Goal: Task Accomplishment & Management: Use online tool/utility

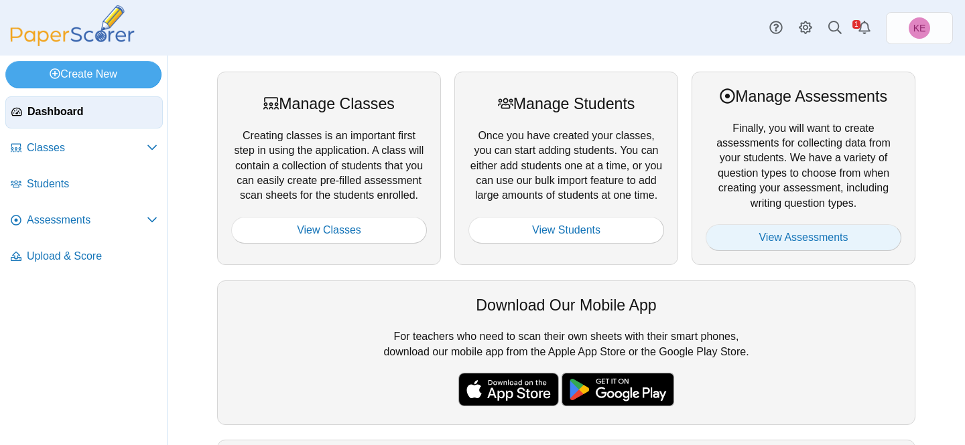
click at [761, 240] on link "View Assessments" at bounding box center [803, 237] width 196 height 27
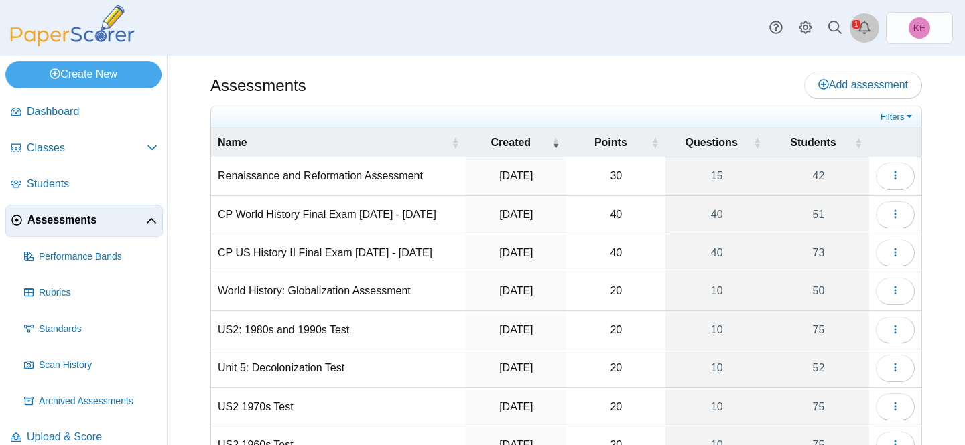
click at [866, 23] on use "Alerts" at bounding box center [864, 27] width 12 height 13
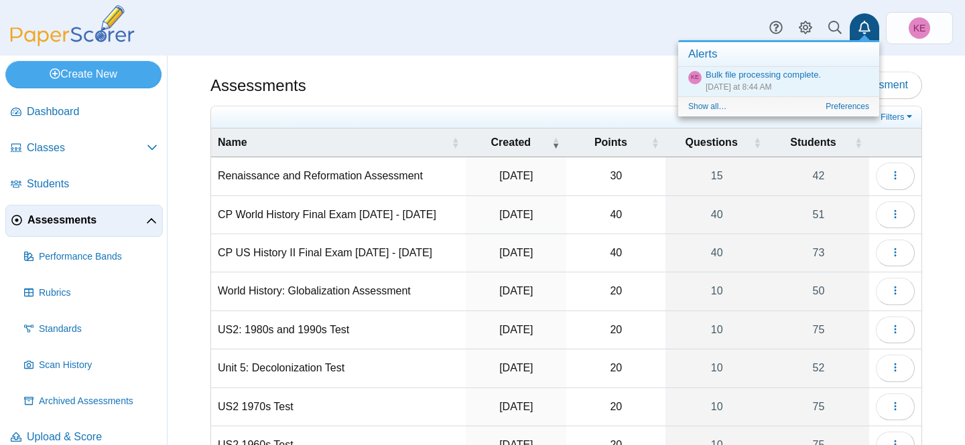
click at [625, 88] on div "Assessments Add assessment" at bounding box center [565, 87] width 711 height 30
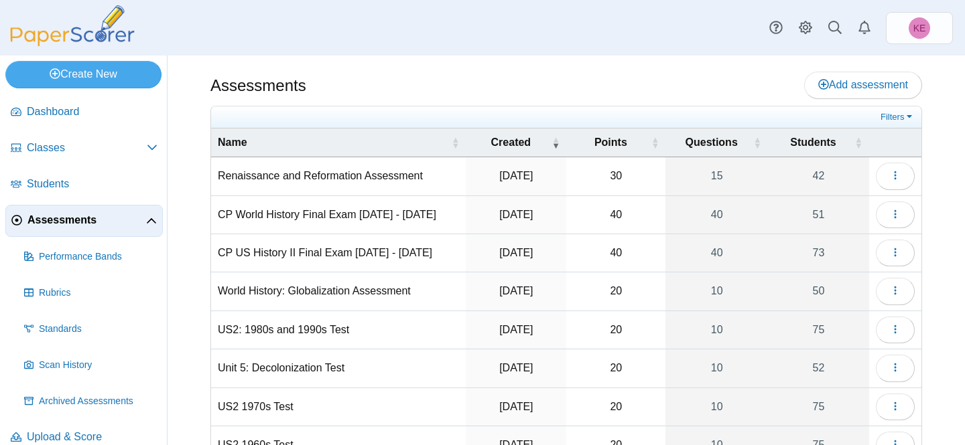
scroll to position [173, 0]
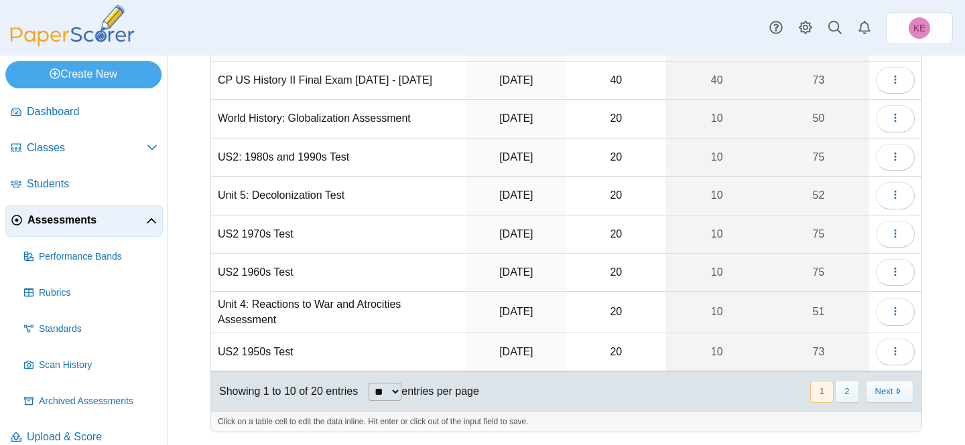
click at [829, 391] on button "1" at bounding box center [821, 392] width 23 height 22
click at [842, 392] on button "2" at bounding box center [846, 392] width 23 height 22
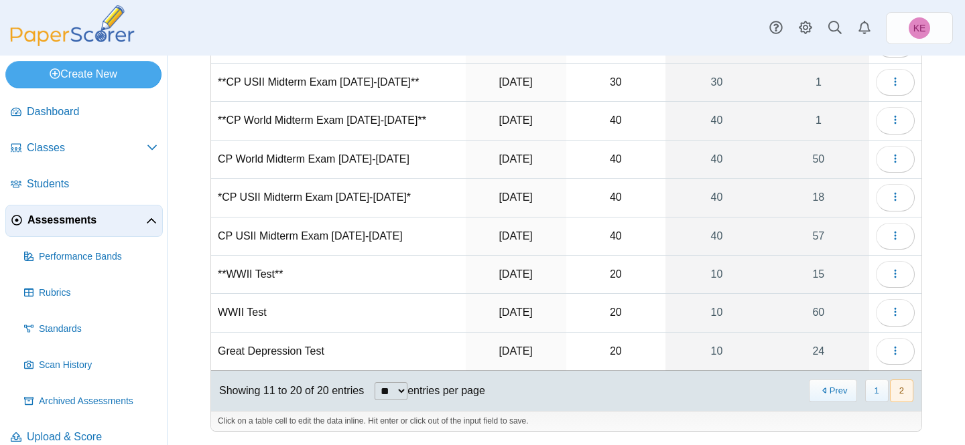
scroll to position [170, 0]
click at [823, 387] on button "Prev" at bounding box center [833, 392] width 48 height 22
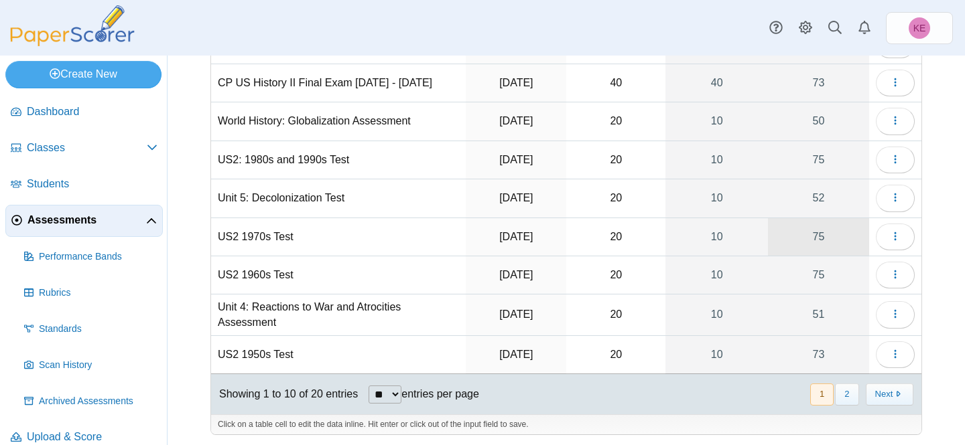
scroll to position [0, 0]
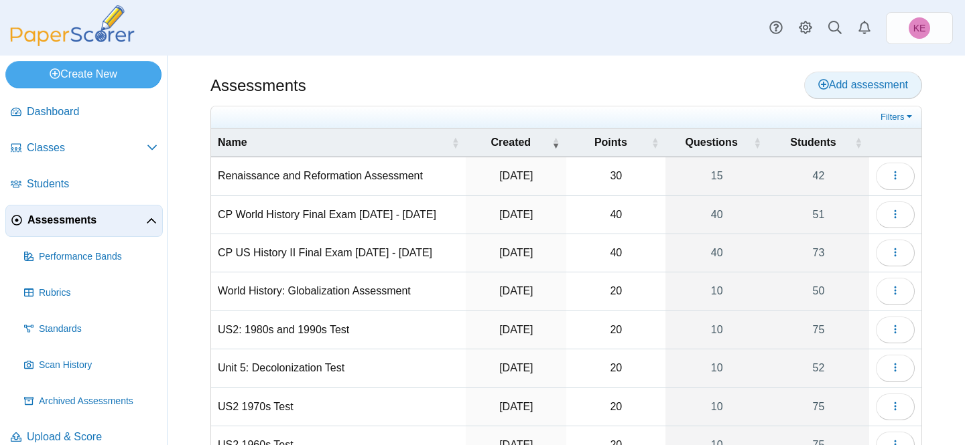
click at [853, 86] on span "Add assessment" at bounding box center [863, 84] width 90 height 11
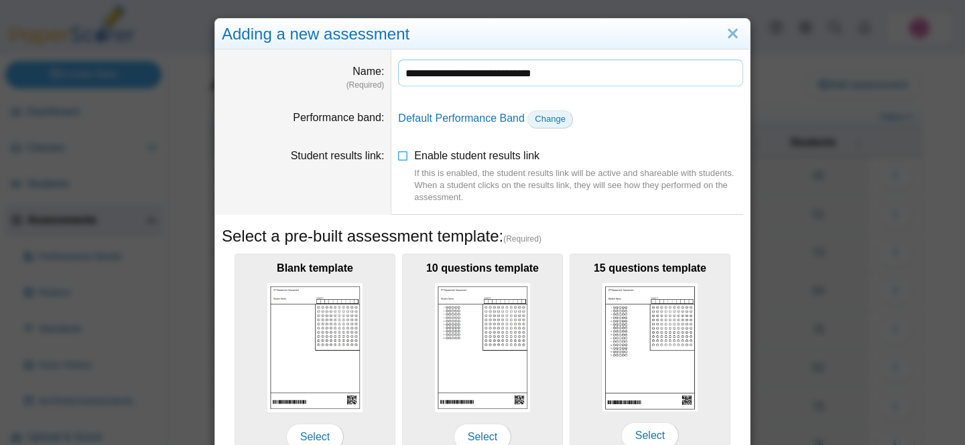
type input "**********"
click at [542, 120] on span "Change" at bounding box center [550, 119] width 31 height 10
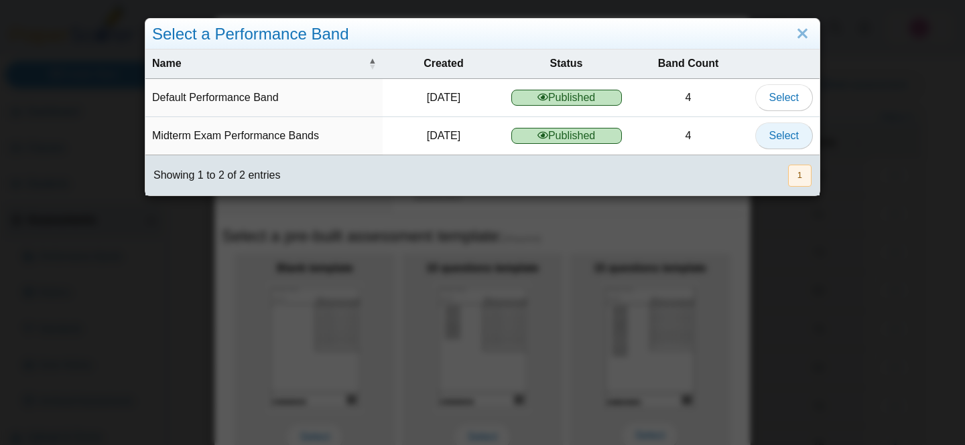
click at [764, 136] on button "Select" at bounding box center [784, 136] width 58 height 27
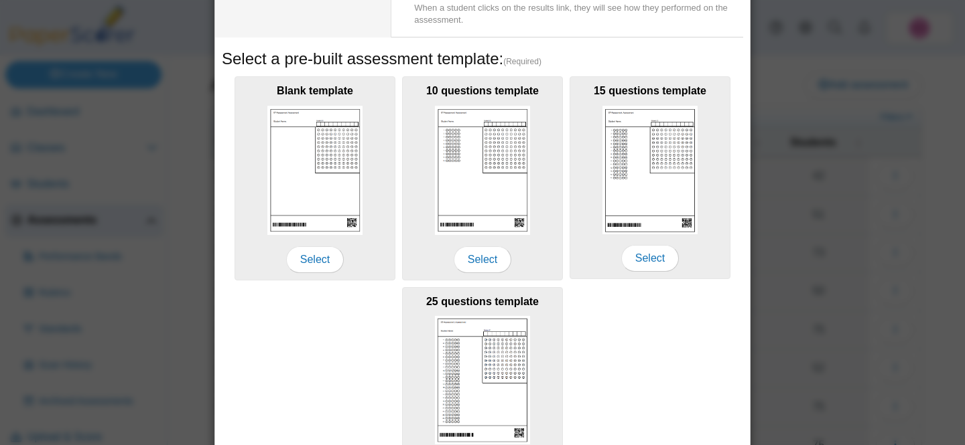
click at [489, 178] on img at bounding box center [482, 170] width 95 height 129
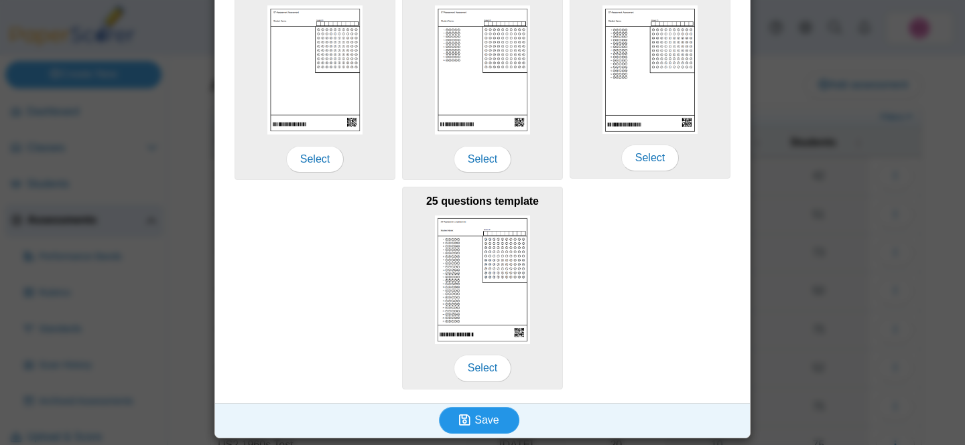
click at [474, 424] on span "Save" at bounding box center [486, 420] width 24 height 11
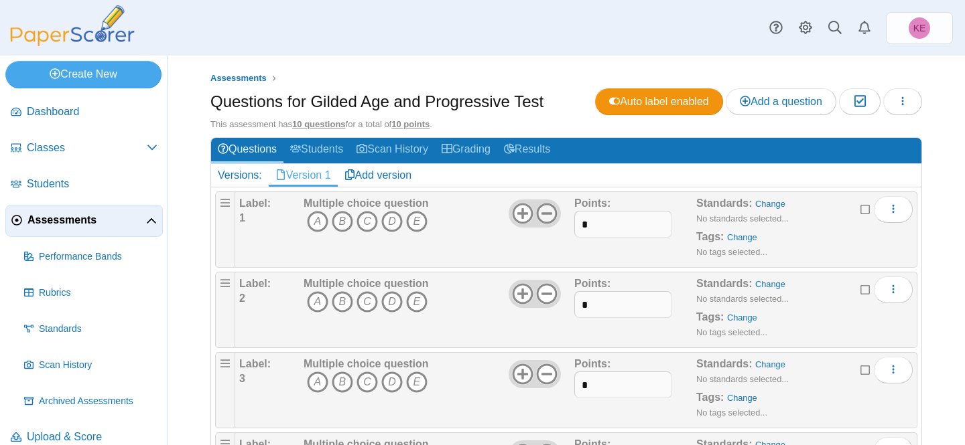
click at [548, 210] on icon at bounding box center [546, 213] width 21 height 21
click at [549, 295] on icon at bounding box center [546, 293] width 21 height 21
click at [549, 370] on icon at bounding box center [546, 374] width 21 height 21
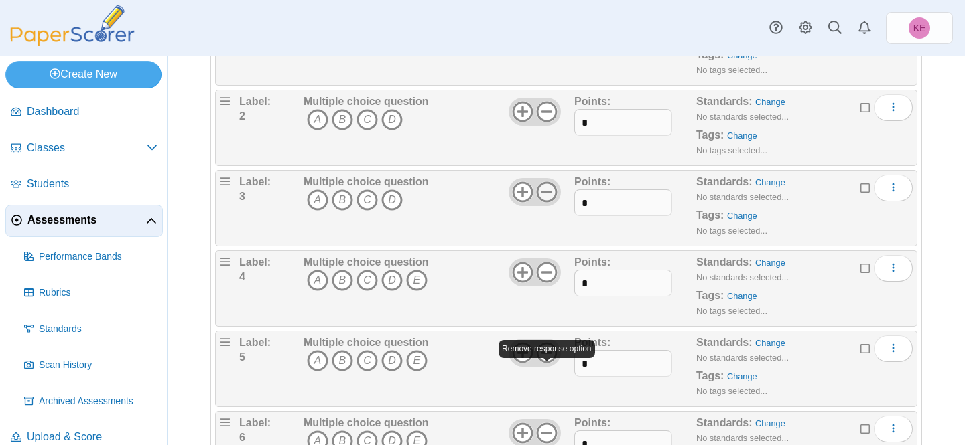
scroll to position [260, 0]
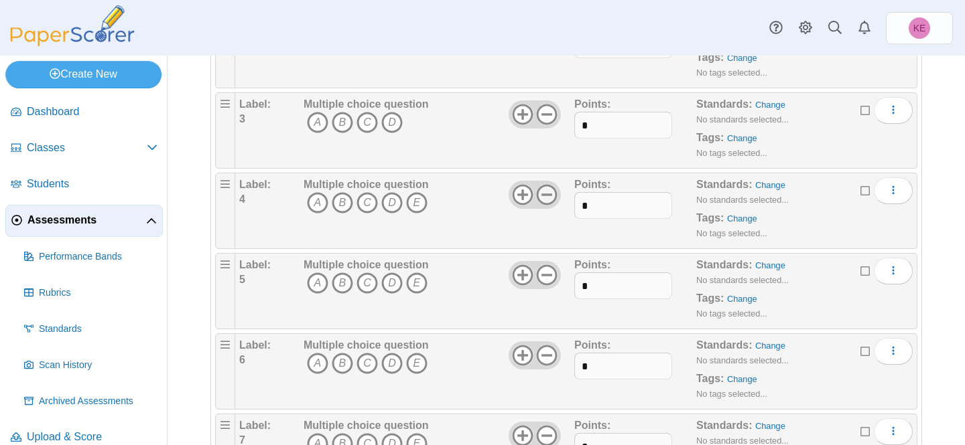
click at [545, 201] on icon at bounding box center [546, 194] width 21 height 21
click at [543, 279] on icon at bounding box center [546, 275] width 21 height 21
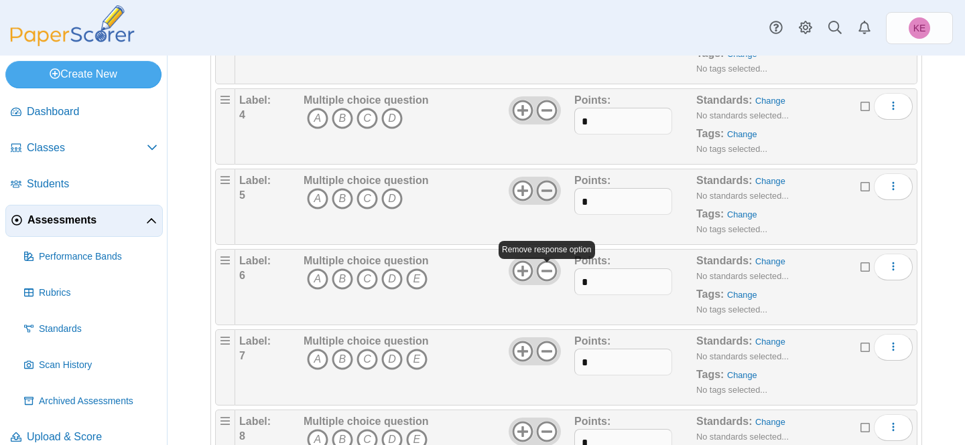
scroll to position [356, 0]
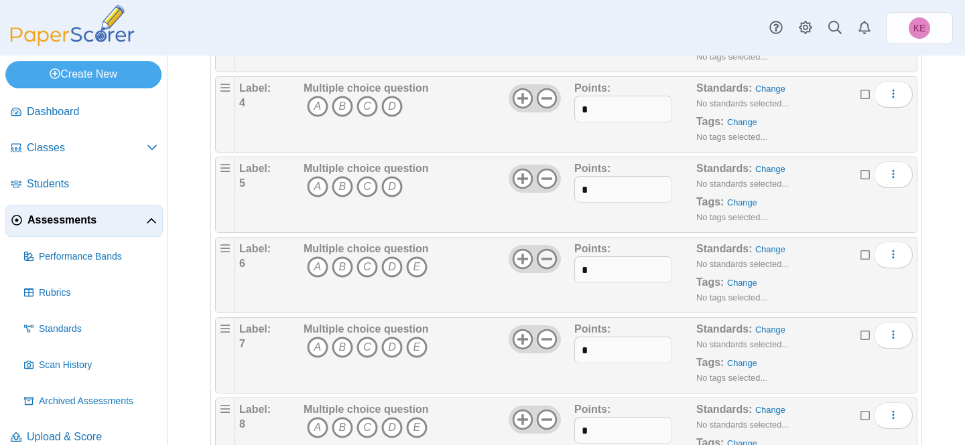
click at [545, 258] on icon at bounding box center [546, 259] width 21 height 21
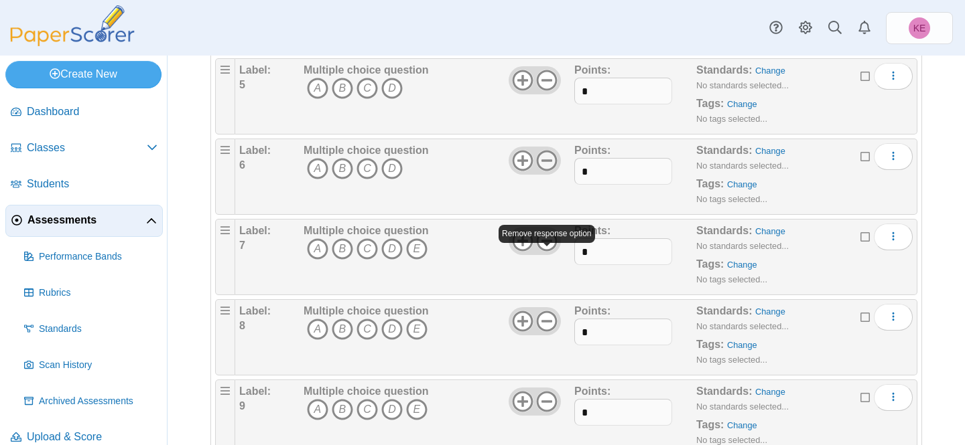
scroll to position [456, 0]
click at [549, 240] on body "Dashboard Classes Archived classes Students Assessments" at bounding box center [482, 222] width 965 height 445
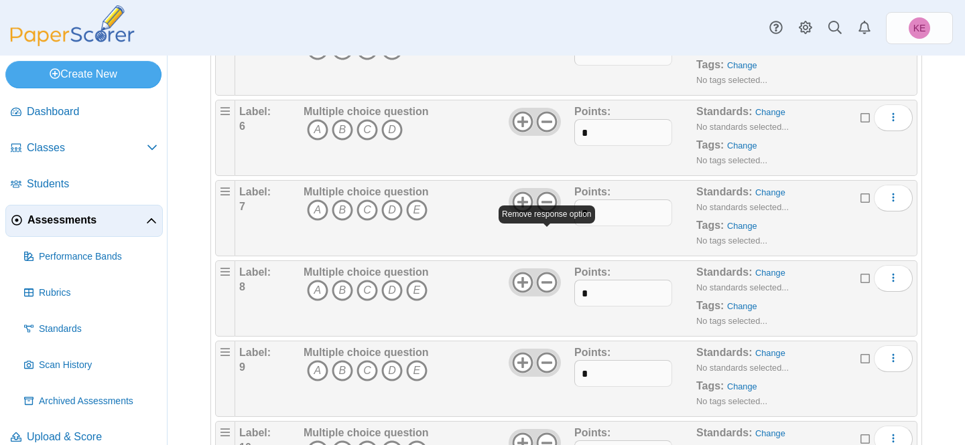
scroll to position [504, 0]
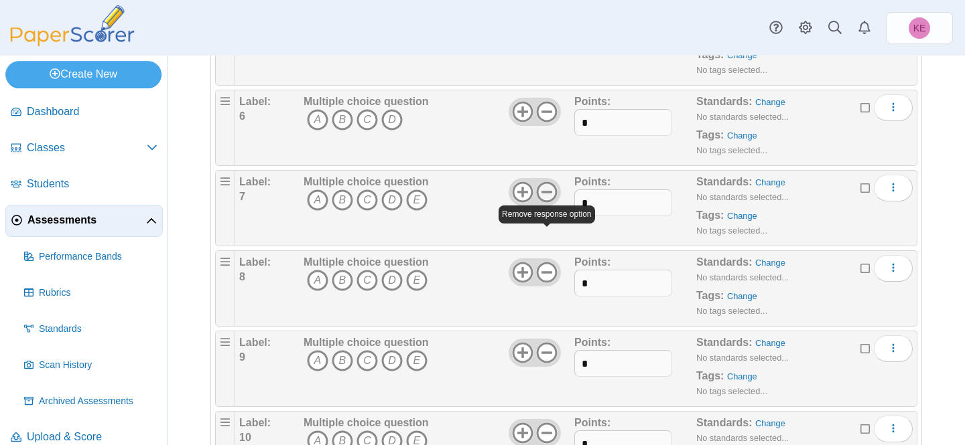
click at [547, 188] on icon at bounding box center [546, 192] width 21 height 21
click at [547, 279] on icon at bounding box center [546, 272] width 21 height 21
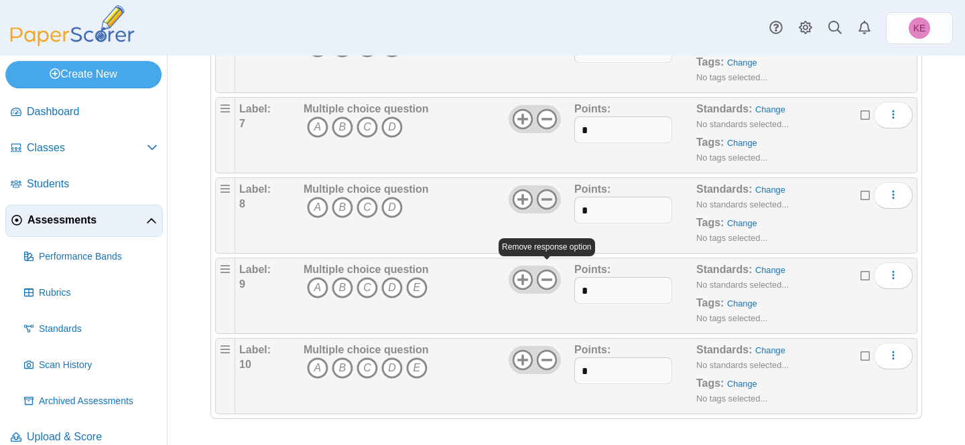
scroll to position [577, 0]
click at [547, 265] on div "Multiple choice question A B C D E" at bounding box center [437, 295] width 274 height 67
click at [547, 282] on icon at bounding box center [546, 279] width 21 height 21
click at [543, 354] on icon at bounding box center [546, 359] width 21 height 21
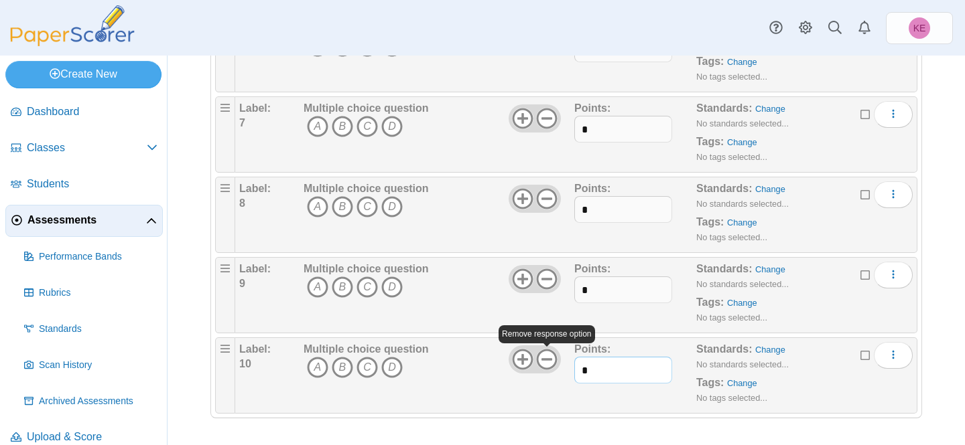
click at [592, 374] on input "*" at bounding box center [622, 370] width 97 height 27
type input "*"
click at [605, 296] on input "*" at bounding box center [622, 290] width 97 height 27
type input "*"
click at [597, 210] on input "*" at bounding box center [622, 209] width 97 height 27
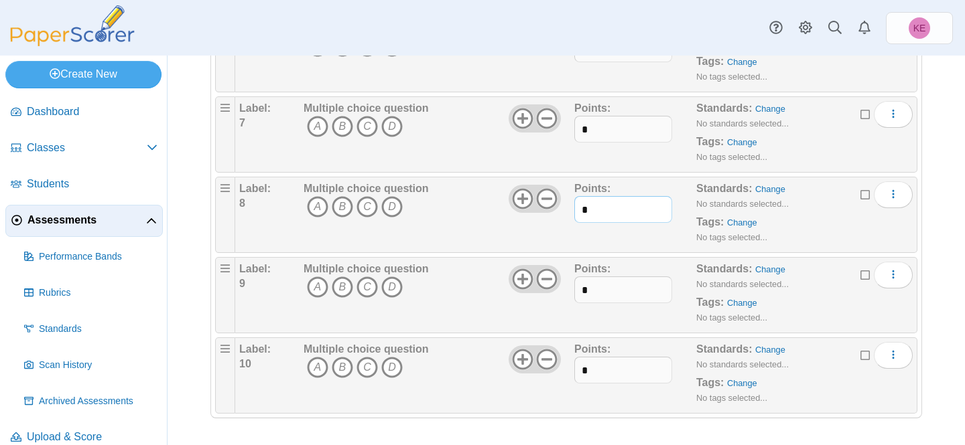
type input "*"
click at [598, 123] on input "*" at bounding box center [622, 129] width 97 height 27
type input "*"
click at [598, 123] on input "*" at bounding box center [622, 129] width 97 height 27
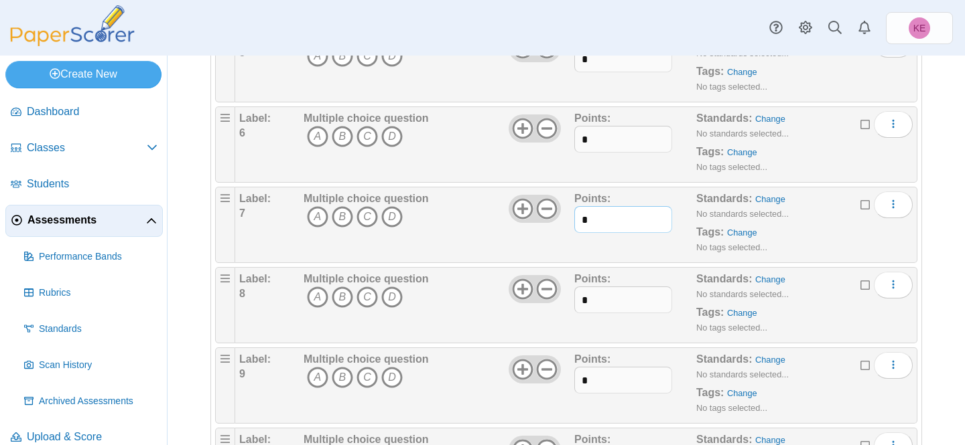
scroll to position [475, 0]
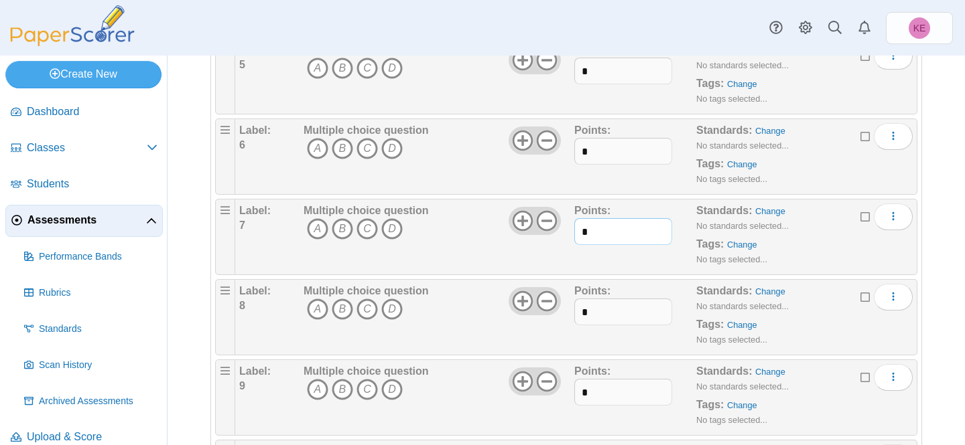
type input "*"
click at [598, 158] on input "*" at bounding box center [622, 151] width 97 height 27
type input "*"
click at [606, 75] on input "*" at bounding box center [622, 71] width 97 height 27
type input "*"
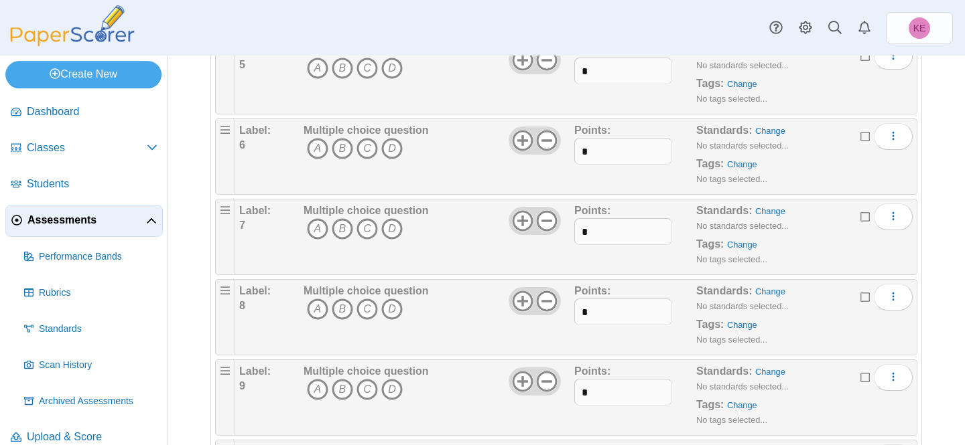
click at [600, 111] on div "Label: 5 Multiple choice question A B C D *" at bounding box center [576, 76] width 682 height 76
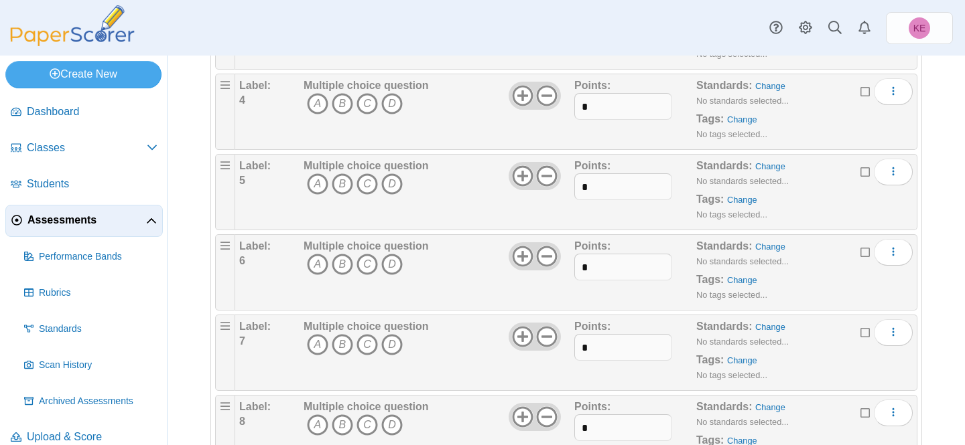
scroll to position [279, 0]
click at [598, 188] on input "*" at bounding box center [622, 186] width 97 height 27
type input "*"
click at [606, 107] on input "*" at bounding box center [622, 105] width 97 height 27
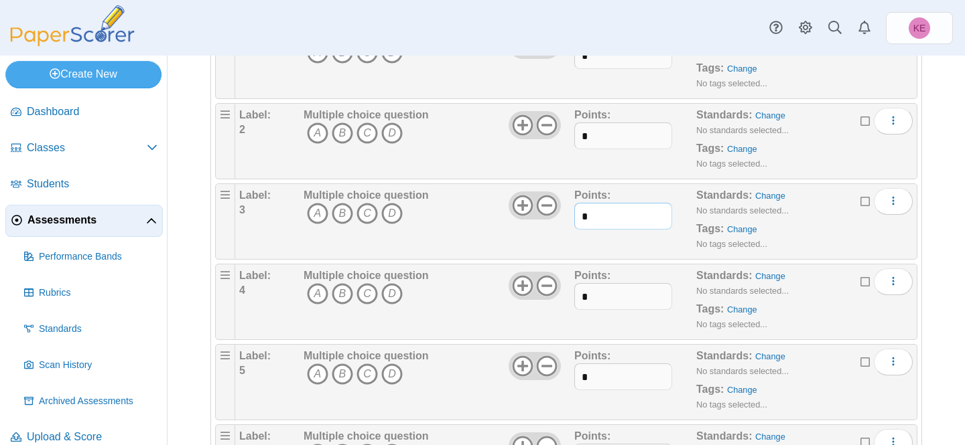
scroll to position [123, 0]
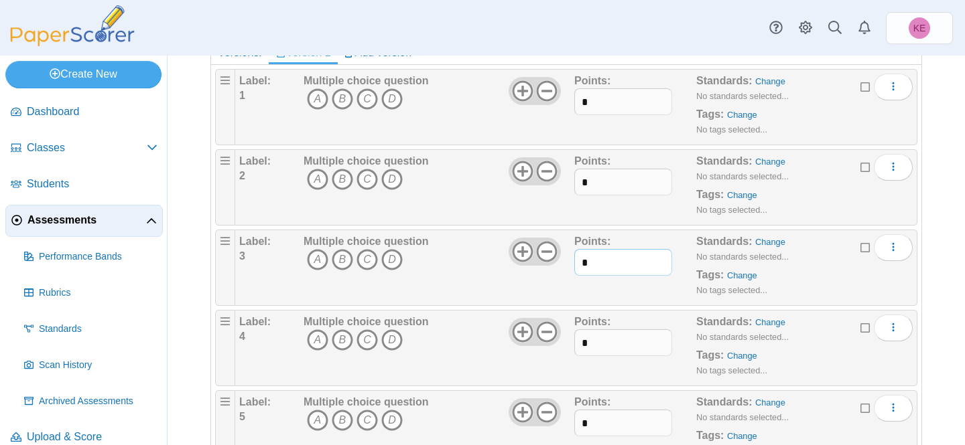
type input "*"
click at [613, 184] on input "*" at bounding box center [622, 182] width 97 height 27
type input "*"
click at [608, 109] on input "*" at bounding box center [622, 101] width 97 height 27
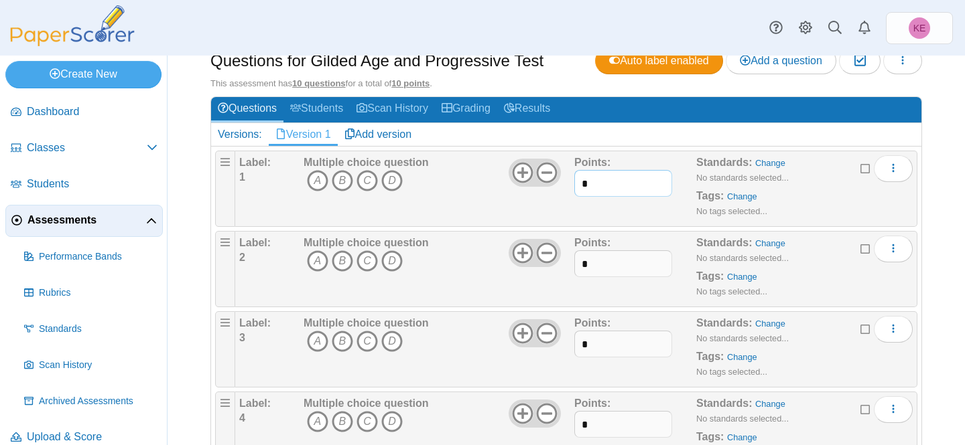
scroll to position [17, 0]
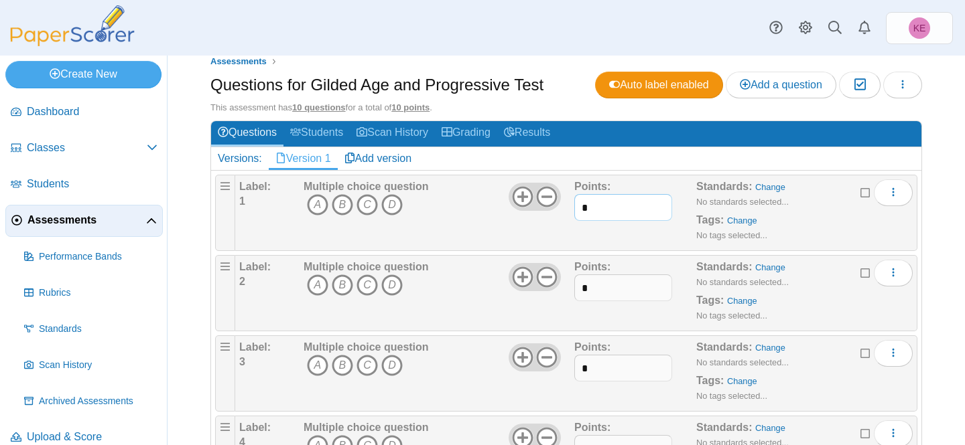
type input "*"
click at [626, 163] on h2 "Versions: Version 1 Add version" at bounding box center [566, 158] width 710 height 23
click at [311, 204] on icon "A" at bounding box center [317, 204] width 21 height 21
click at [759, 188] on link "Change" at bounding box center [770, 187] width 30 height 10
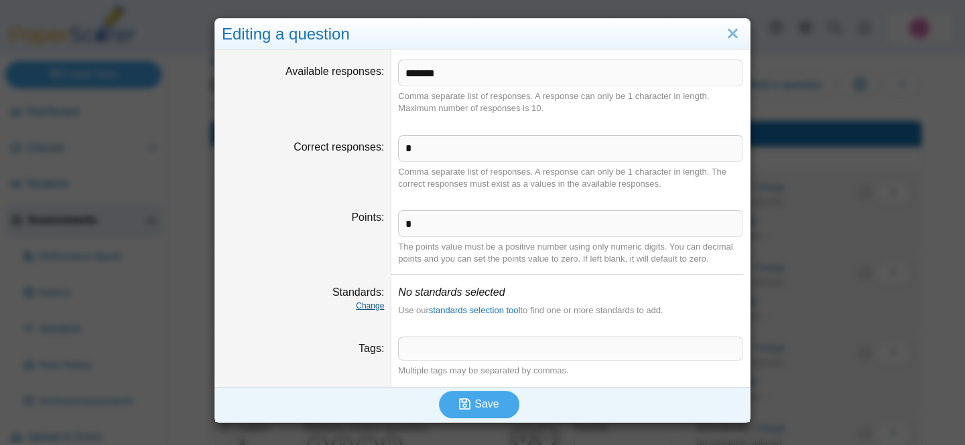
click at [368, 307] on link "Change" at bounding box center [370, 305] width 28 height 9
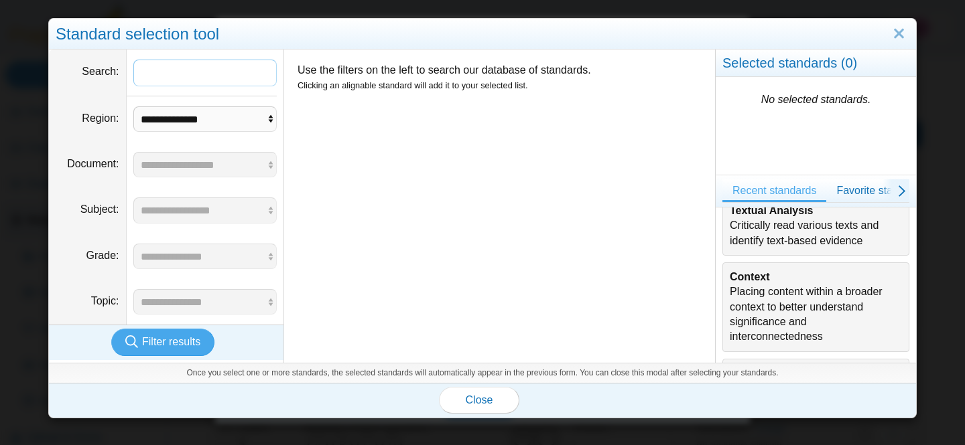
scroll to position [167, 0]
click at [764, 240] on div "Textual Analysis Critically read various texts and identify text-based evidence" at bounding box center [816, 225] width 172 height 45
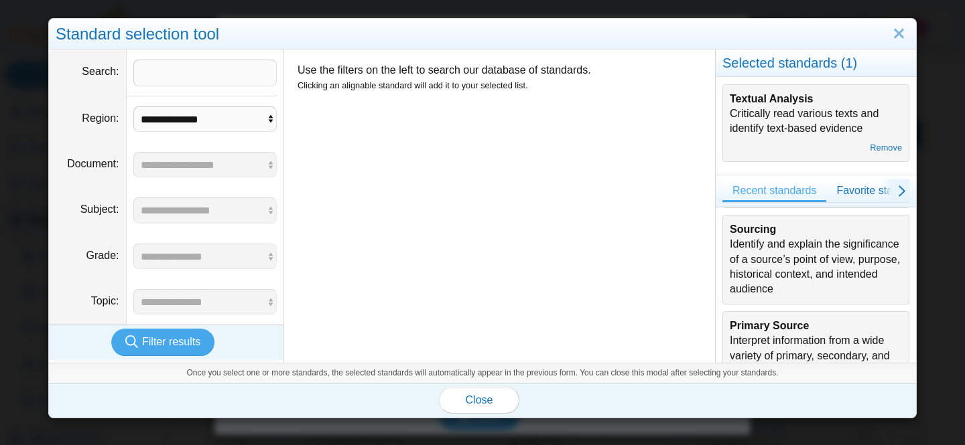
scroll to position [310, 0]
click at [494, 399] on button "Close" at bounding box center [479, 400] width 80 height 27
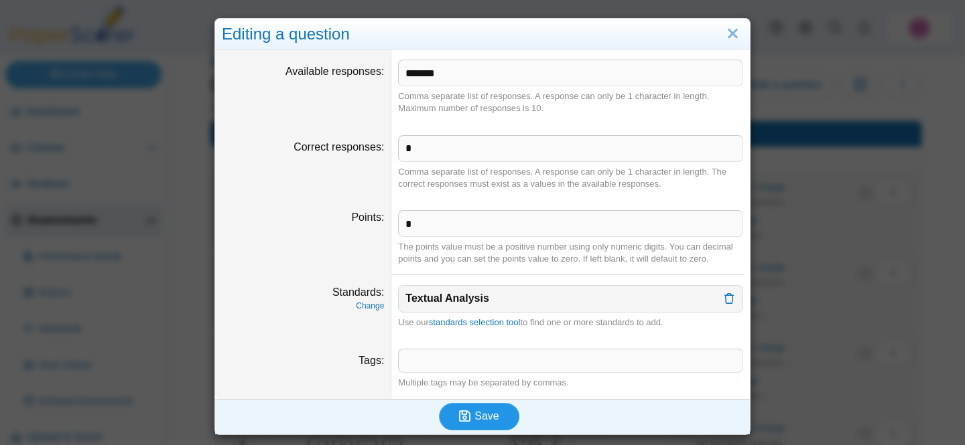
click at [489, 414] on span "Save" at bounding box center [486, 416] width 24 height 11
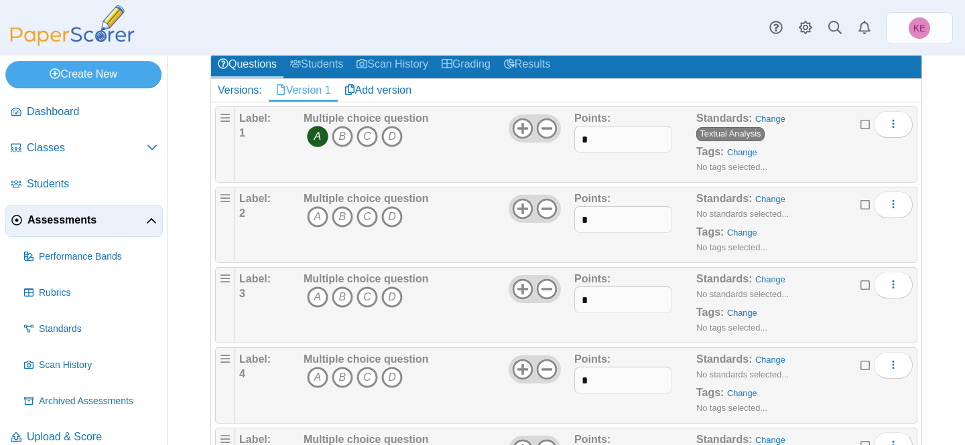
scroll to position [107, 0]
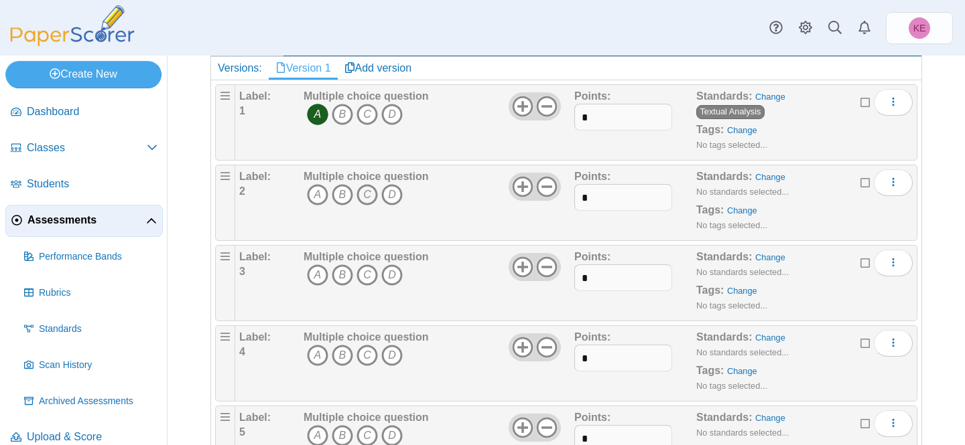
click at [368, 194] on icon "C" at bounding box center [366, 194] width 21 height 21
click at [766, 177] on link "Change" at bounding box center [770, 177] width 30 height 10
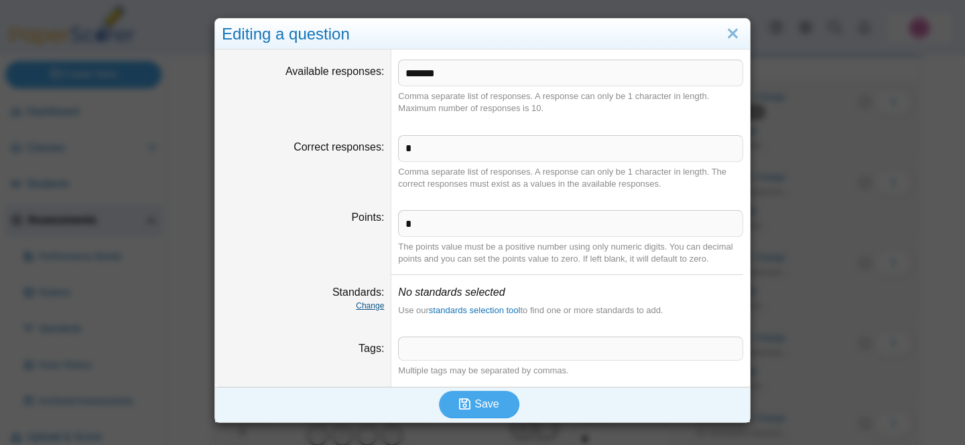
click at [372, 307] on link "Change" at bounding box center [370, 305] width 28 height 9
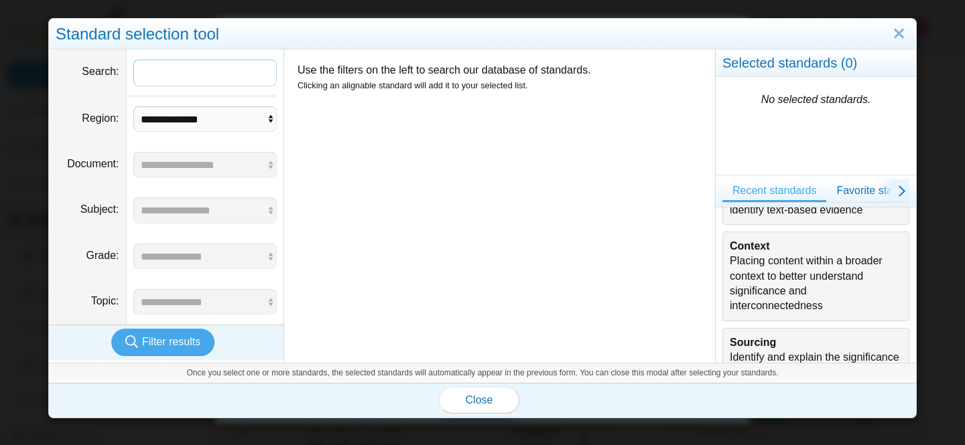
scroll to position [204, 0]
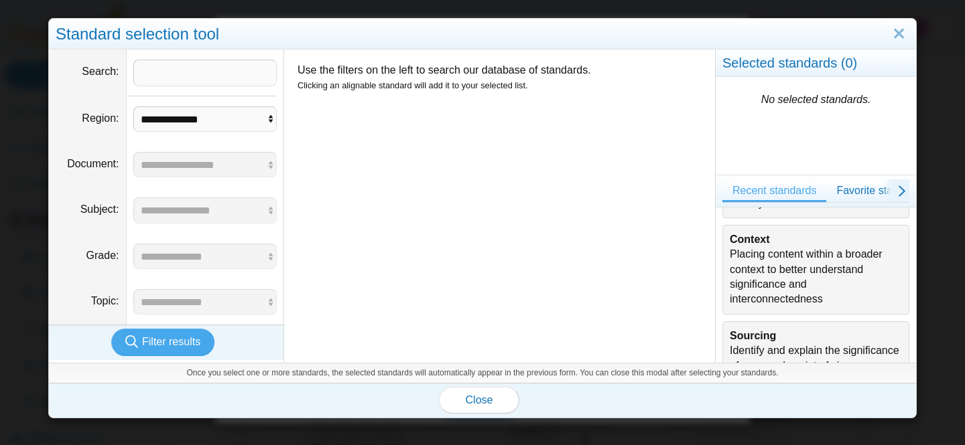
click at [765, 271] on div "Context Placing content within a broader context to better understand significa…" at bounding box center [816, 269] width 172 height 75
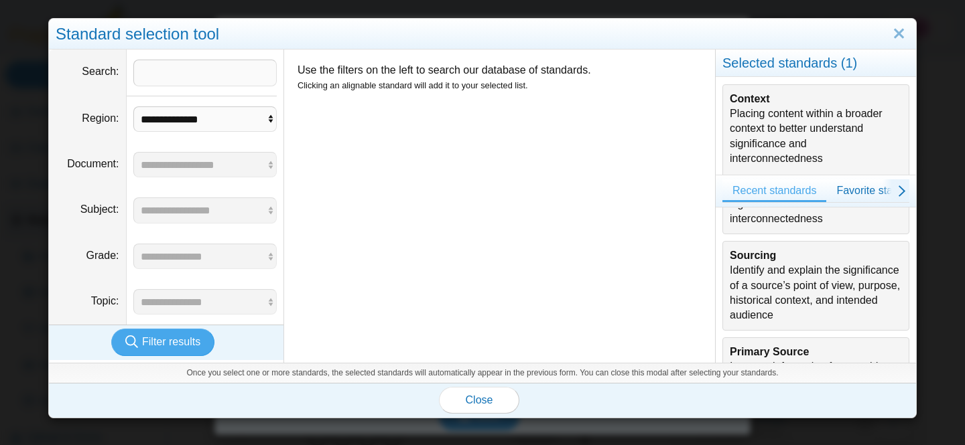
scroll to position [289, 0]
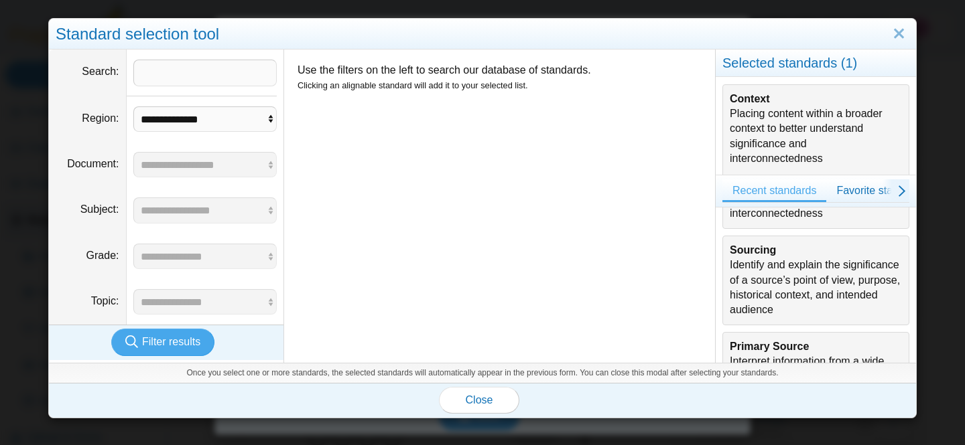
click at [765, 271] on div "Sourcing Identify and explain the significance of a source’s point of view, pur…" at bounding box center [816, 280] width 172 height 75
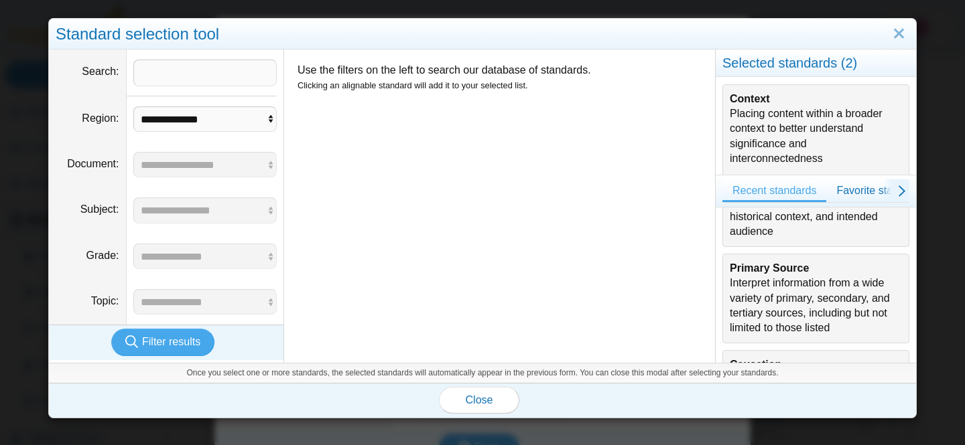
click at [765, 271] on b "Primary Source" at bounding box center [769, 268] width 79 height 11
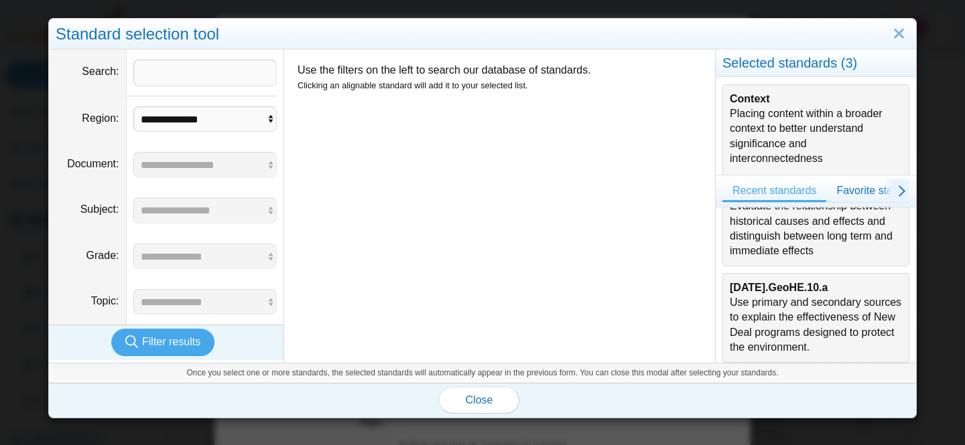
scroll to position [557, 0]
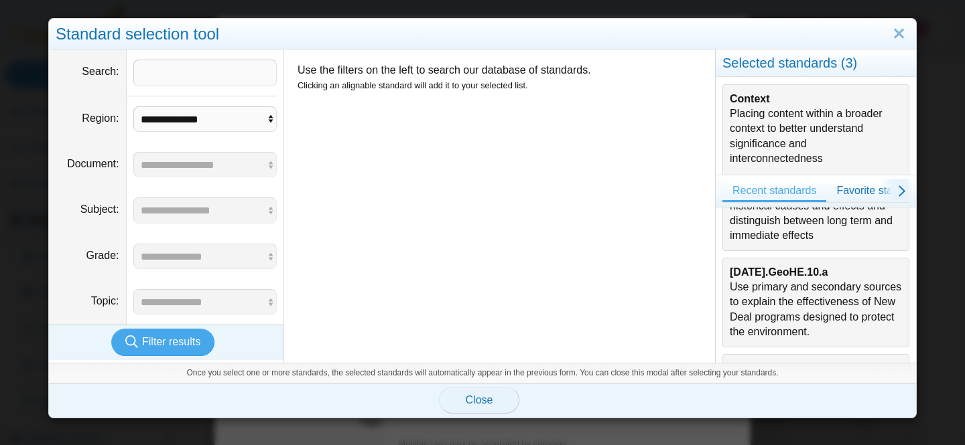
click at [491, 395] on span "Close" at bounding box center [479, 400] width 27 height 11
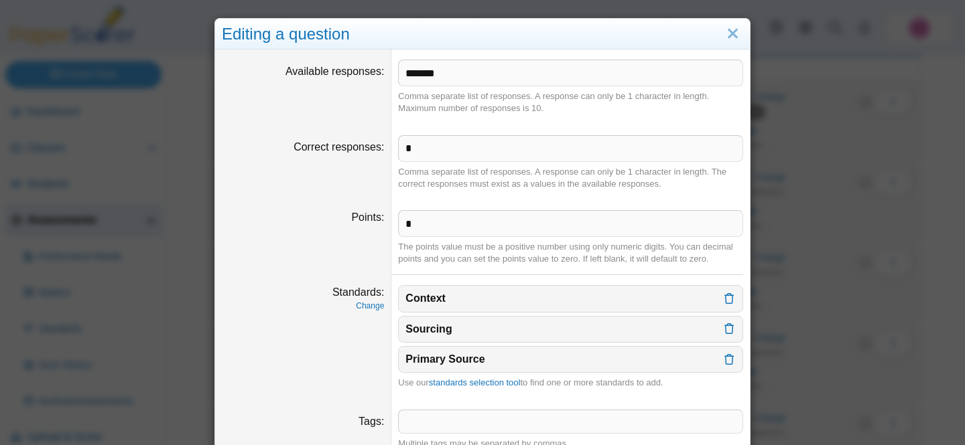
scroll to position [58, 0]
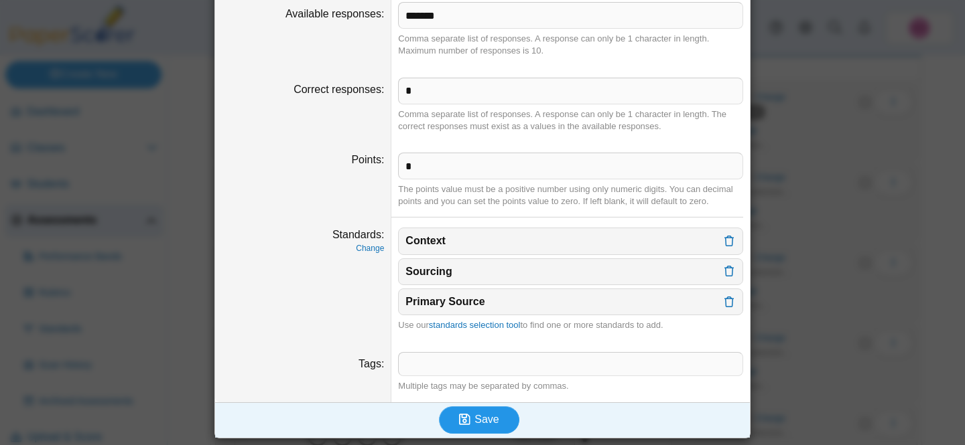
click at [489, 421] on span "Save" at bounding box center [486, 419] width 24 height 11
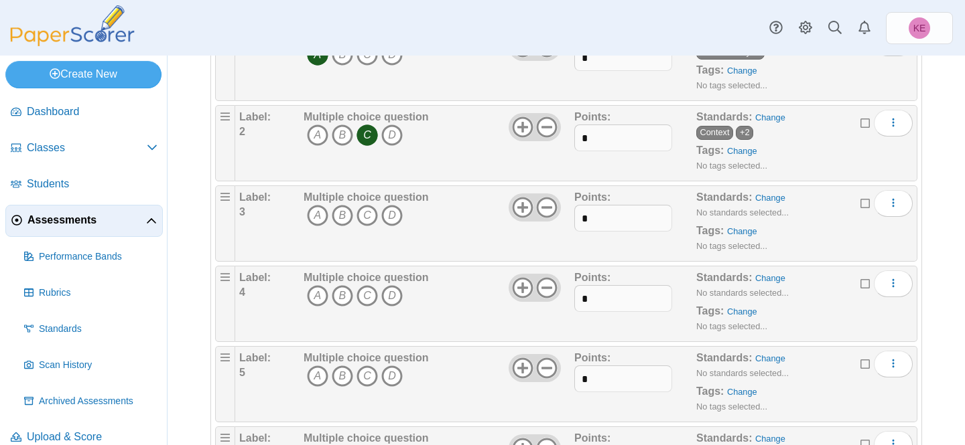
scroll to position [184, 0]
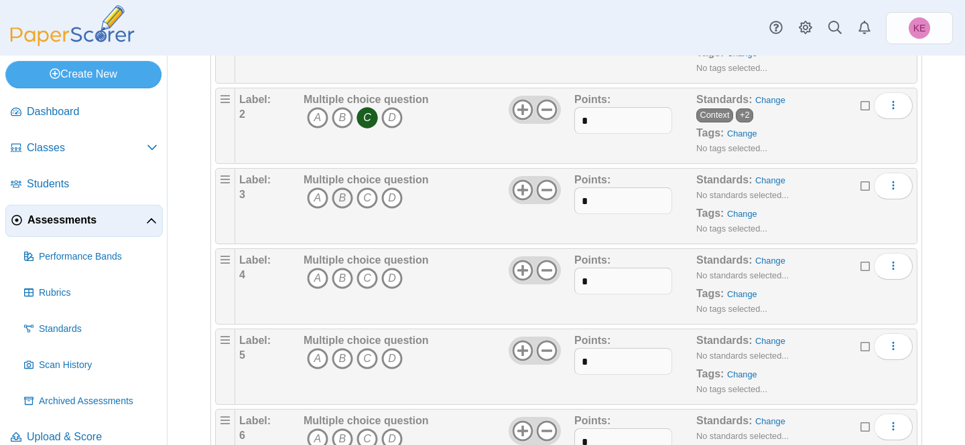
click at [340, 199] on icon "B" at bounding box center [342, 198] width 21 height 21
click at [771, 182] on link "Change" at bounding box center [770, 181] width 30 height 10
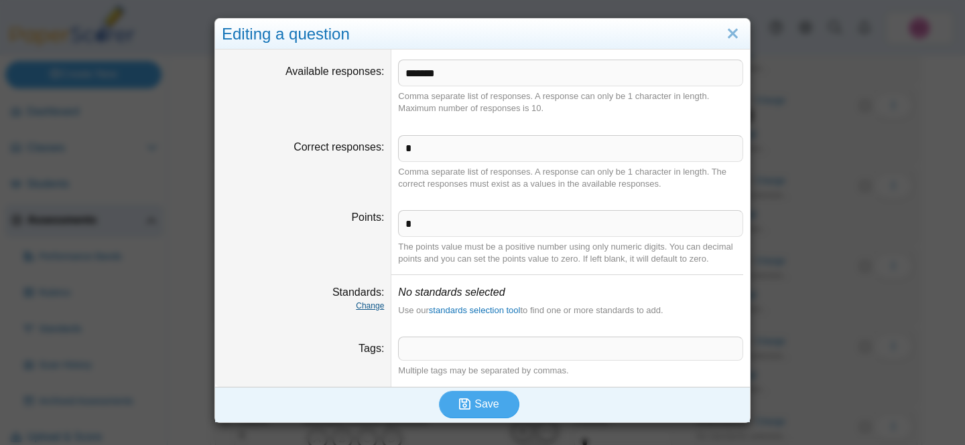
click at [371, 304] on link "Change" at bounding box center [370, 305] width 28 height 9
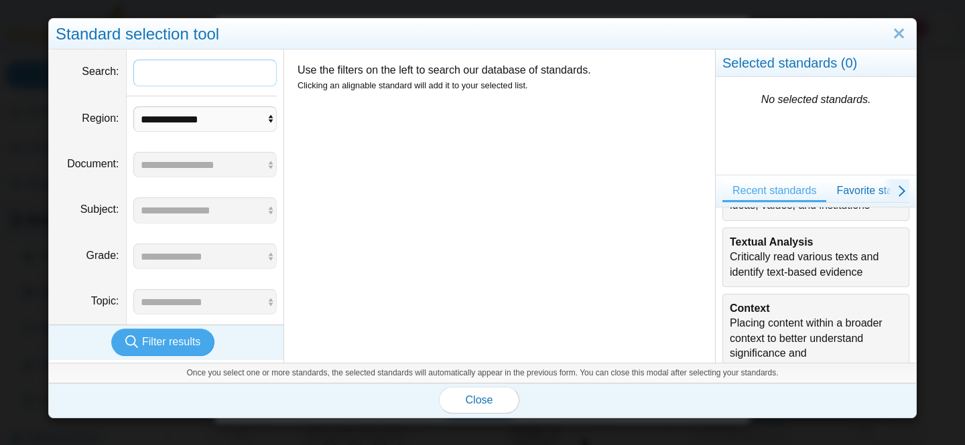
scroll to position [138, 0]
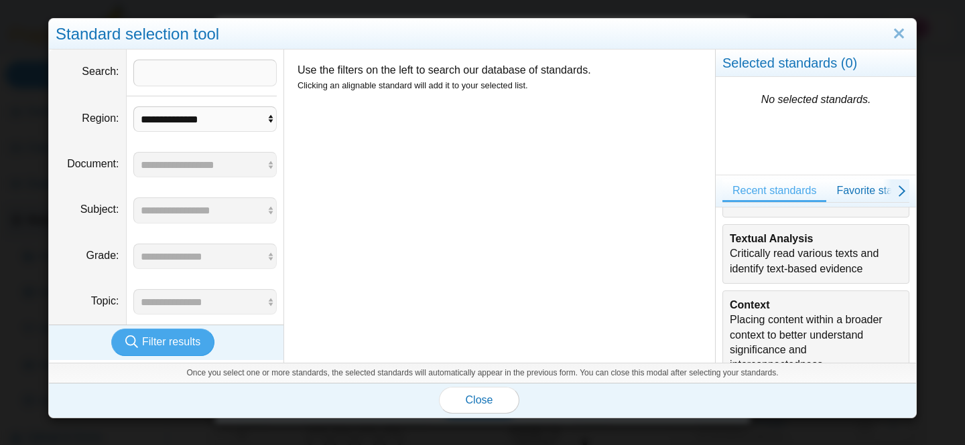
click at [793, 274] on div "Textual Analysis Critically read various texts and identify text-based evidence" at bounding box center [816, 254] width 172 height 45
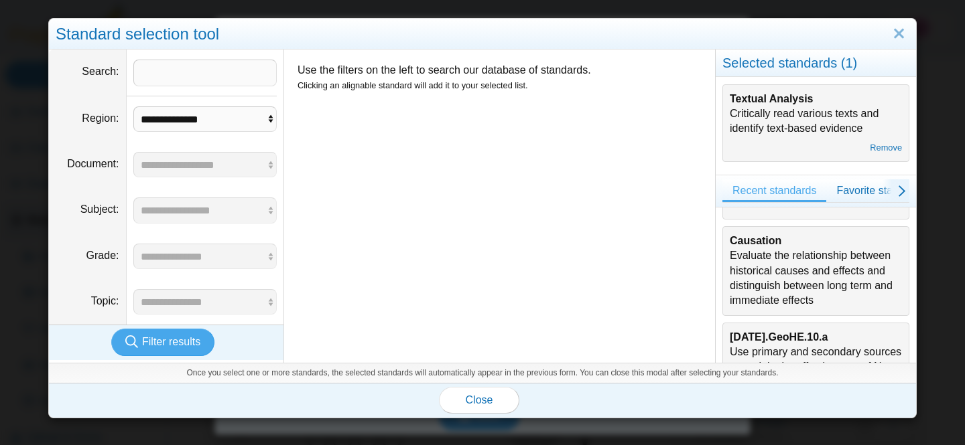
scroll to position [493, 0]
click at [793, 274] on div "Causation Evaluate the relationship between historical causes and effects and d…" at bounding box center [816, 269] width 172 height 75
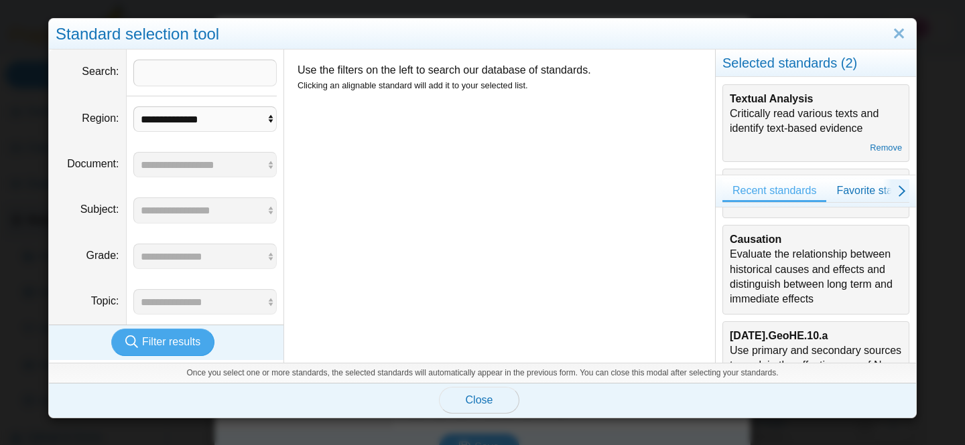
click at [506, 397] on button "Close" at bounding box center [479, 400] width 80 height 27
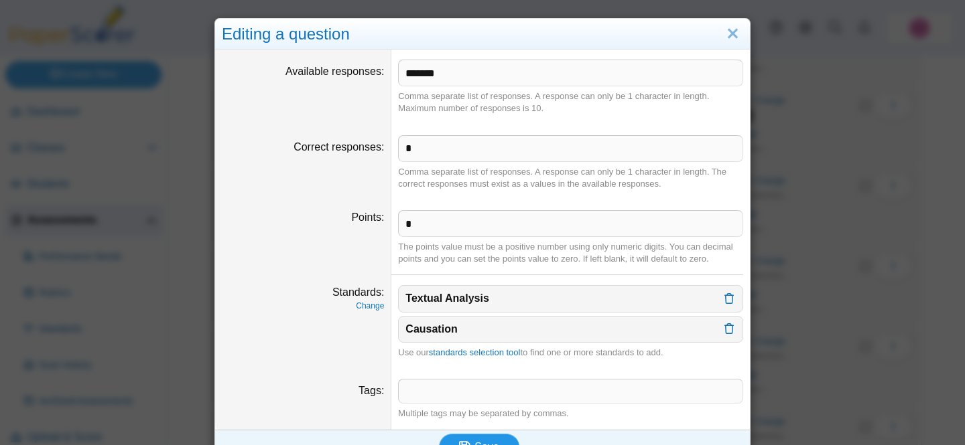
click at [486, 441] on span "Save" at bounding box center [486, 446] width 24 height 11
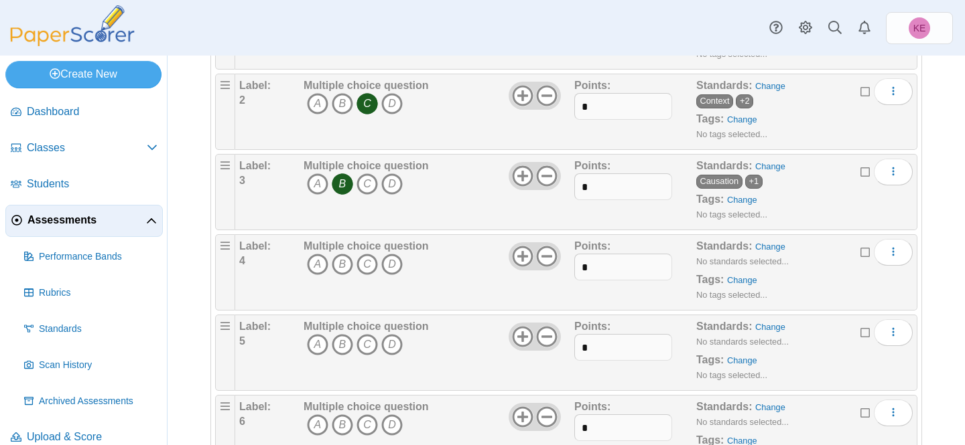
scroll to position [221, 0]
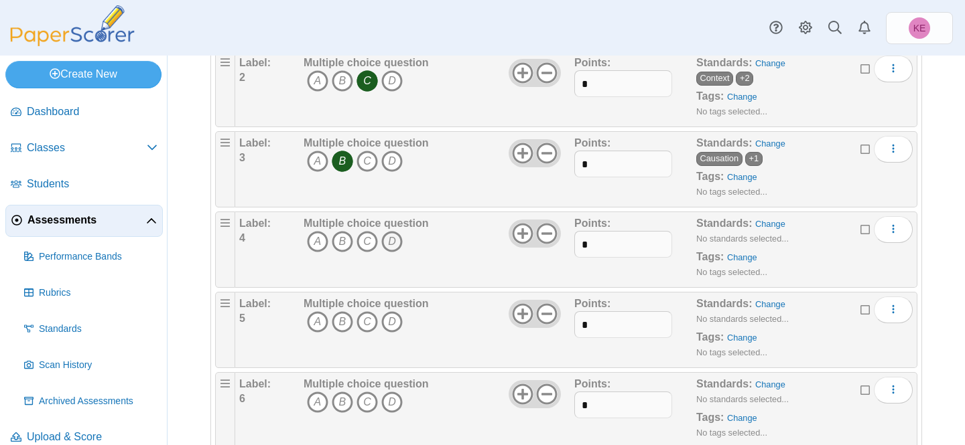
click at [393, 239] on icon "D" at bounding box center [391, 241] width 21 height 21
click at [767, 222] on link "Change" at bounding box center [770, 224] width 30 height 10
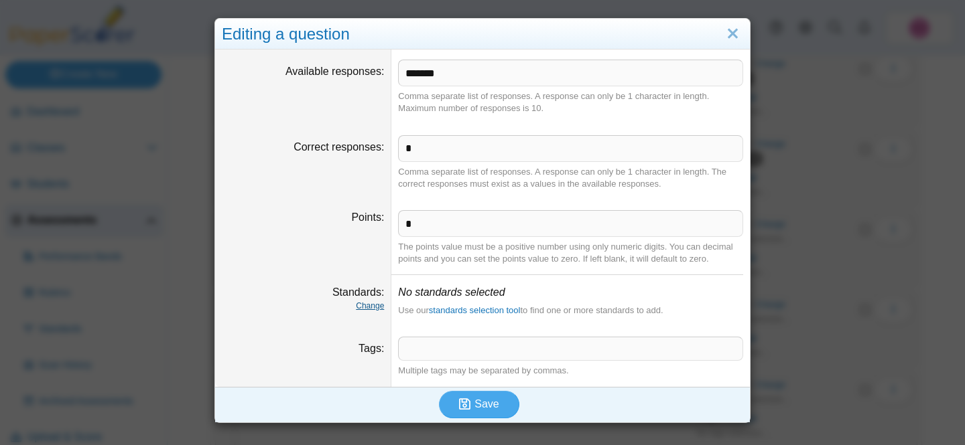
click at [370, 307] on link "Change" at bounding box center [370, 305] width 28 height 9
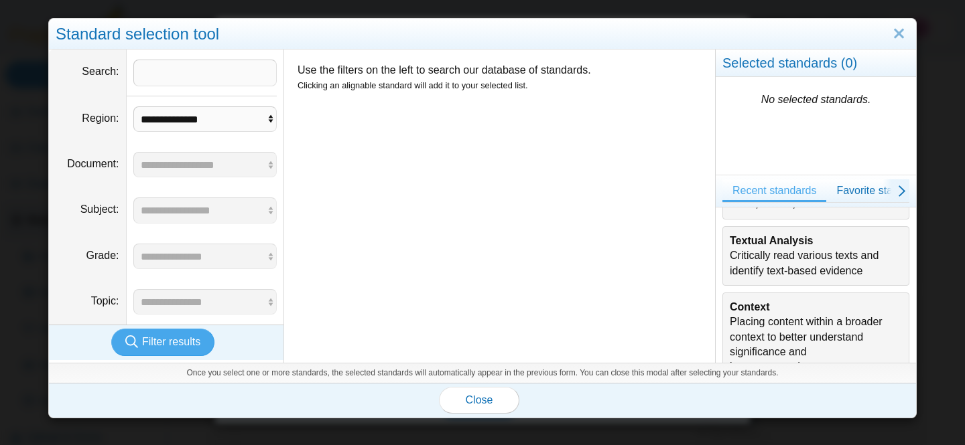
click at [769, 267] on div "Textual Analysis Critically read various texts and identify text-based evidence" at bounding box center [816, 256] width 172 height 45
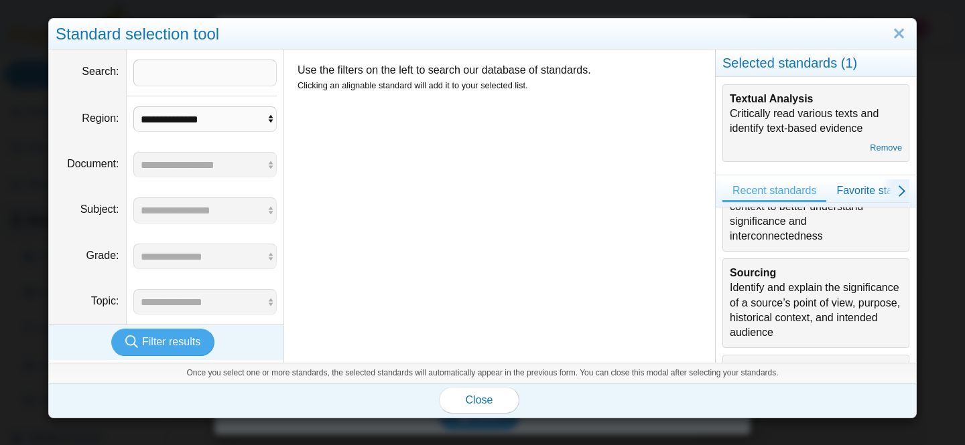
scroll to position [268, 0]
click at [764, 292] on div "Sourcing Identify and explain the significance of a source’s point of view, pur…" at bounding box center [816, 302] width 172 height 75
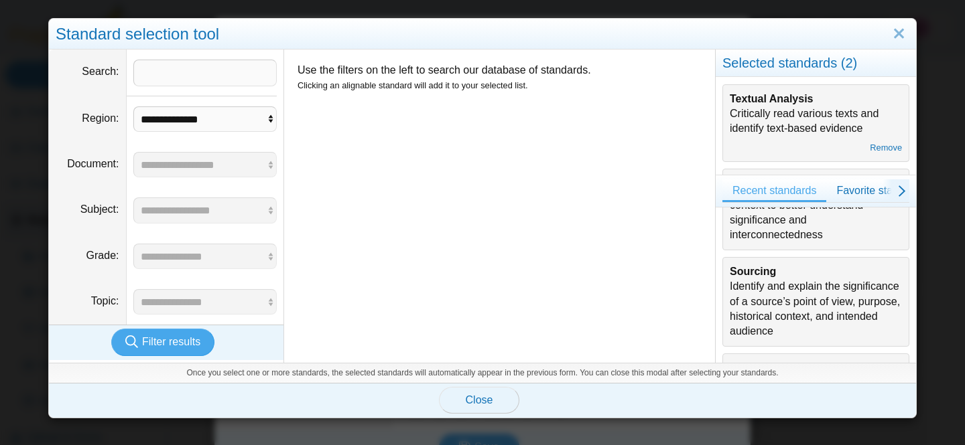
click at [503, 396] on button "Close" at bounding box center [479, 400] width 80 height 27
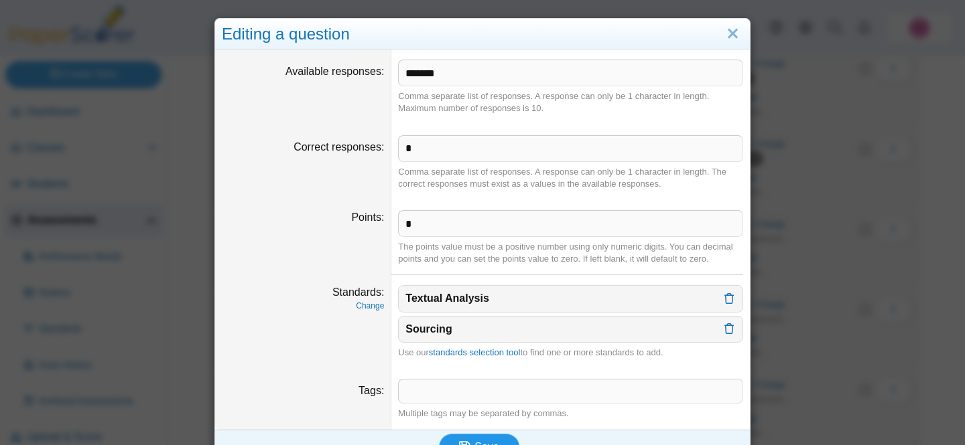
click at [478, 436] on button "Save" at bounding box center [479, 447] width 80 height 27
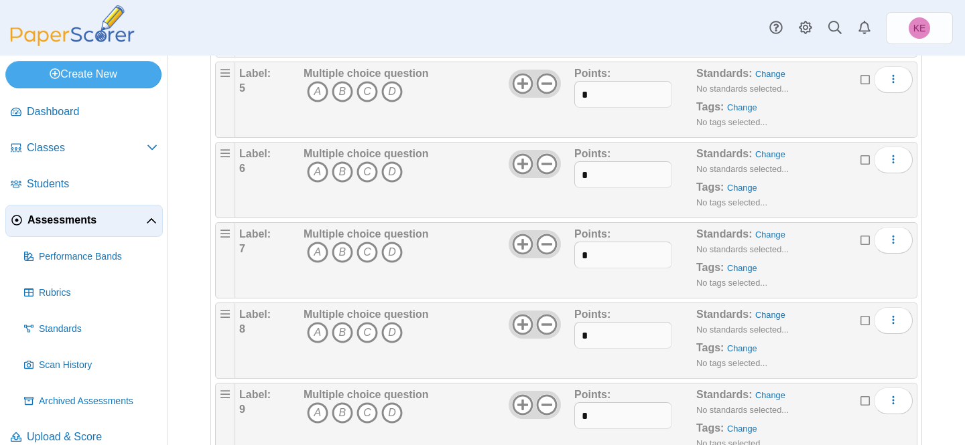
scroll to position [452, 0]
click at [335, 93] on icon "B" at bounding box center [342, 90] width 21 height 21
click at [768, 69] on link "Change" at bounding box center [770, 73] width 30 height 10
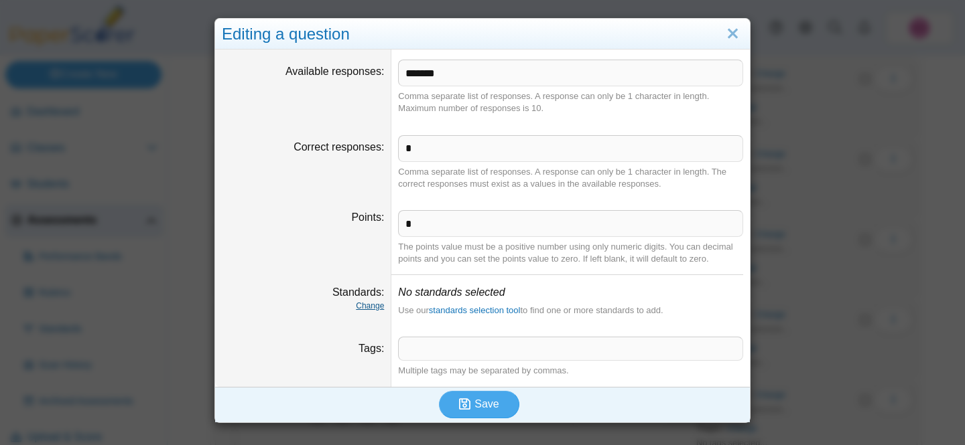
click at [372, 308] on link "Change" at bounding box center [370, 305] width 28 height 9
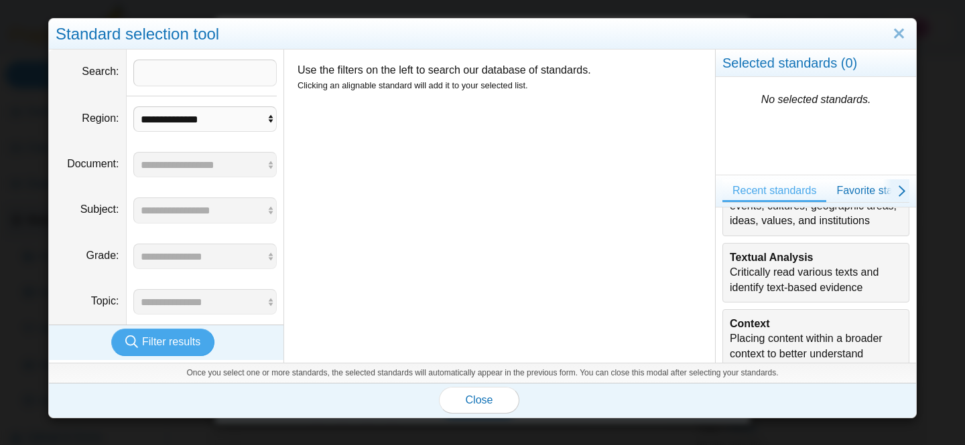
click at [870, 329] on div "Context Placing content within a broader context to better understand significa…" at bounding box center [816, 354] width 172 height 75
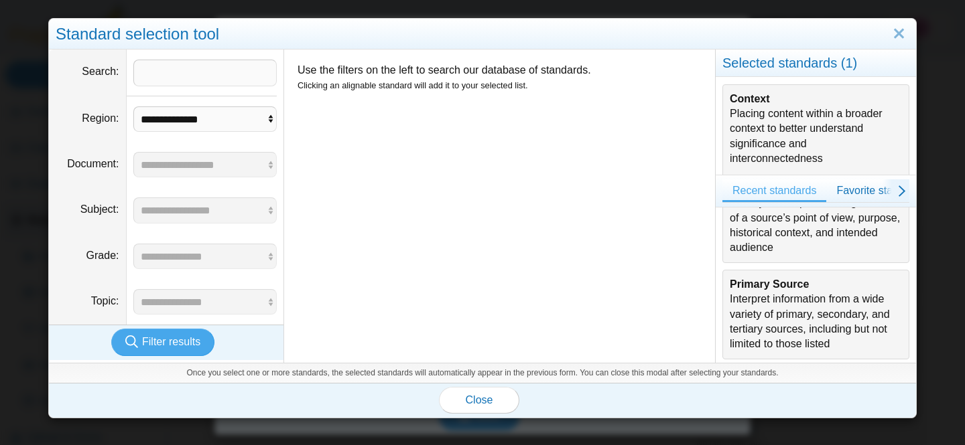
scroll to position [359, 0]
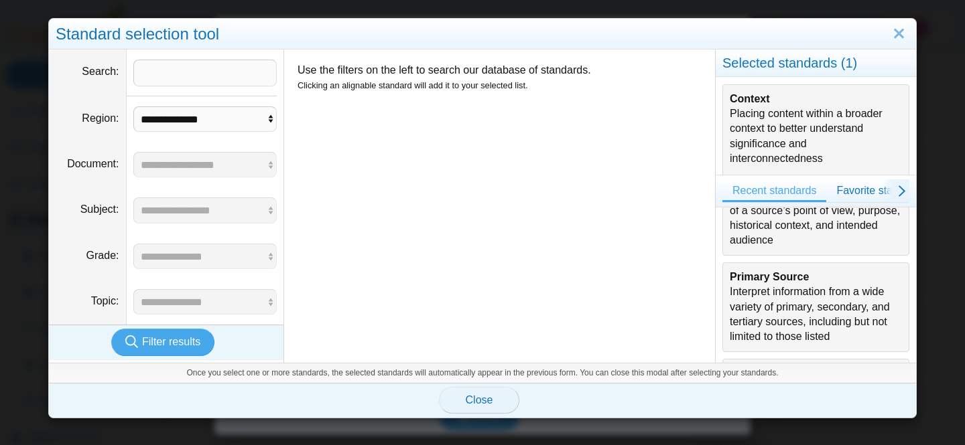
click at [482, 403] on span "Close" at bounding box center [479, 400] width 27 height 11
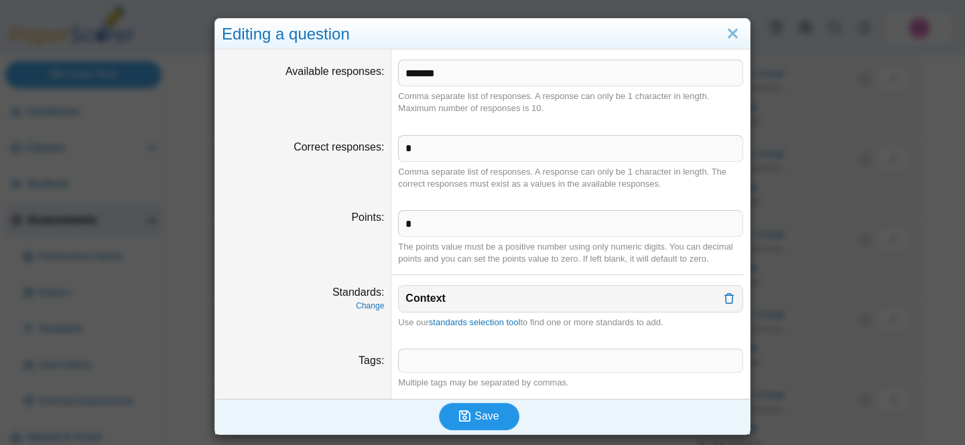
click at [480, 411] on span "Save" at bounding box center [486, 416] width 24 height 11
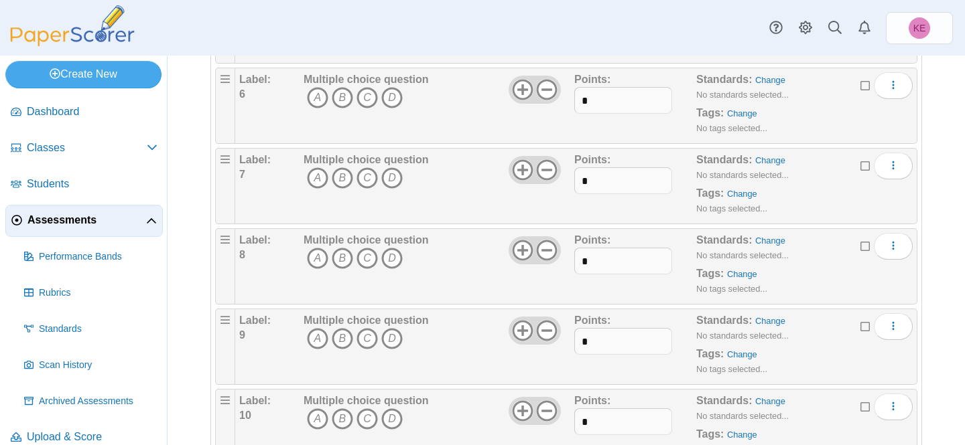
scroll to position [529, 0]
click at [343, 101] on icon "B" at bounding box center [342, 94] width 21 height 21
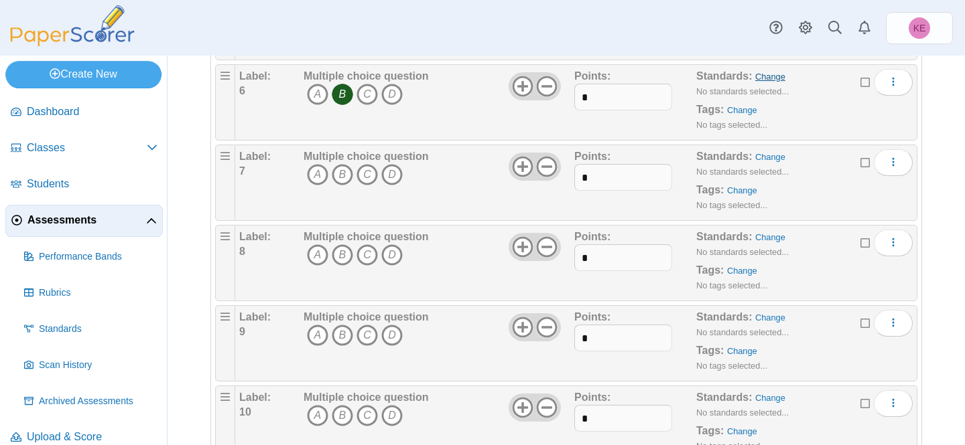
click at [766, 78] on link "Change" at bounding box center [770, 77] width 30 height 10
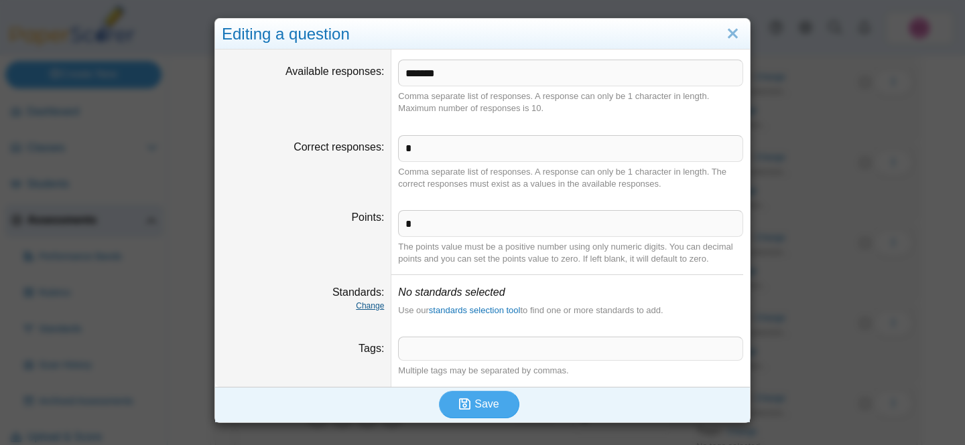
click at [367, 307] on link "Change" at bounding box center [370, 305] width 28 height 9
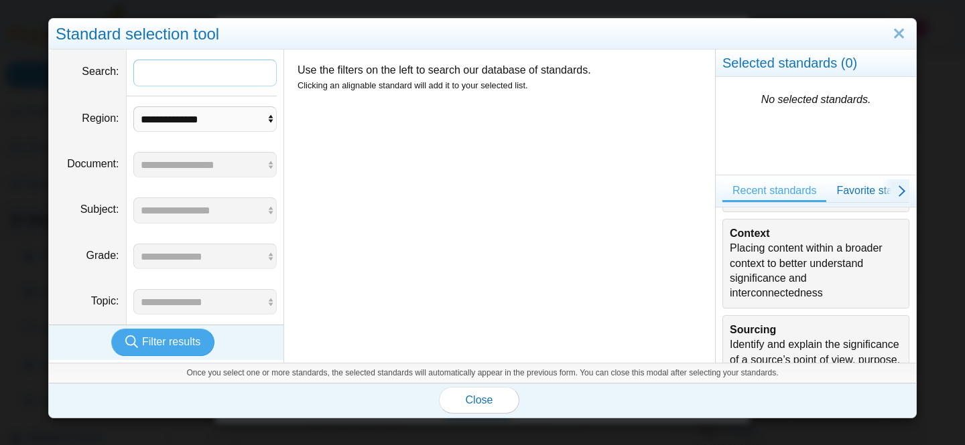
scroll to position [241, 0]
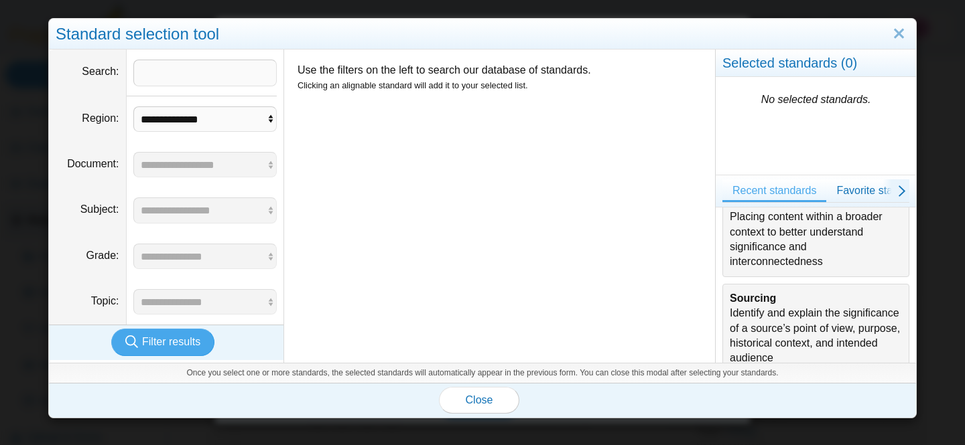
click at [771, 270] on div "Context Placing content within a broader context to better understand significa…" at bounding box center [816, 232] width 172 height 75
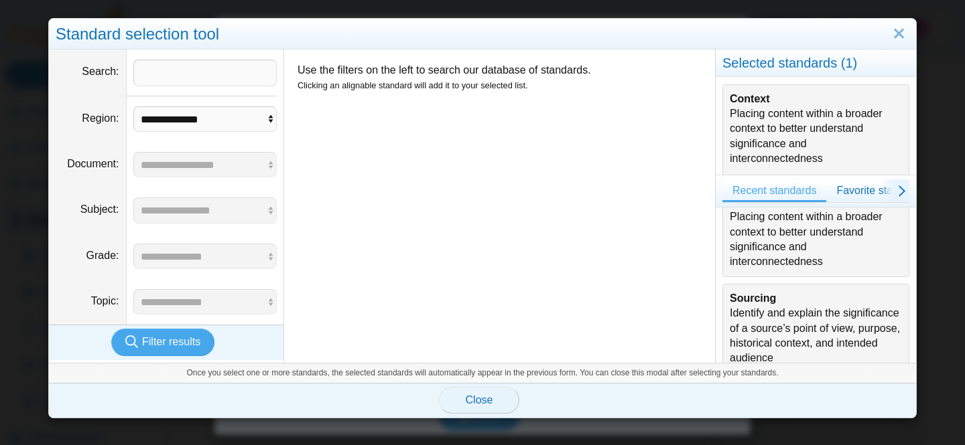
click at [490, 411] on button "Close" at bounding box center [479, 400] width 80 height 27
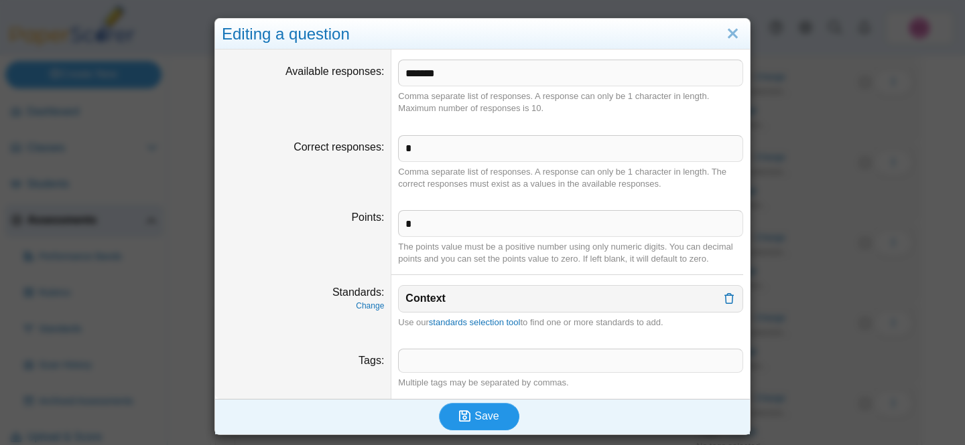
click at [502, 411] on button "Save" at bounding box center [479, 416] width 80 height 27
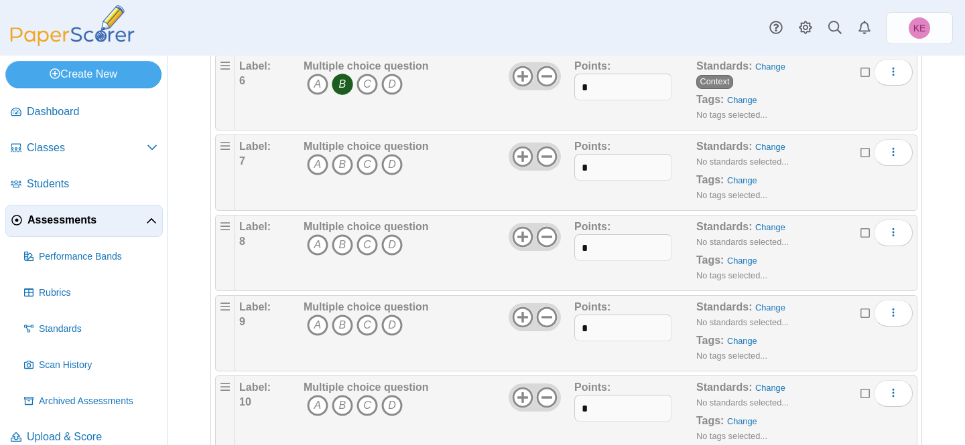
scroll to position [577, 0]
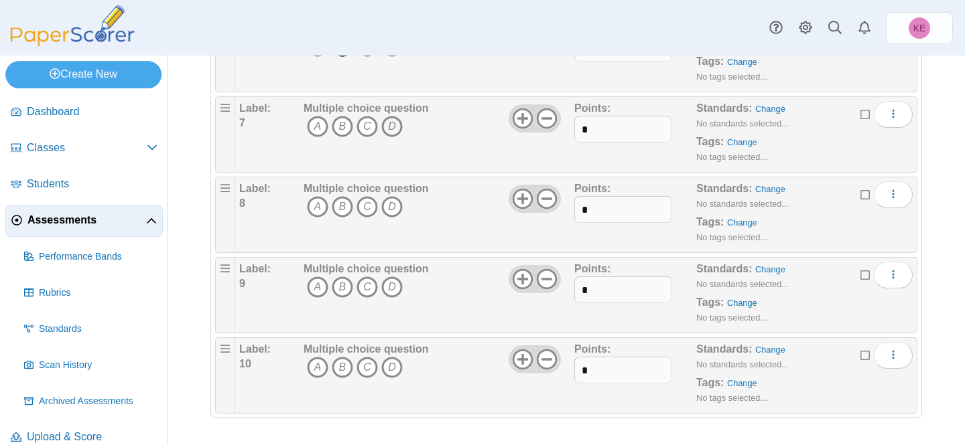
click at [391, 129] on icon "D" at bounding box center [391, 126] width 21 height 21
click at [764, 112] on link "Change" at bounding box center [770, 109] width 30 height 10
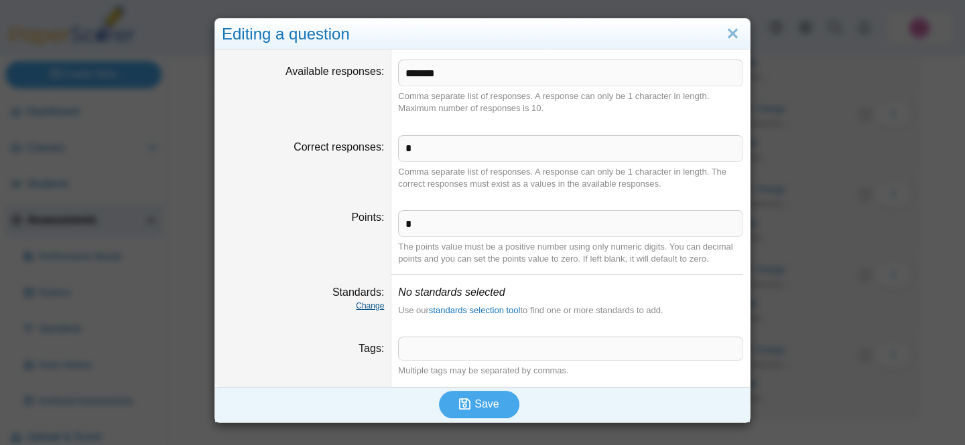
click at [368, 304] on link "Change" at bounding box center [370, 305] width 28 height 9
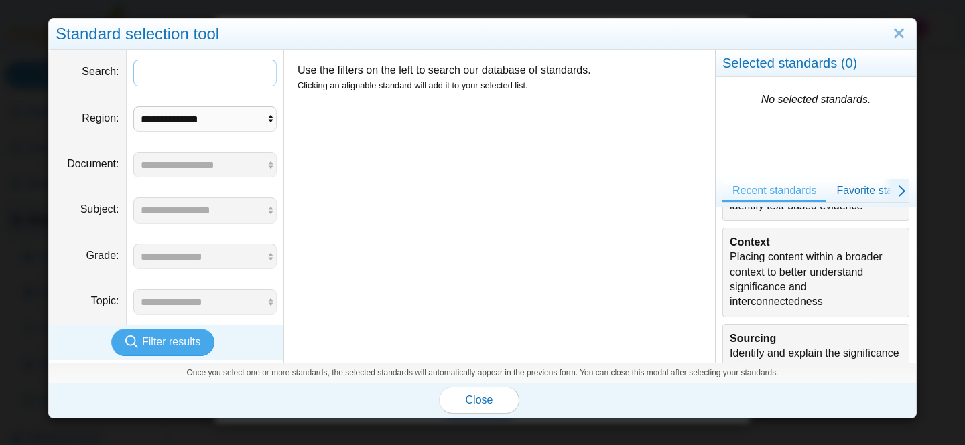
scroll to position [203, 0]
click at [768, 296] on div "Context Placing content within a broader context to better understand significa…" at bounding box center [816, 270] width 172 height 75
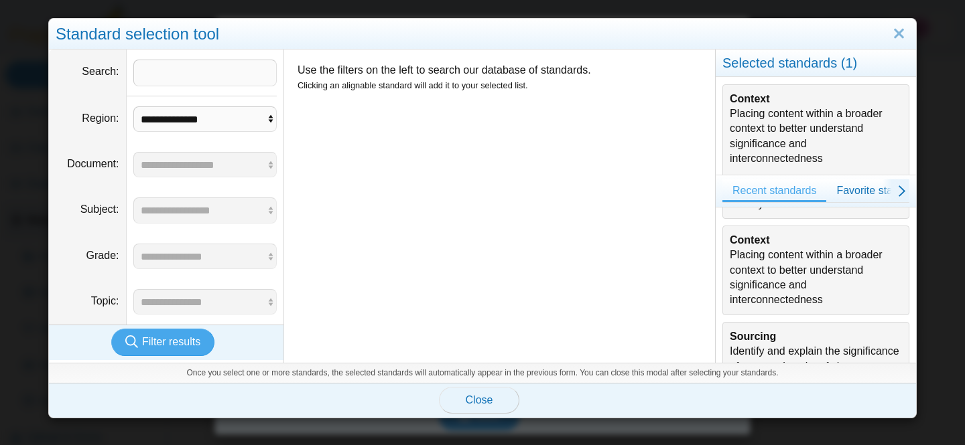
click at [502, 402] on button "Close" at bounding box center [479, 400] width 80 height 27
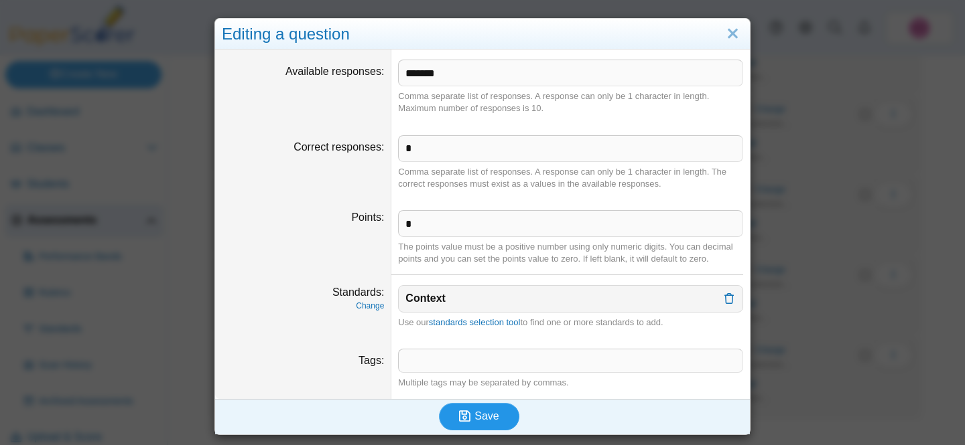
click at [492, 420] on span "Save" at bounding box center [486, 416] width 24 height 11
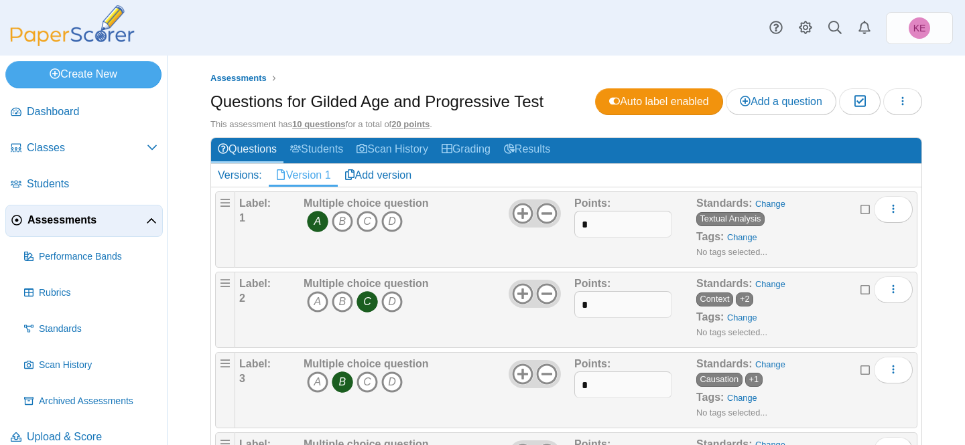
scroll to position [577, 0]
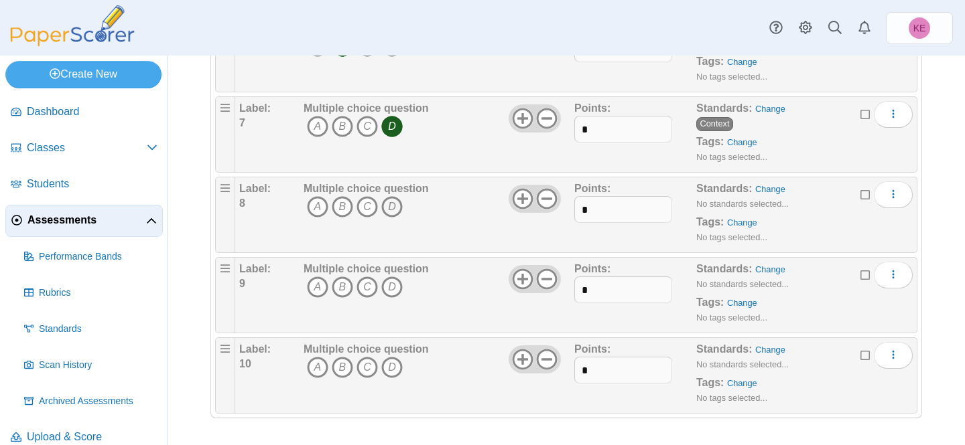
click at [394, 206] on icon "D" at bounding box center [391, 206] width 21 height 21
click at [768, 189] on link "Change" at bounding box center [770, 189] width 30 height 10
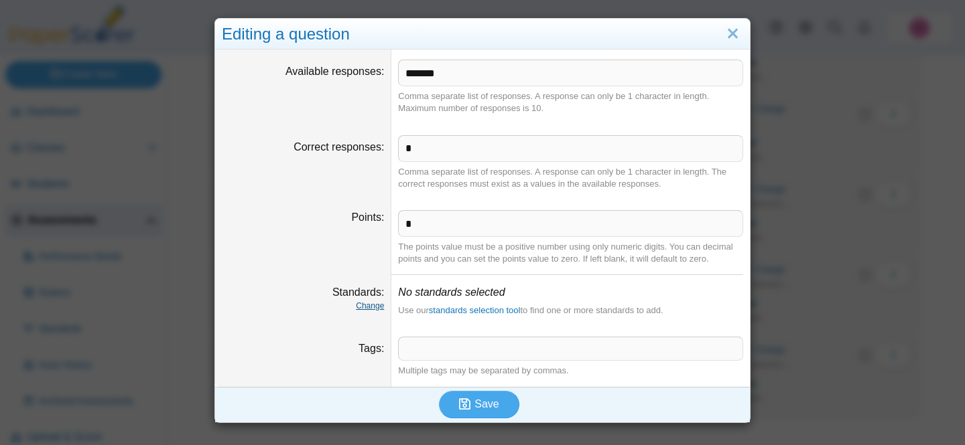
click at [375, 302] on link "Change" at bounding box center [370, 305] width 28 height 9
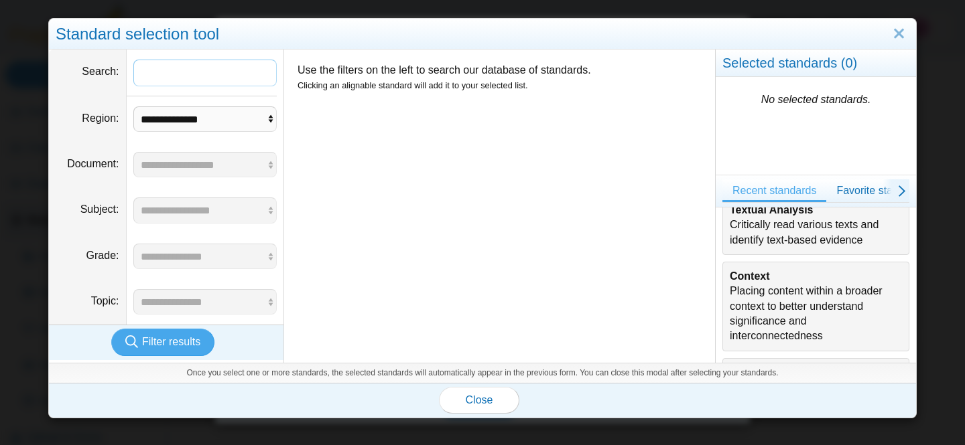
scroll to position [173, 0]
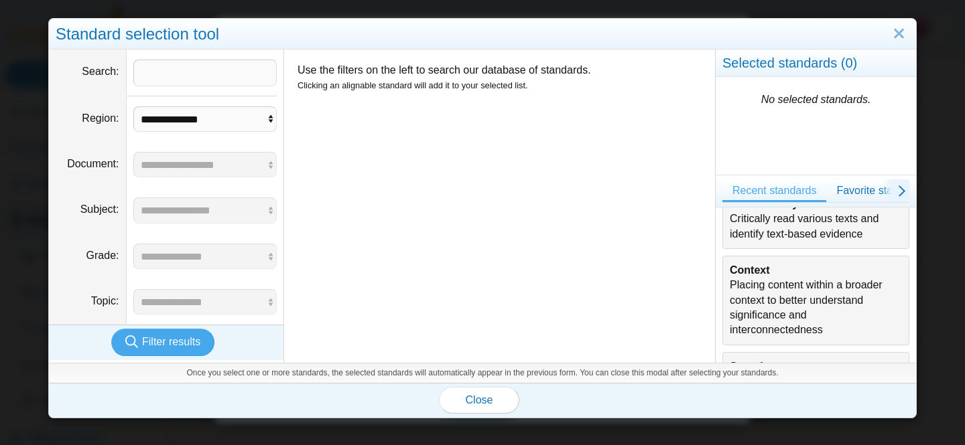
click at [736, 314] on div "Context Placing content within a broader context to better understand significa…" at bounding box center [816, 300] width 172 height 75
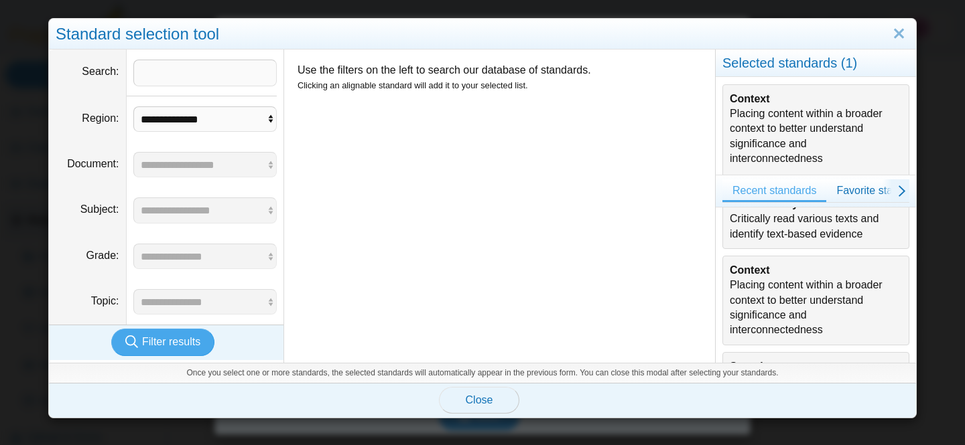
click at [483, 409] on button "Close" at bounding box center [479, 400] width 80 height 27
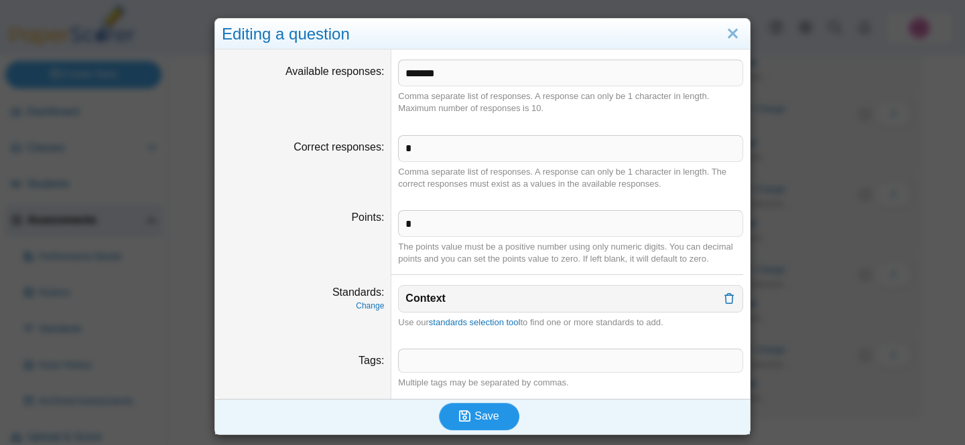
click at [477, 407] on button "Save" at bounding box center [479, 416] width 80 height 27
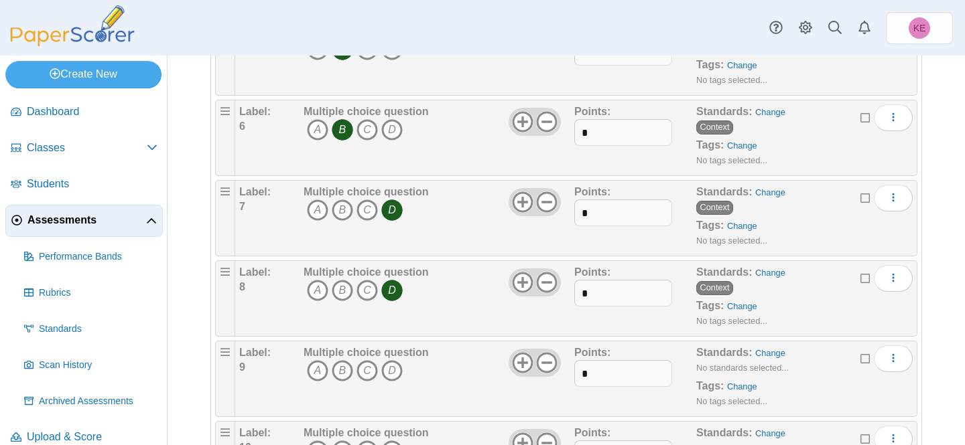
scroll to position [577, 0]
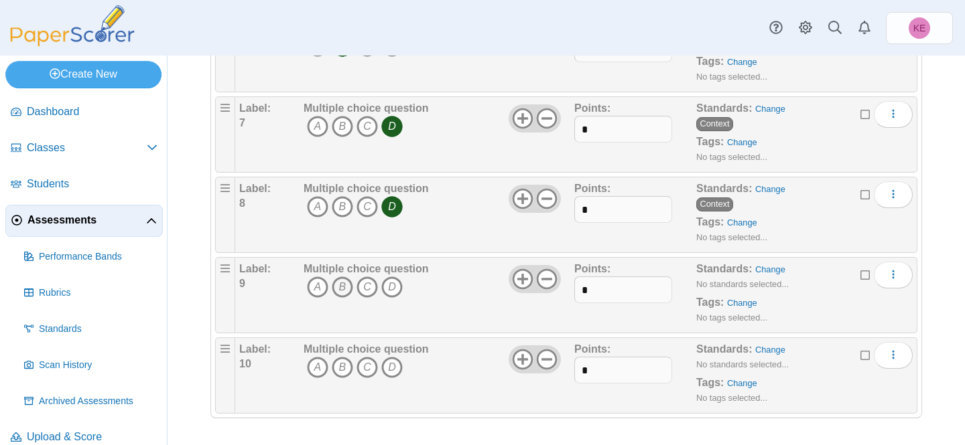
click at [340, 286] on icon "B" at bounding box center [342, 287] width 21 height 21
click at [776, 269] on link "Change" at bounding box center [770, 270] width 30 height 10
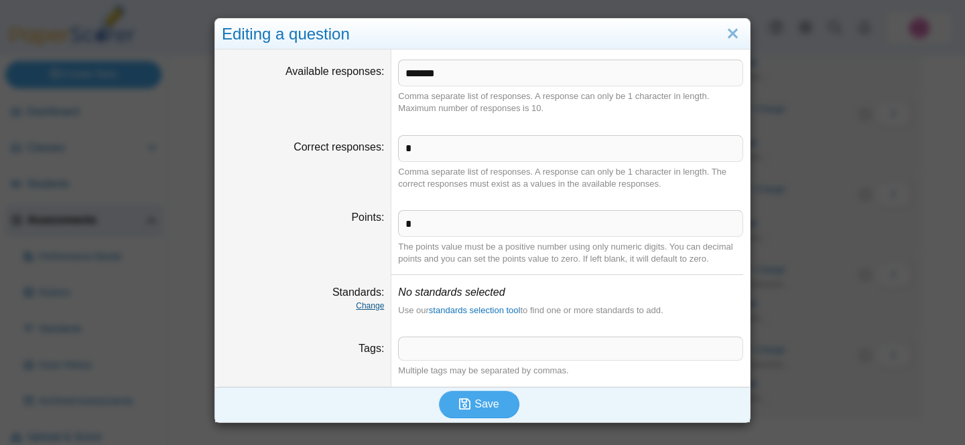
click at [381, 305] on link "Change" at bounding box center [370, 305] width 28 height 9
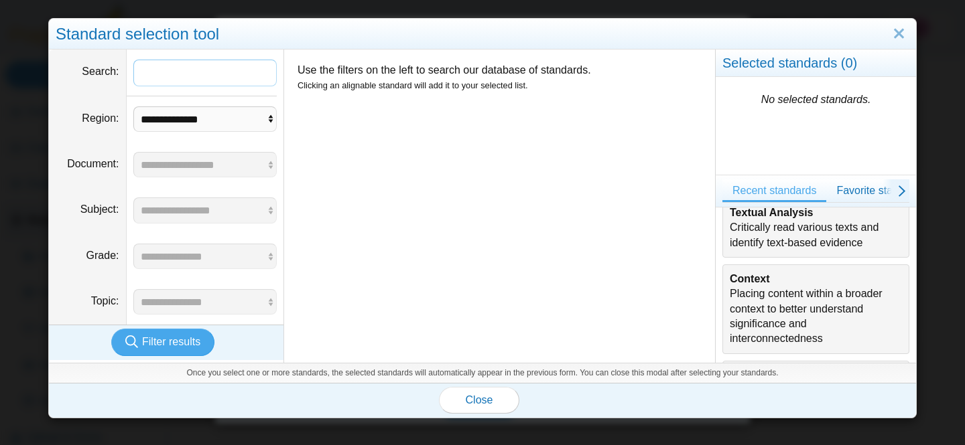
scroll to position [170, 0]
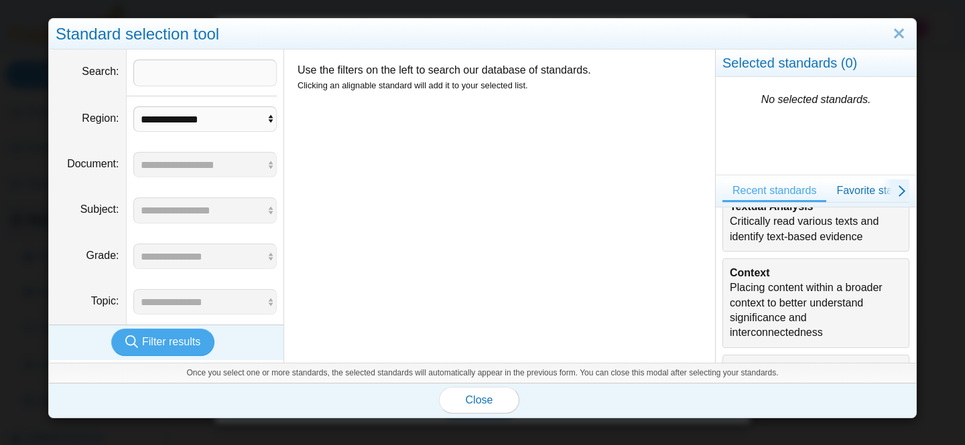
click at [779, 232] on div "Textual Analysis Critically read various texts and identify text-based evidence" at bounding box center [816, 222] width 172 height 45
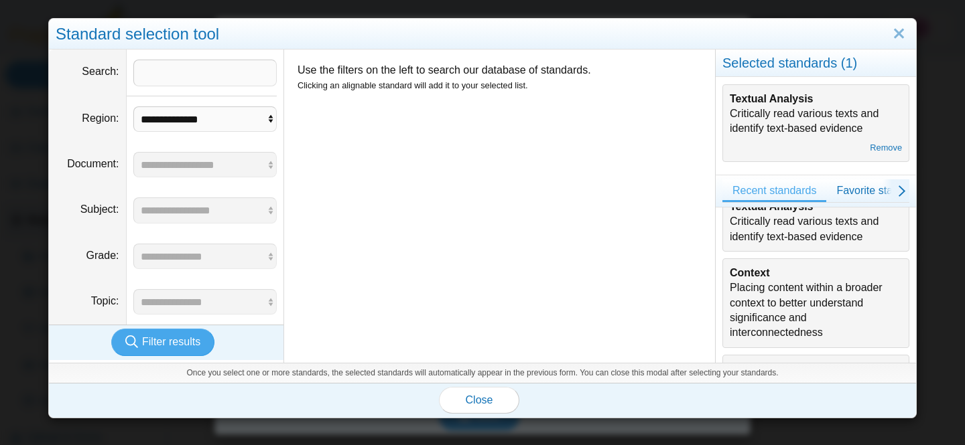
click at [761, 298] on div "Context Placing content within a broader context to better understand significa…" at bounding box center [816, 303] width 172 height 75
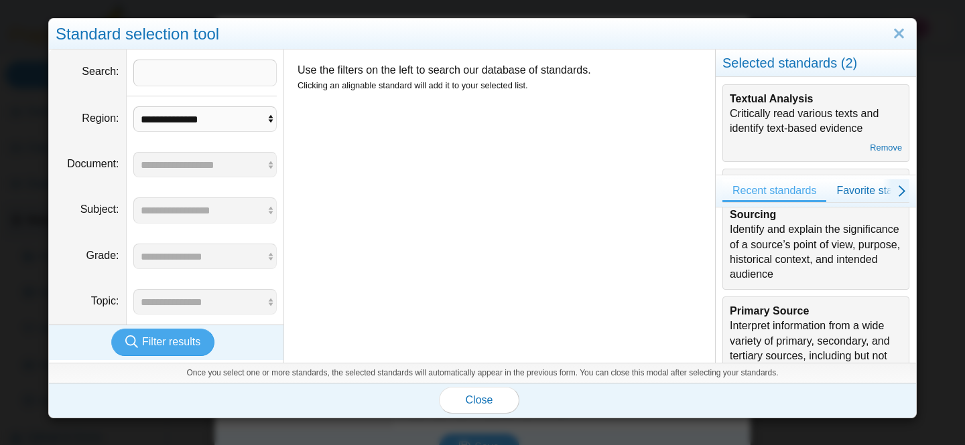
scroll to position [332, 0]
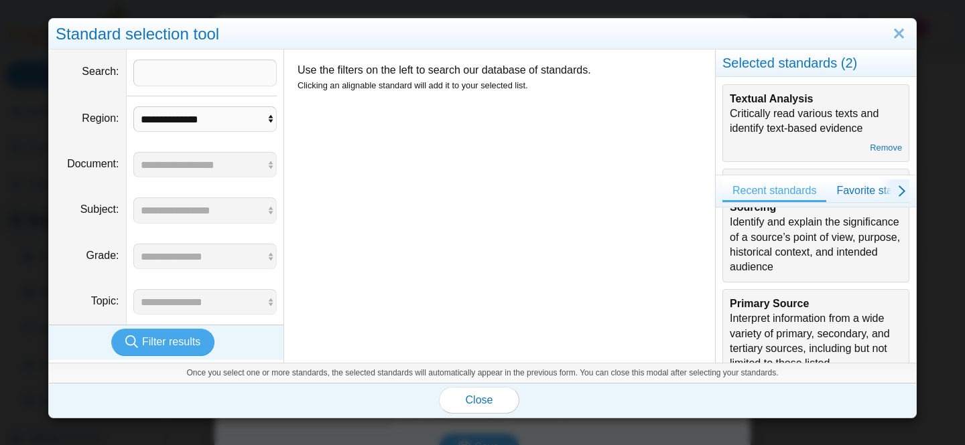
click at [766, 238] on div "Sourcing Identify and explain the significance of a source’s point of view, pur…" at bounding box center [816, 237] width 172 height 75
click at [502, 399] on button "Close" at bounding box center [479, 400] width 80 height 27
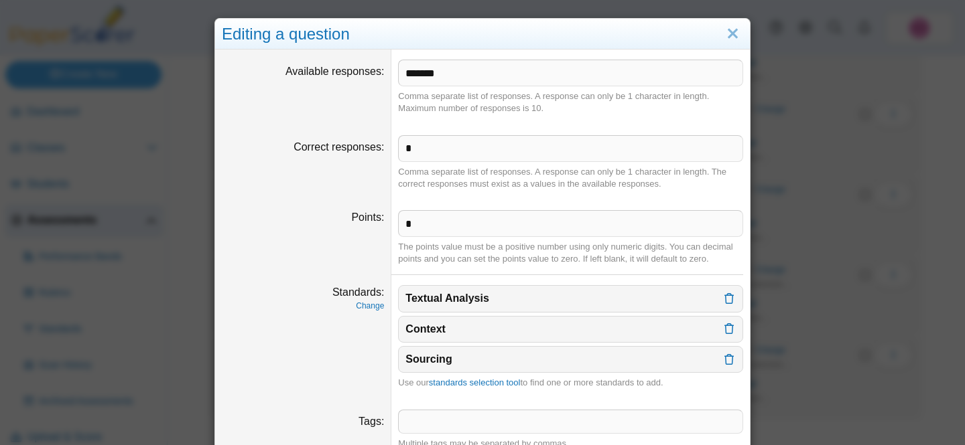
scroll to position [58, 0]
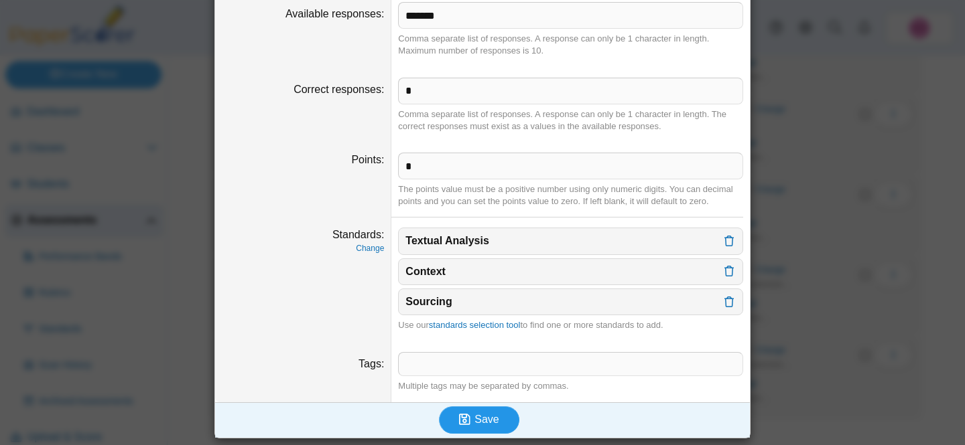
click at [480, 417] on span "Save" at bounding box center [486, 419] width 24 height 11
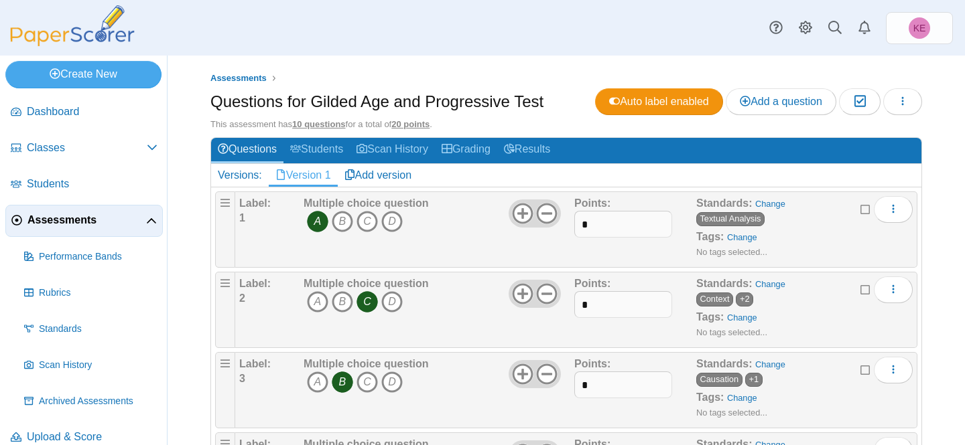
scroll to position [577, 0]
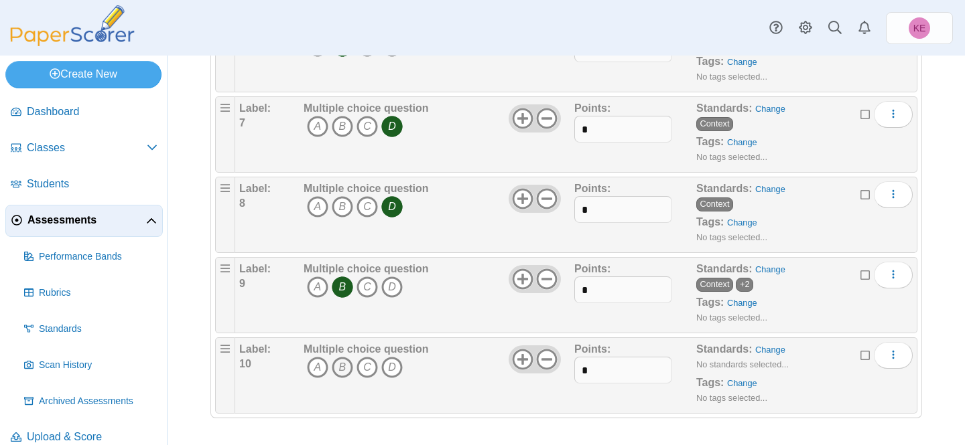
click at [345, 372] on icon "B" at bounding box center [342, 367] width 21 height 21
click at [772, 350] on link "Change" at bounding box center [770, 350] width 30 height 10
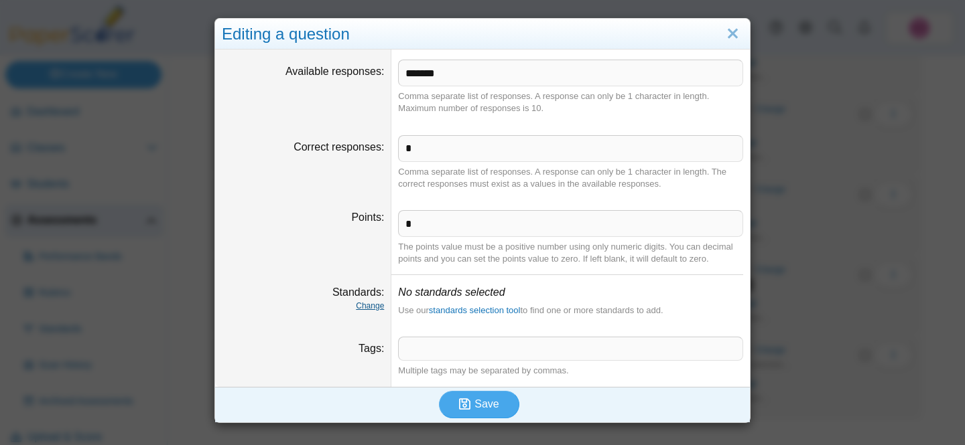
click at [383, 305] on link "Change" at bounding box center [370, 305] width 28 height 9
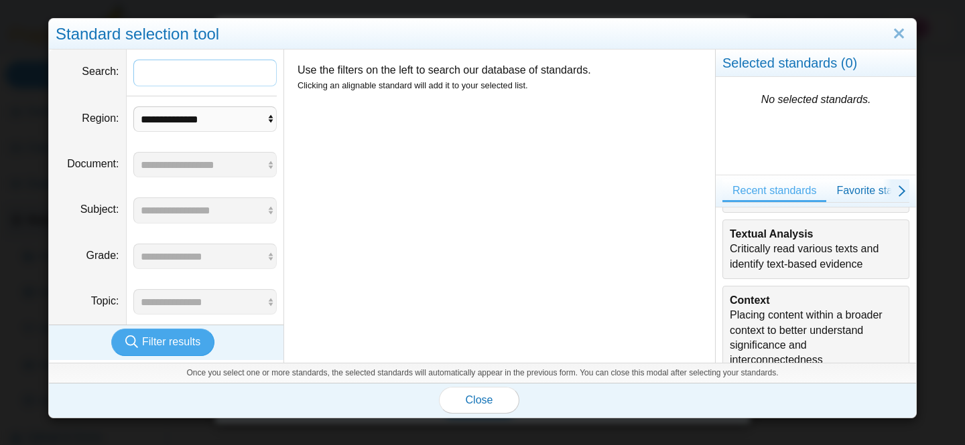
scroll to position [145, 0]
click at [778, 263] on div "Textual Analysis Critically read various texts and identify text-based evidence" at bounding box center [816, 246] width 172 height 45
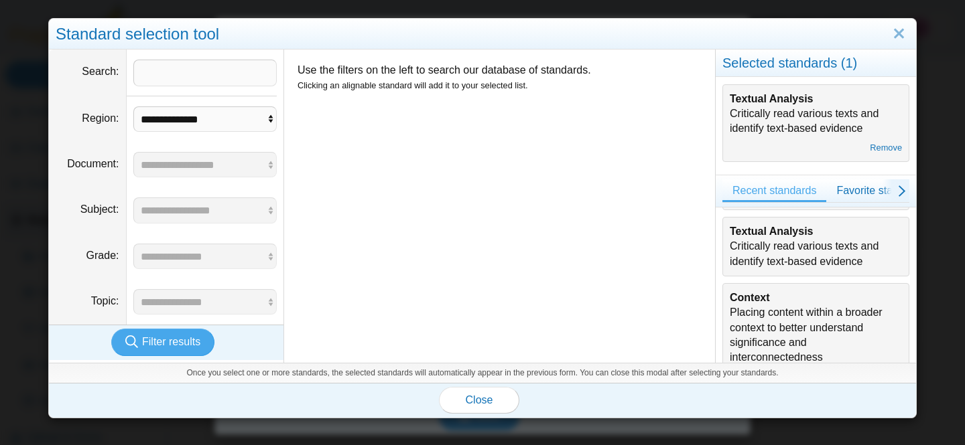
click at [776, 307] on div "Context Placing content within a broader context to better understand significa…" at bounding box center [816, 328] width 172 height 75
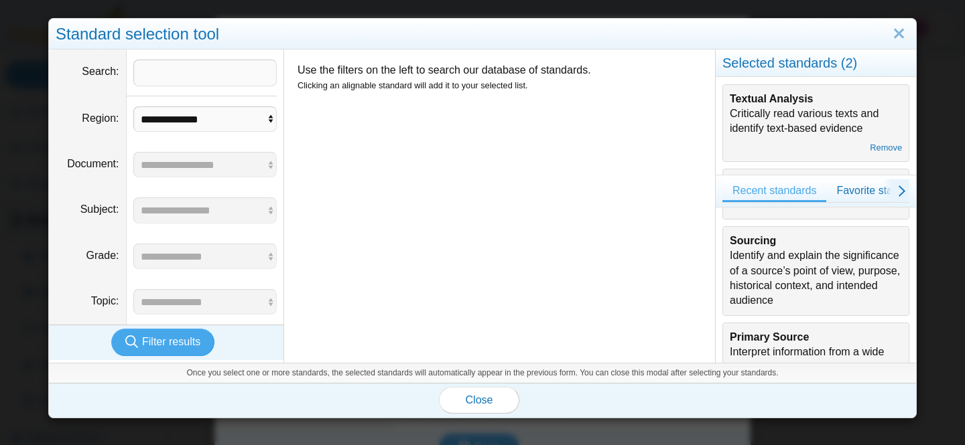
scroll to position [300, 0]
click at [773, 282] on div "Sourcing Identify and explain the significance of a source’s point of view, pur…" at bounding box center [816, 269] width 172 height 75
click at [498, 400] on button "Close" at bounding box center [479, 400] width 80 height 27
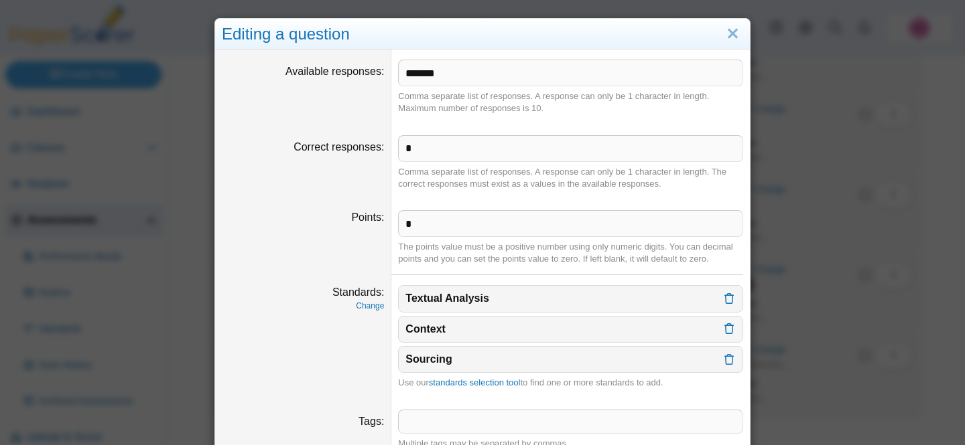
scroll to position [58, 0]
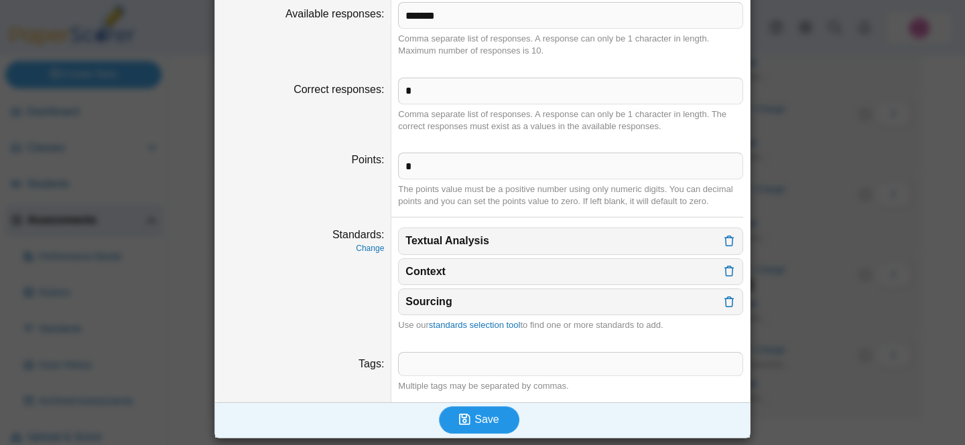
click at [484, 412] on button "Save" at bounding box center [479, 420] width 80 height 27
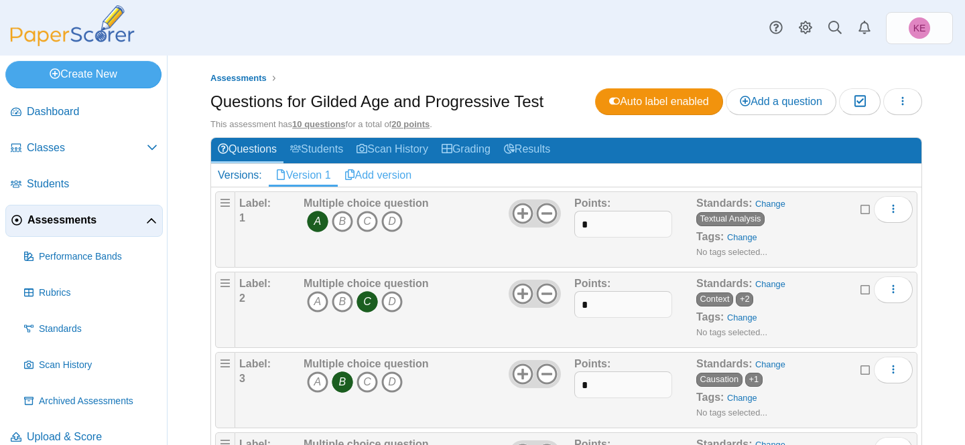
click at [409, 178] on link "Add version" at bounding box center [378, 175] width 81 height 23
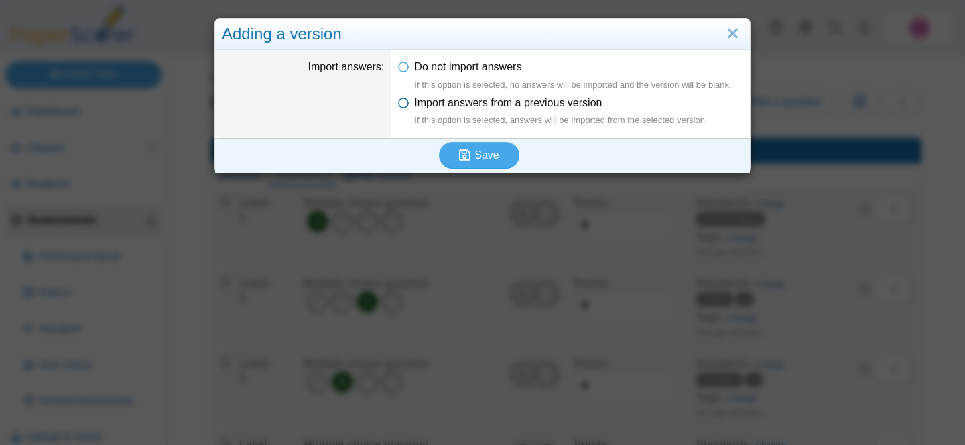
click at [474, 104] on span "Import answers from a previous version If this option is selected, answers will…" at bounding box center [560, 112] width 293 height 30
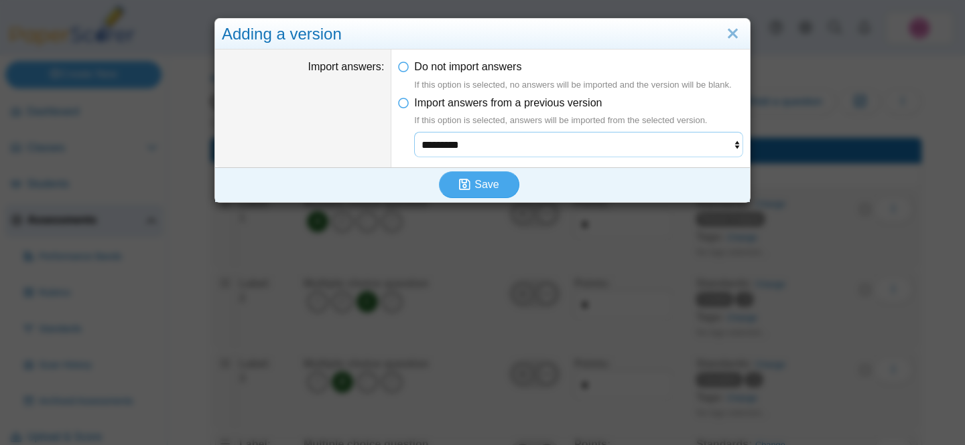
click at [473, 143] on select "*********" at bounding box center [578, 144] width 329 height 25
click at [414, 132] on select "*********" at bounding box center [578, 144] width 329 height 25
click at [473, 184] on icon "submit" at bounding box center [466, 185] width 15 height 15
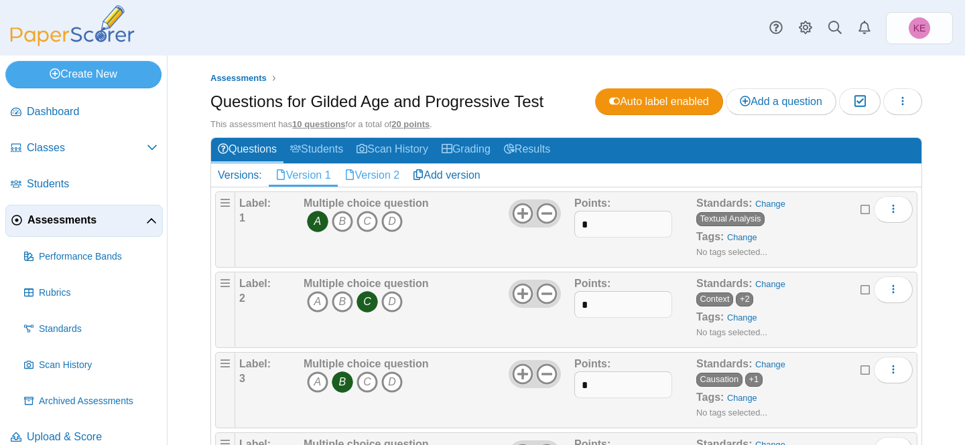
click at [401, 173] on link "Version 2" at bounding box center [372, 175] width 69 height 23
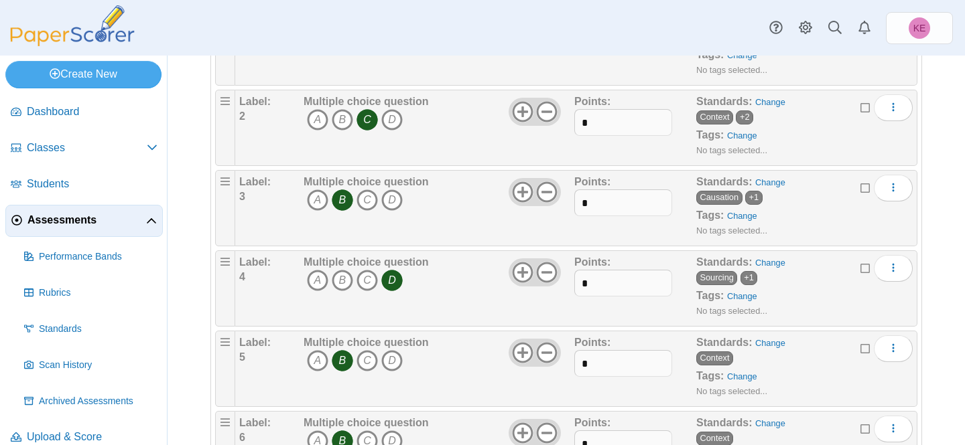
scroll to position [195, 0]
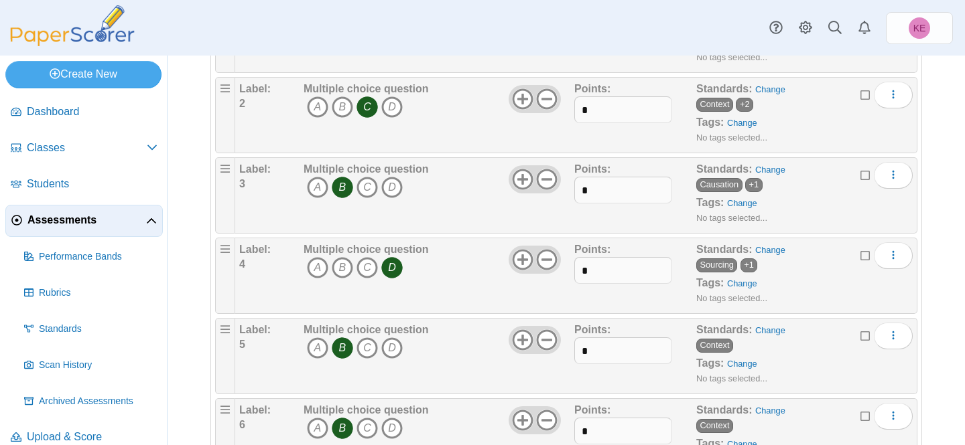
click at [374, 105] on icon "C" at bounding box center [366, 106] width 21 height 21
click at [327, 113] on icon "A" at bounding box center [317, 106] width 21 height 21
click at [340, 110] on icon "B" at bounding box center [342, 106] width 21 height 21
click at [318, 109] on icon "A" at bounding box center [317, 106] width 21 height 21
click at [335, 190] on icon "B" at bounding box center [342, 187] width 21 height 21
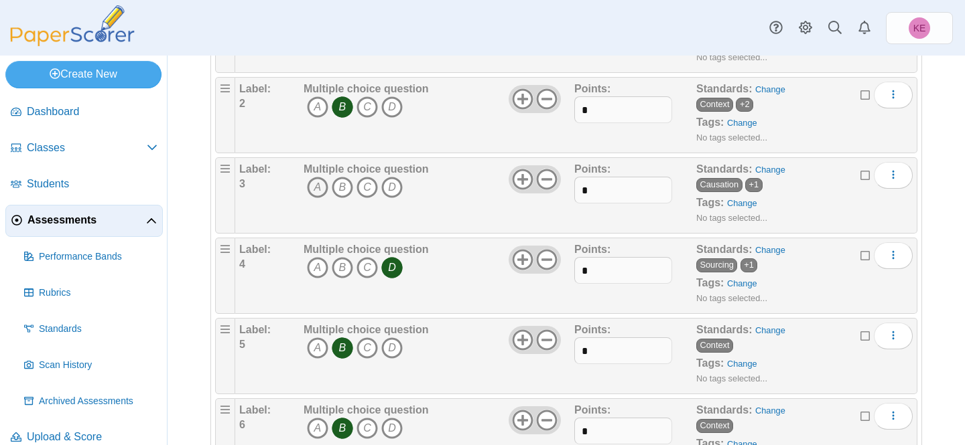
click at [317, 189] on icon "A" at bounding box center [317, 187] width 21 height 21
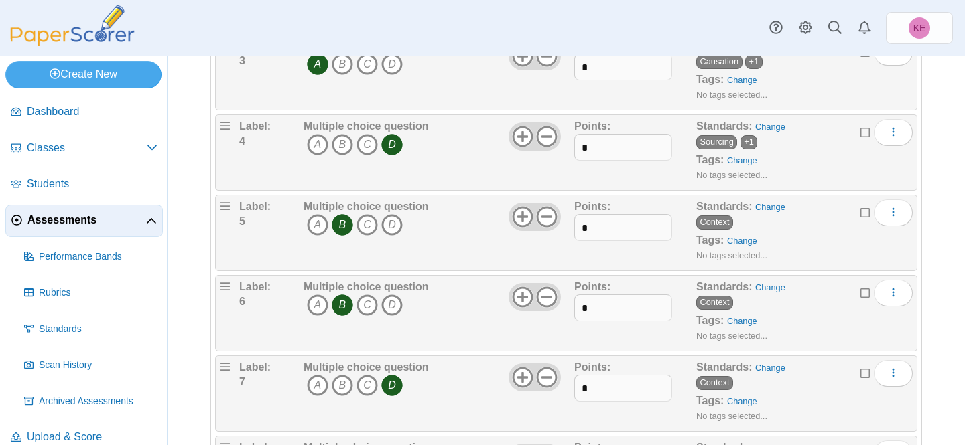
scroll to position [334, 0]
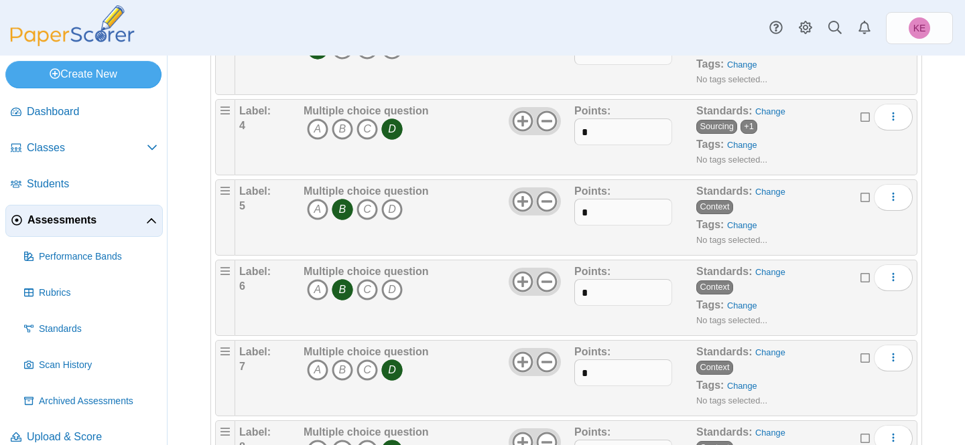
click at [386, 129] on icon "D" at bounding box center [391, 129] width 21 height 21
click at [364, 131] on icon "C" at bounding box center [366, 129] width 21 height 21
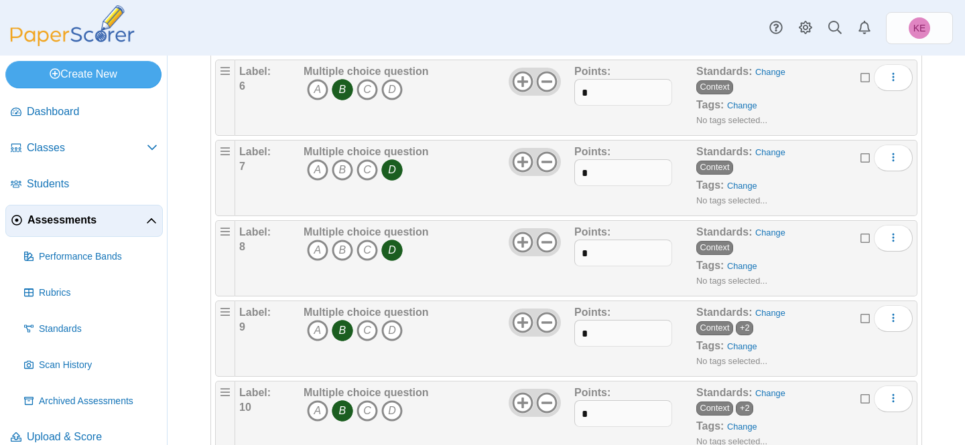
scroll to position [577, 0]
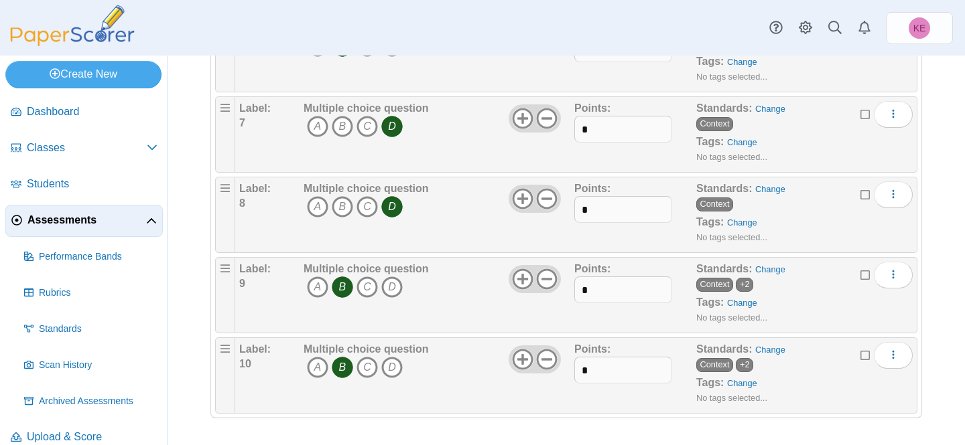
click at [387, 127] on icon "D" at bounding box center [391, 126] width 21 height 21
click at [370, 127] on icon "C" at bounding box center [366, 126] width 21 height 21
click at [393, 205] on icon "D" at bounding box center [391, 206] width 21 height 21
click at [373, 208] on icon "C" at bounding box center [366, 206] width 21 height 21
click at [340, 365] on icon "B" at bounding box center [342, 367] width 21 height 21
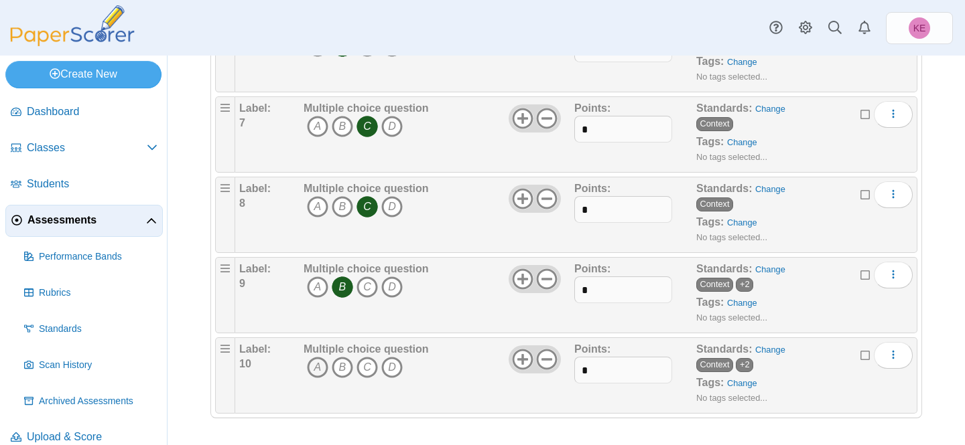
click at [317, 370] on icon "A" at bounding box center [317, 367] width 21 height 21
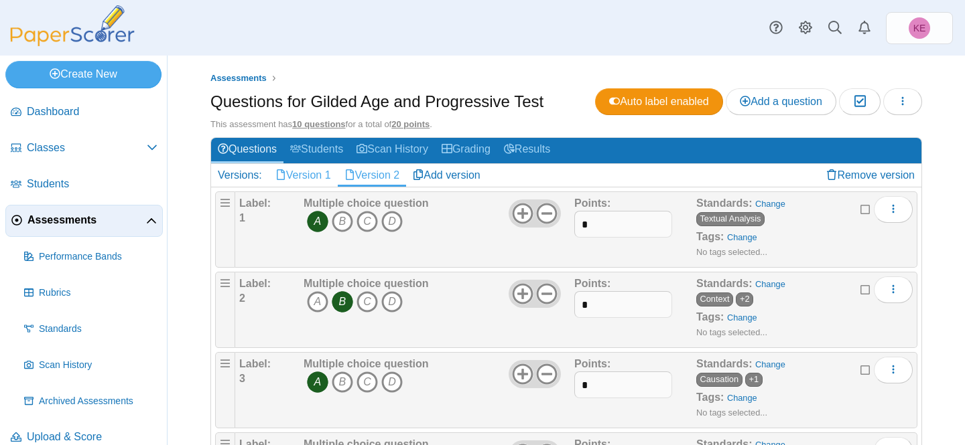
click at [320, 181] on link "Version 1" at bounding box center [303, 175] width 69 height 23
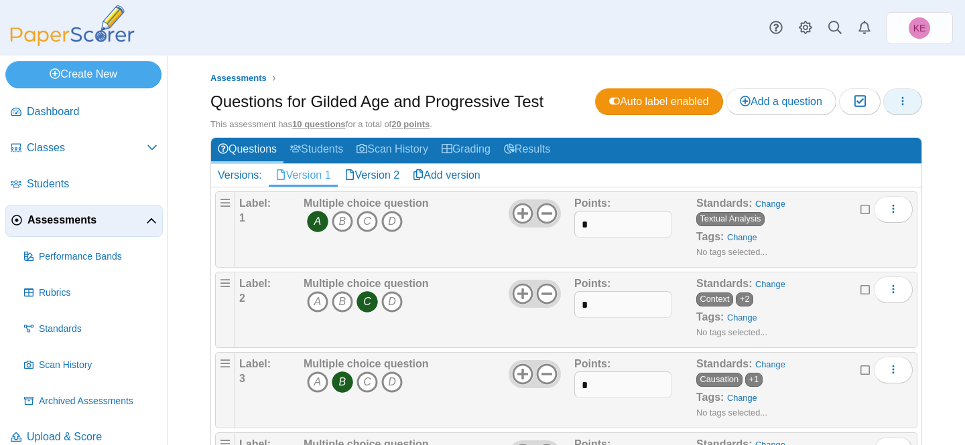
click at [912, 102] on button "button" at bounding box center [902, 101] width 39 height 27
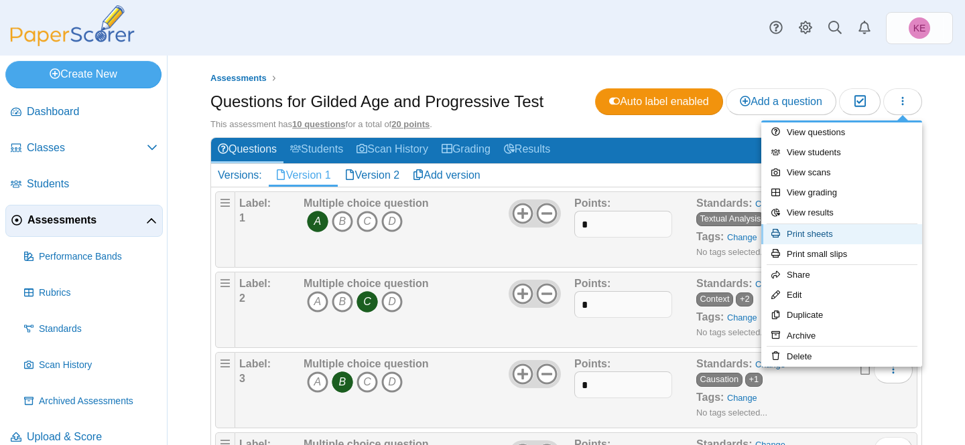
click at [827, 236] on link "Print sheets" at bounding box center [841, 234] width 161 height 20
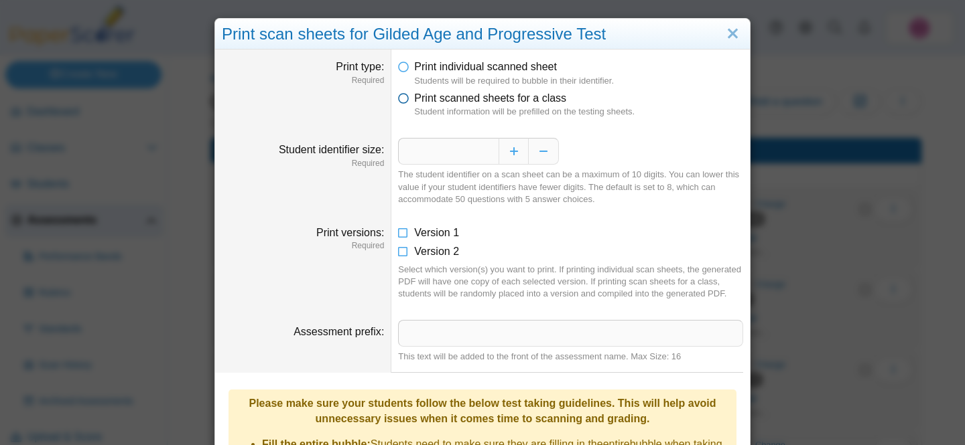
click at [480, 98] on span "Print scanned sheets for a class" at bounding box center [490, 97] width 152 height 11
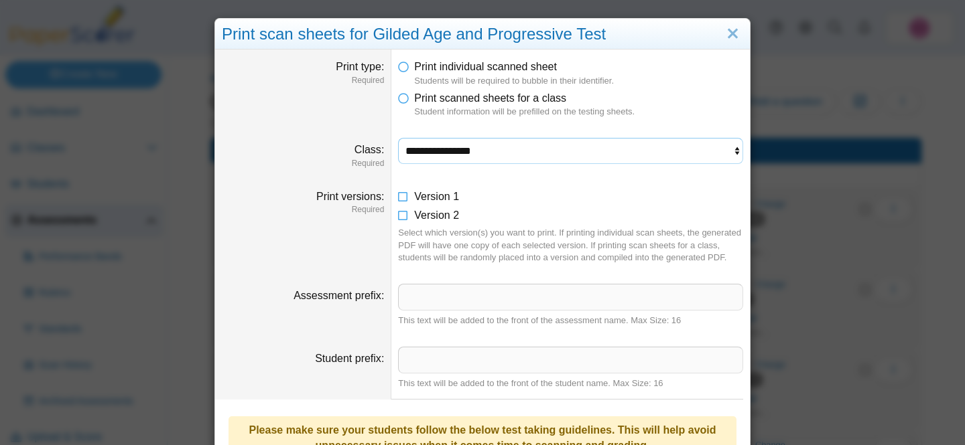
click at [457, 152] on select "**********" at bounding box center [570, 150] width 345 height 25
click at [398, 138] on select "**********" at bounding box center [570, 150] width 345 height 25
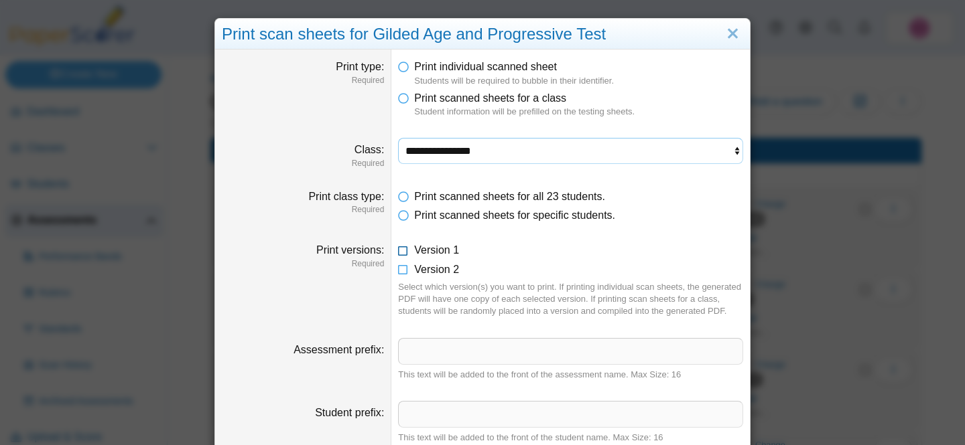
scroll to position [49, 0]
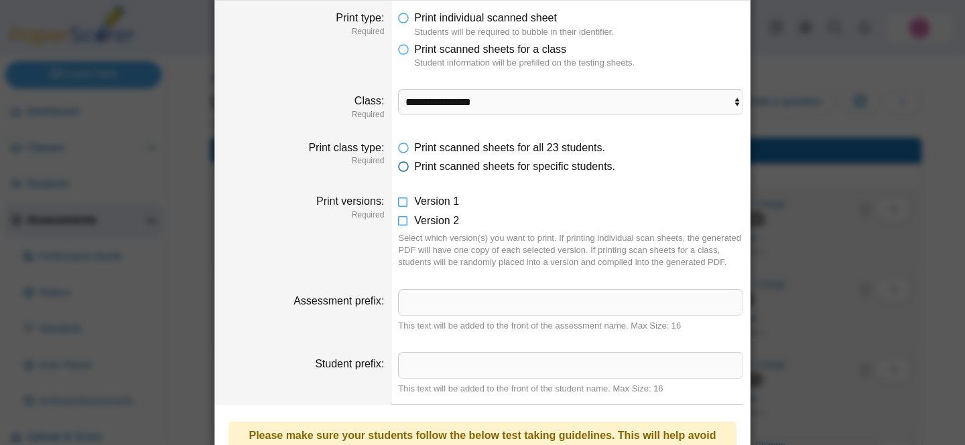
click at [445, 166] on span "Print scanned sheets for specific students." at bounding box center [514, 166] width 201 height 11
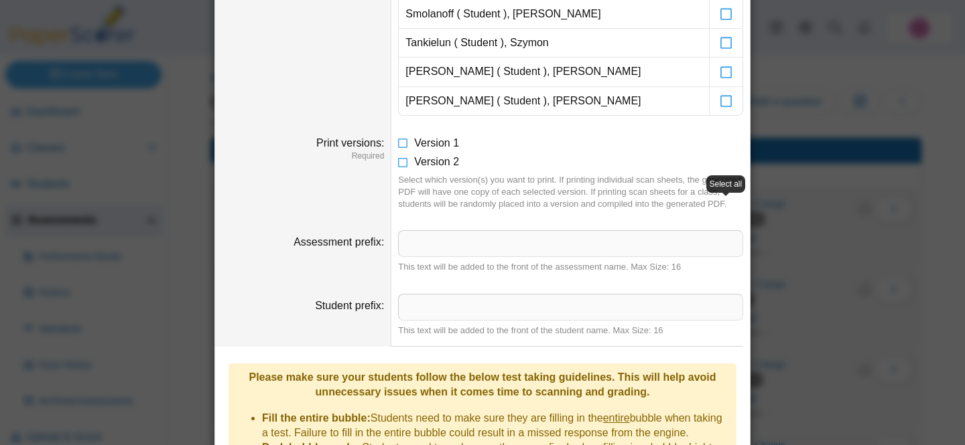
scroll to position [811, 0]
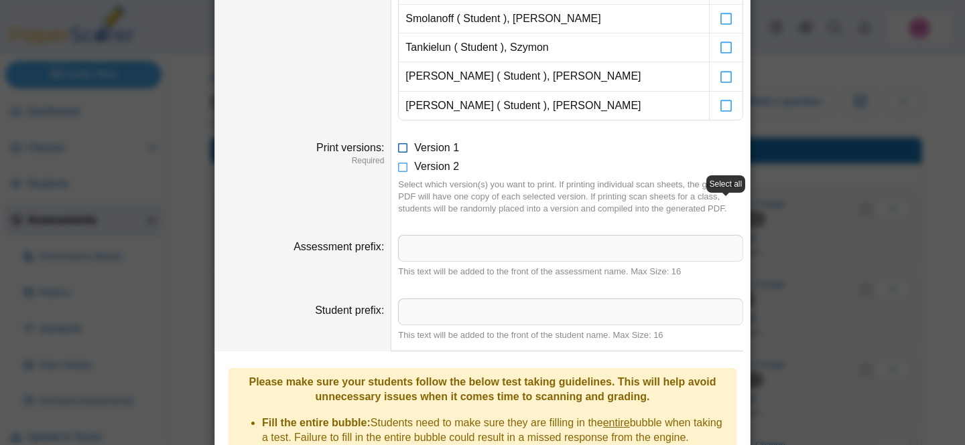
click at [423, 149] on span "Version 1" at bounding box center [436, 147] width 45 height 11
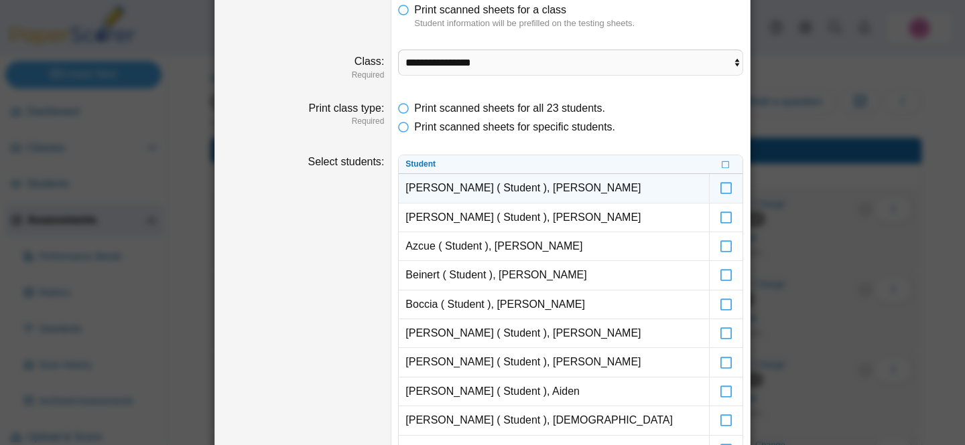
scroll to position [92, 0]
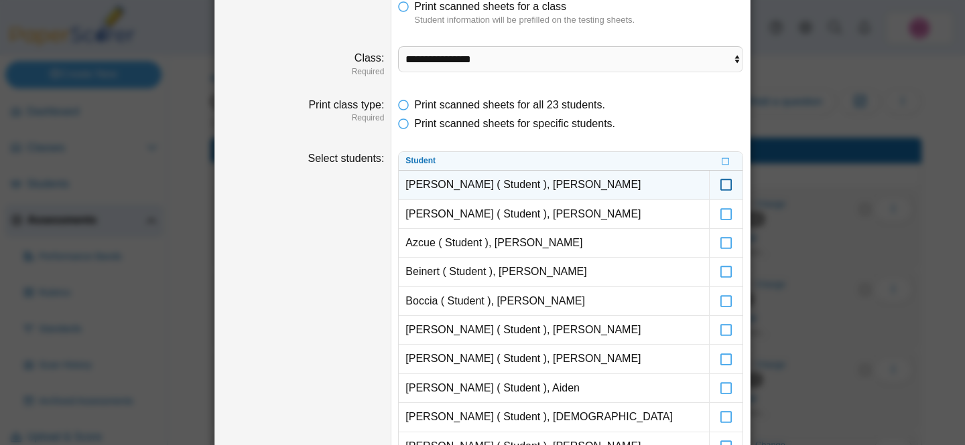
click at [728, 185] on icon at bounding box center [725, 179] width 13 height 12
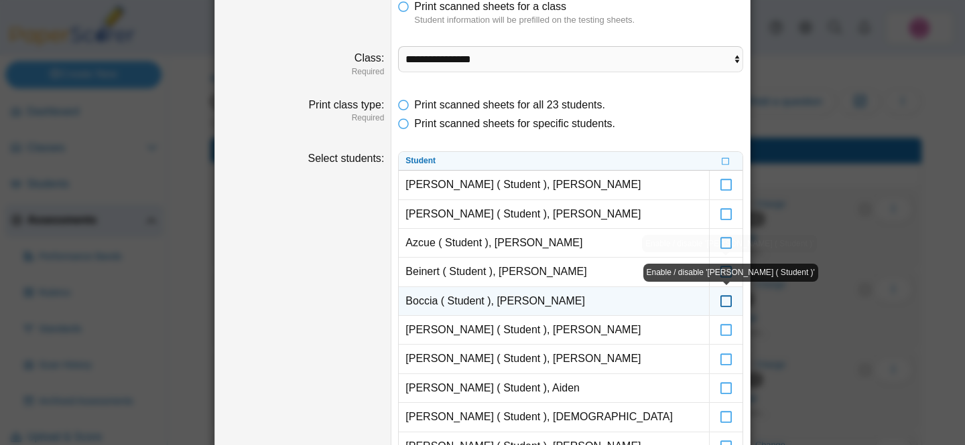
click at [724, 301] on icon at bounding box center [725, 295] width 13 height 12
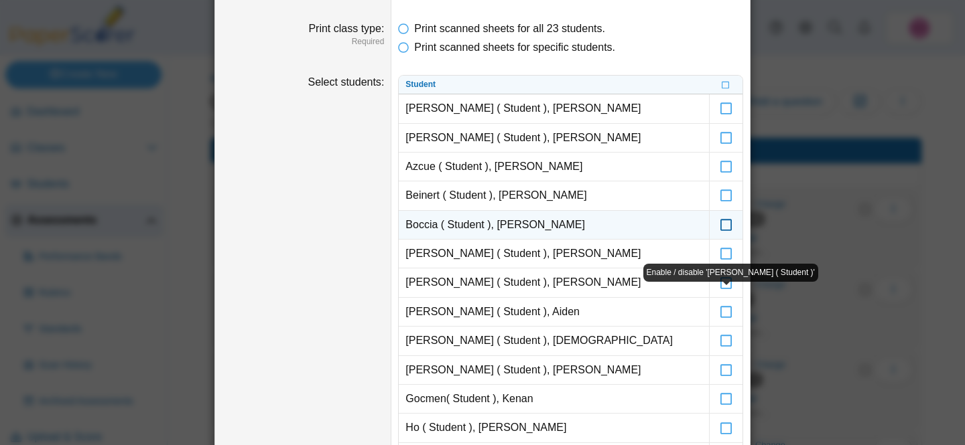
scroll to position [174, 0]
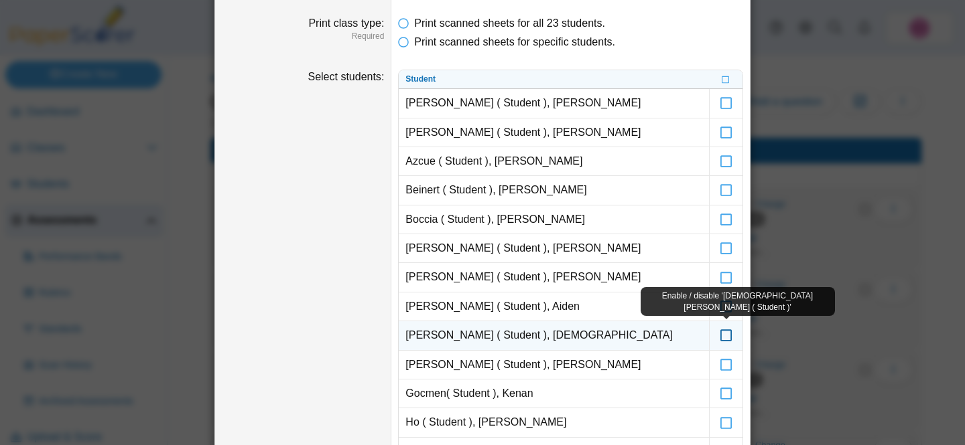
click at [725, 336] on icon at bounding box center [725, 330] width 13 height 12
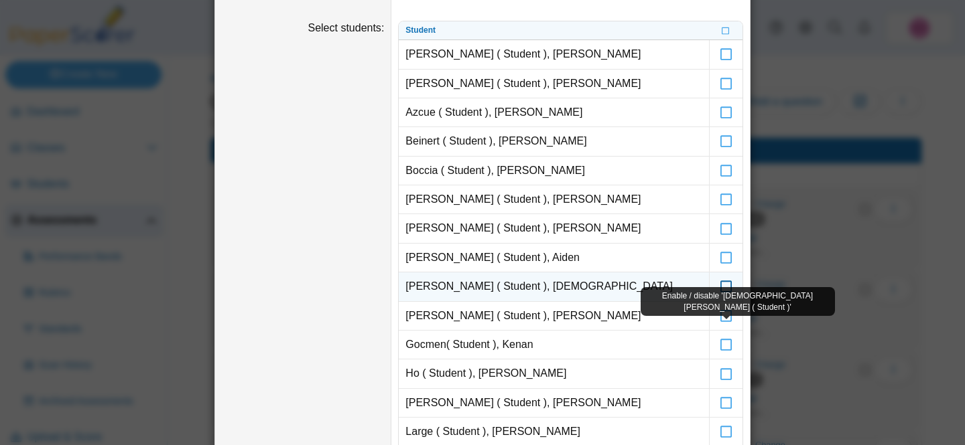
scroll to position [301, 0]
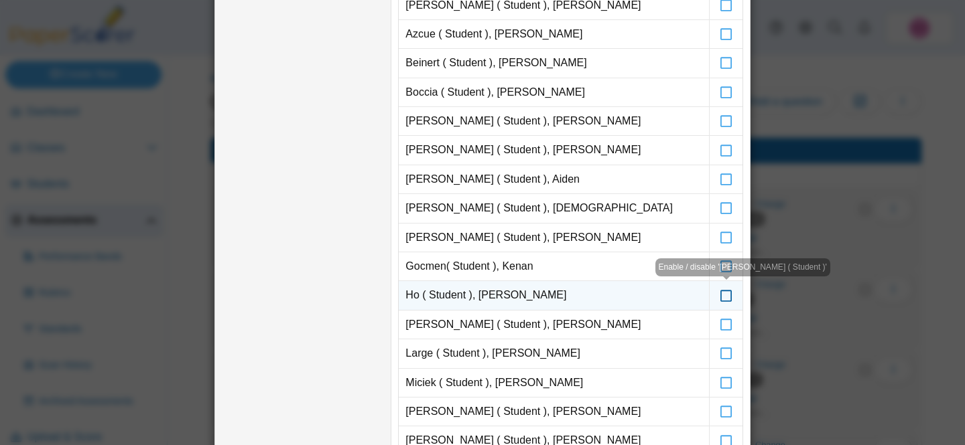
click at [727, 295] on icon at bounding box center [725, 289] width 13 height 12
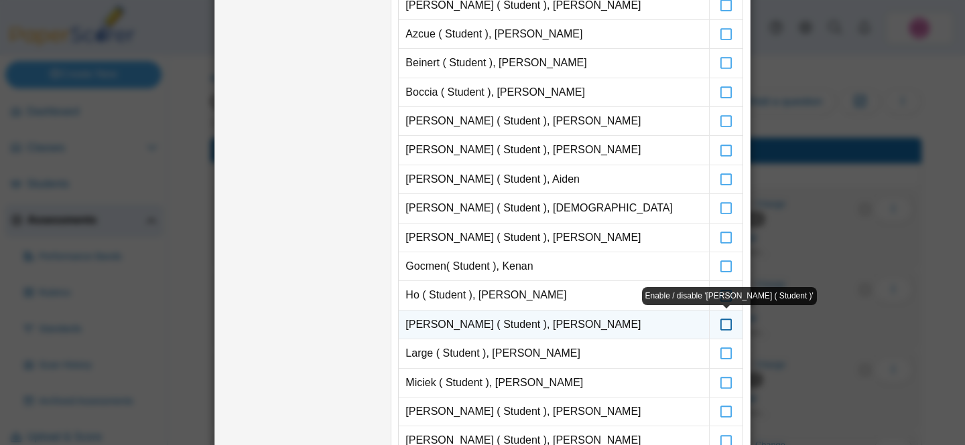
click at [725, 325] on icon at bounding box center [725, 319] width 13 height 12
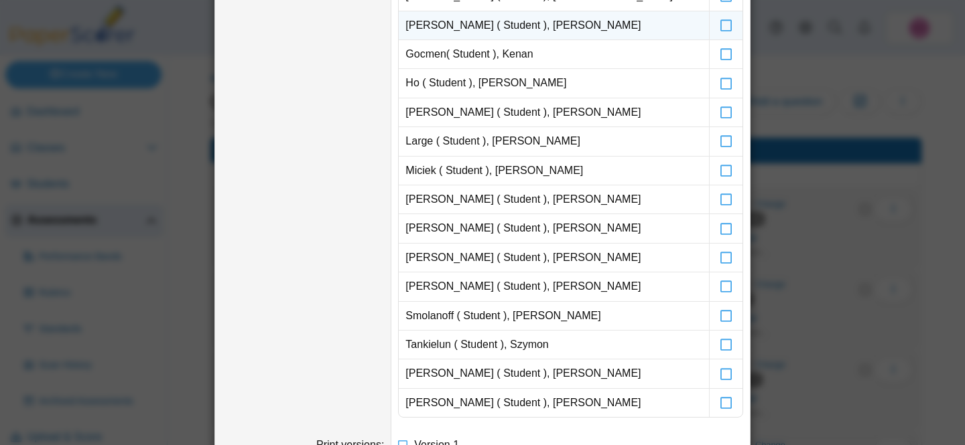
scroll to position [514, 0]
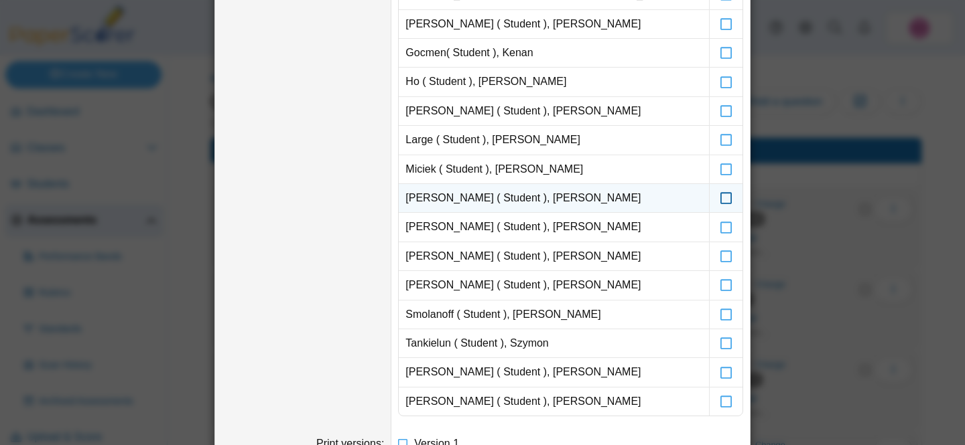
click at [730, 198] on icon at bounding box center [725, 192] width 13 height 12
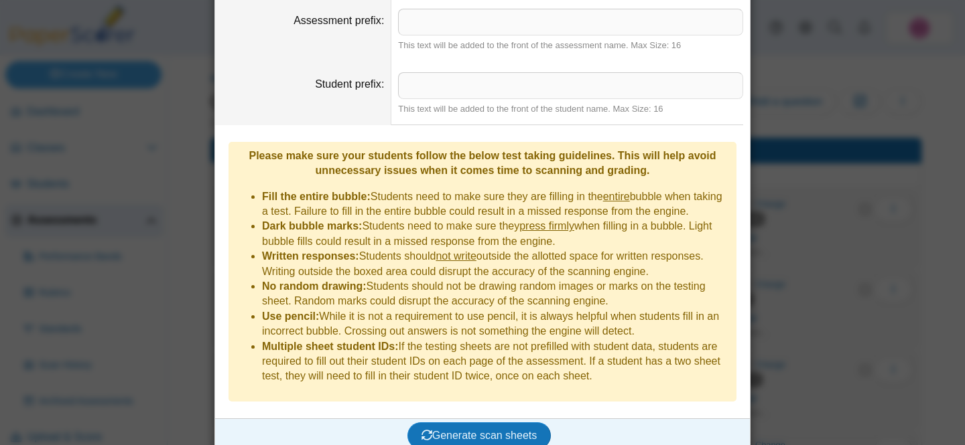
scroll to position [1046, 0]
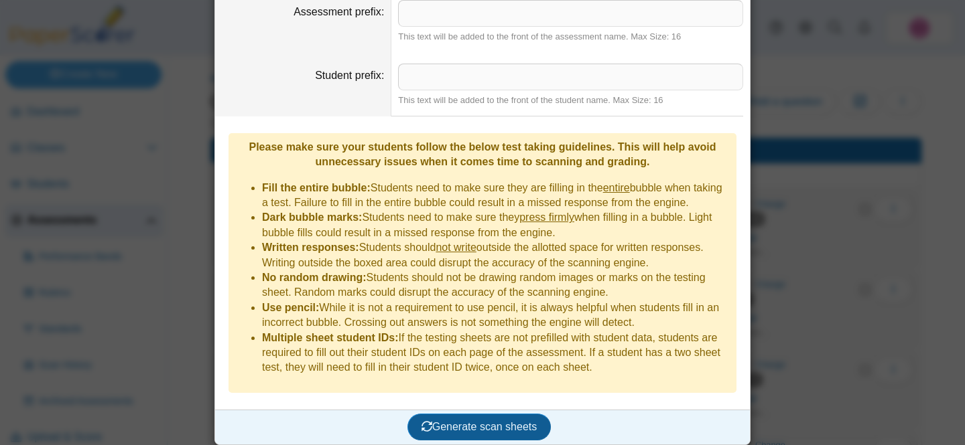
click at [487, 421] on span "Generate scan sheets" at bounding box center [479, 426] width 116 height 11
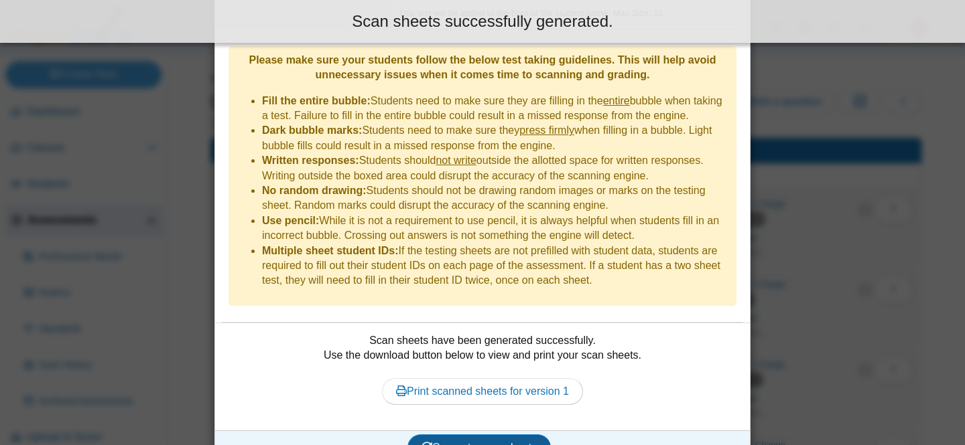
scroll to position [1154, 0]
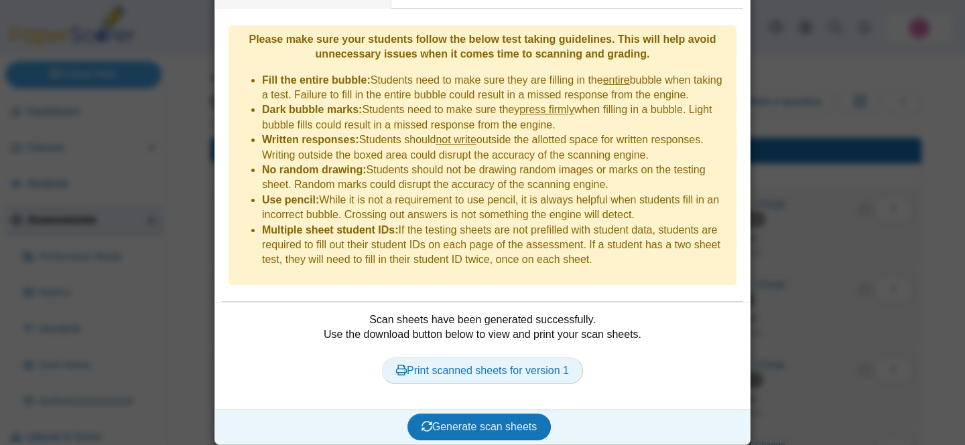
click at [468, 369] on link "Print scanned sheets for version 1" at bounding box center [482, 371] width 201 height 27
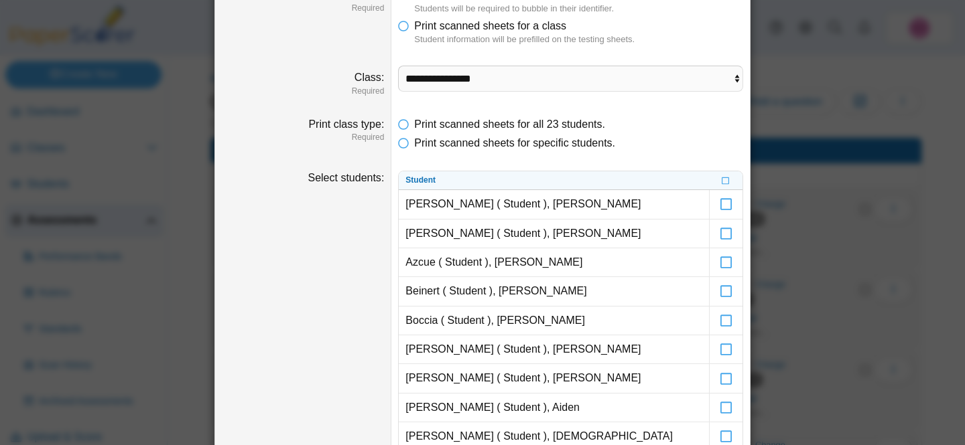
scroll to position [0, 0]
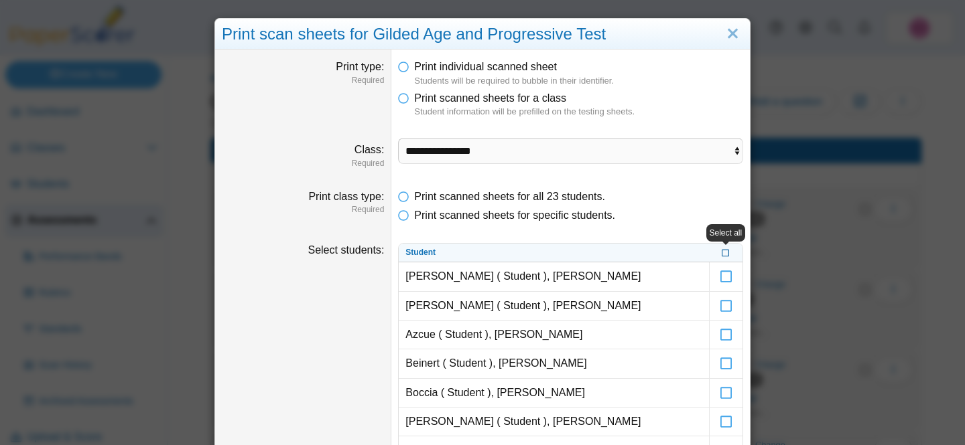
click at [726, 256] on icon at bounding box center [726, 252] width 8 height 7
click at [724, 253] on icon at bounding box center [726, 252] width 8 height 7
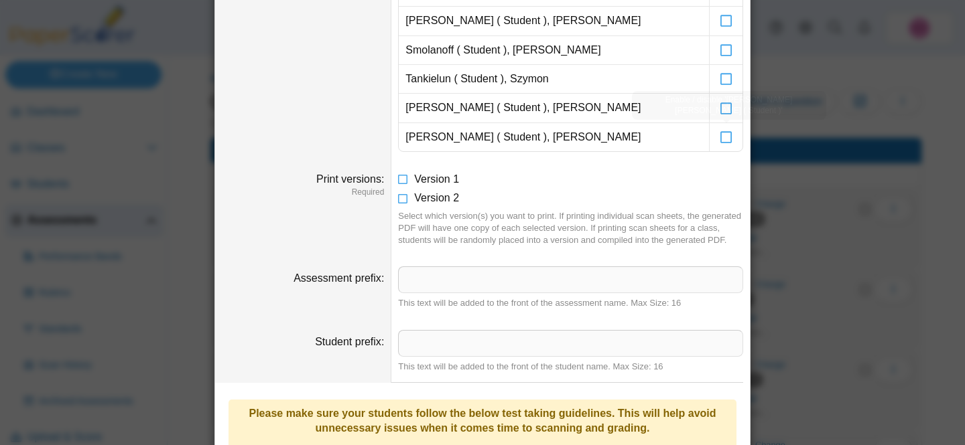
scroll to position [780, 0]
click at [413, 171] on li "Version 1" at bounding box center [570, 178] width 345 height 15
click at [403, 176] on icon at bounding box center [403, 175] width 11 height 9
click at [403, 195] on icon at bounding box center [403, 194] width 11 height 9
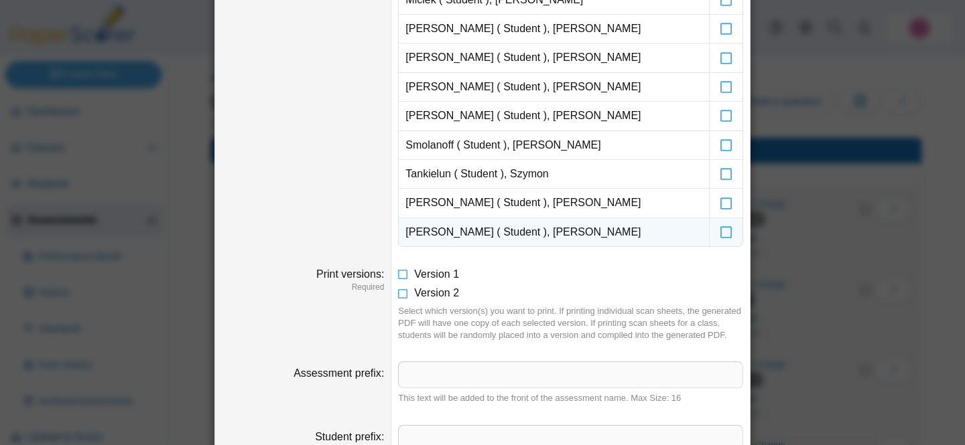
scroll to position [669, 0]
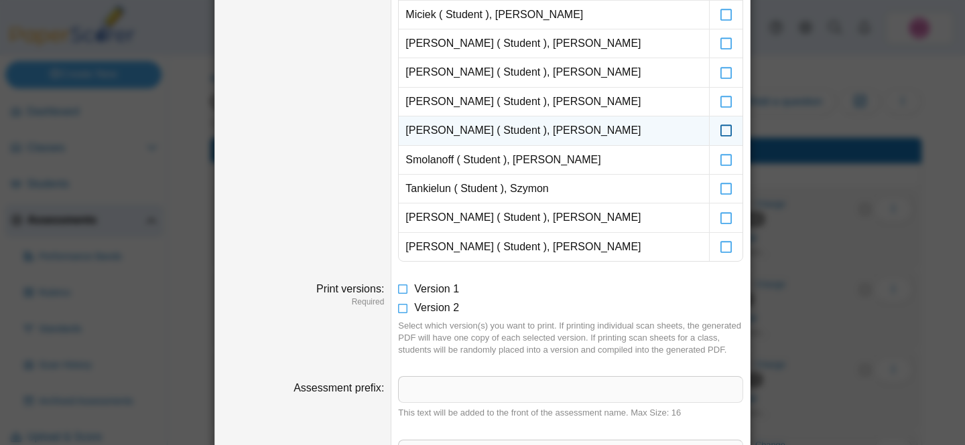
click at [726, 131] on icon at bounding box center [725, 125] width 13 height 12
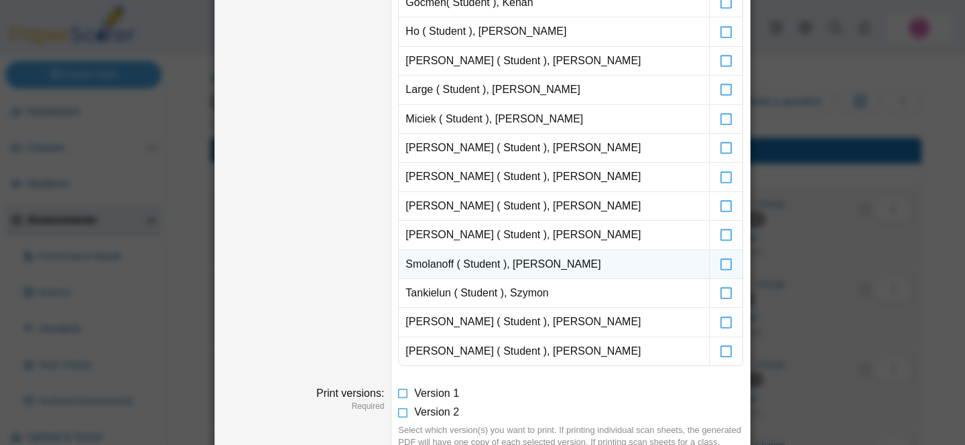
scroll to position [549, 0]
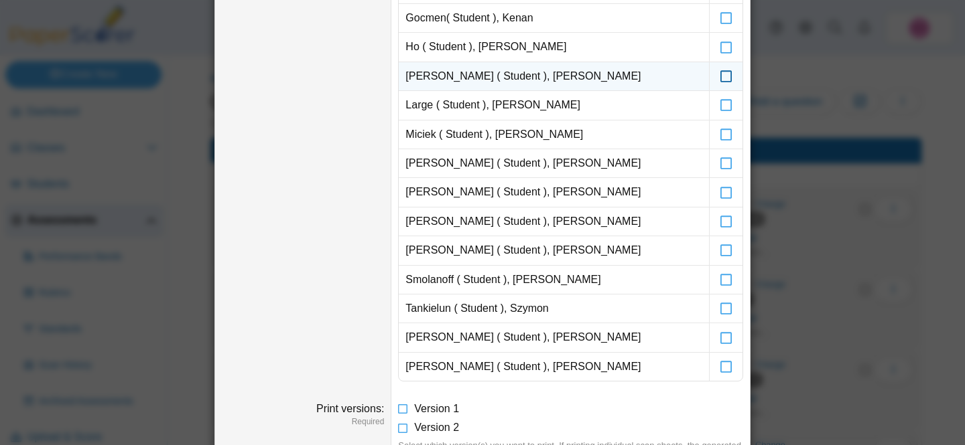
click at [726, 76] on icon at bounding box center [725, 70] width 13 height 12
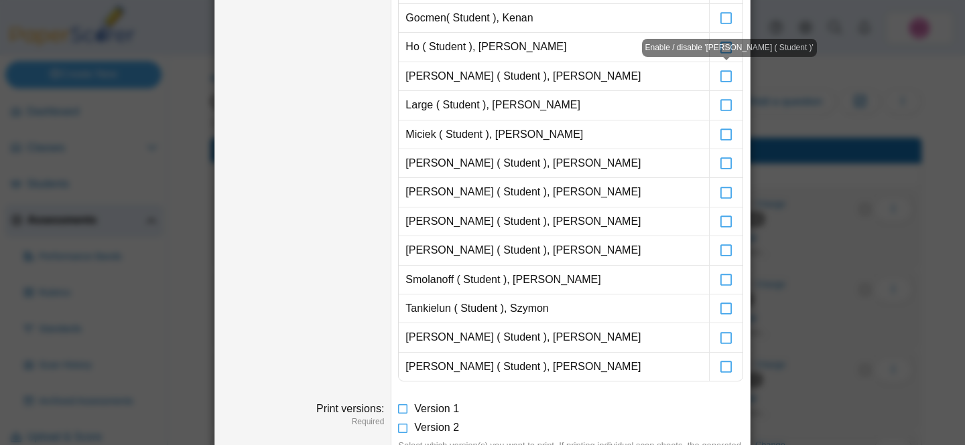
click at [726, 48] on body "Dashboard Classes Archived classes Students Assessments" at bounding box center [482, 222] width 965 height 445
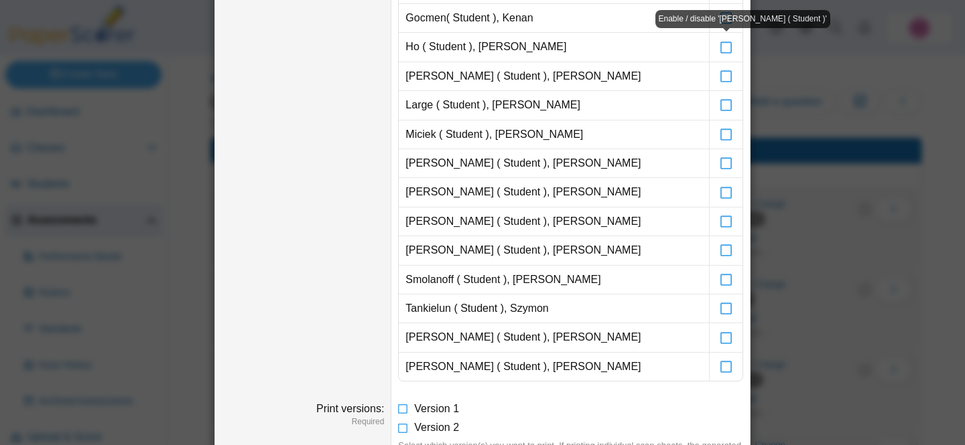
click at [726, 47] on icon at bounding box center [725, 41] width 13 height 12
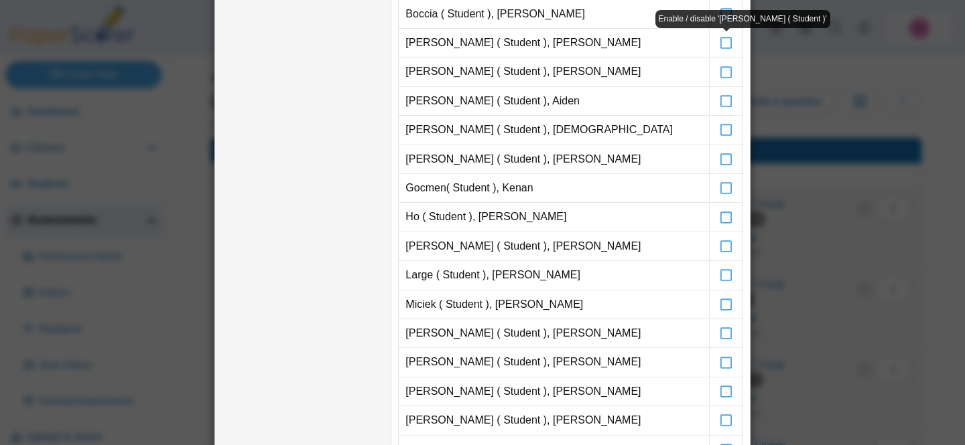
scroll to position [366, 0]
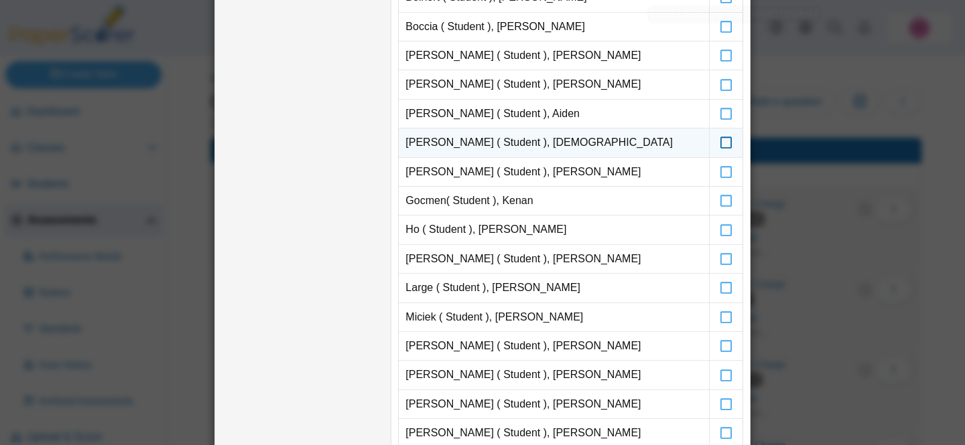
click at [725, 143] on icon at bounding box center [725, 137] width 13 height 12
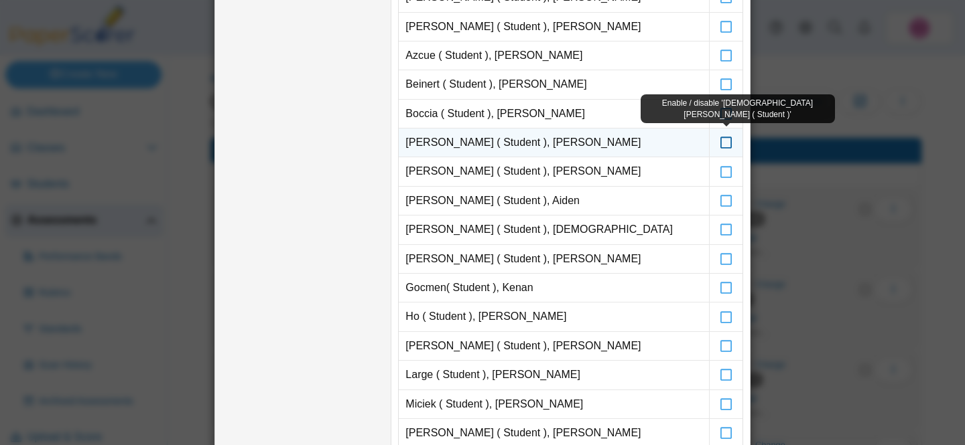
scroll to position [269, 0]
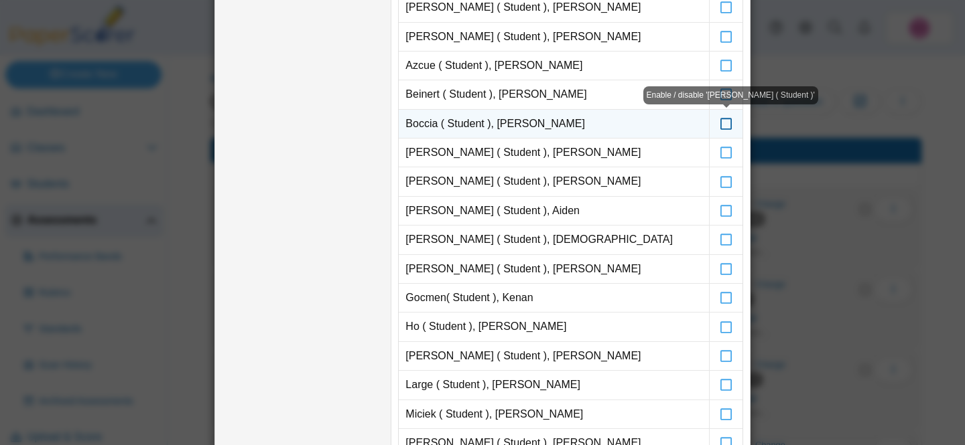
click at [725, 124] on icon at bounding box center [725, 118] width 13 height 12
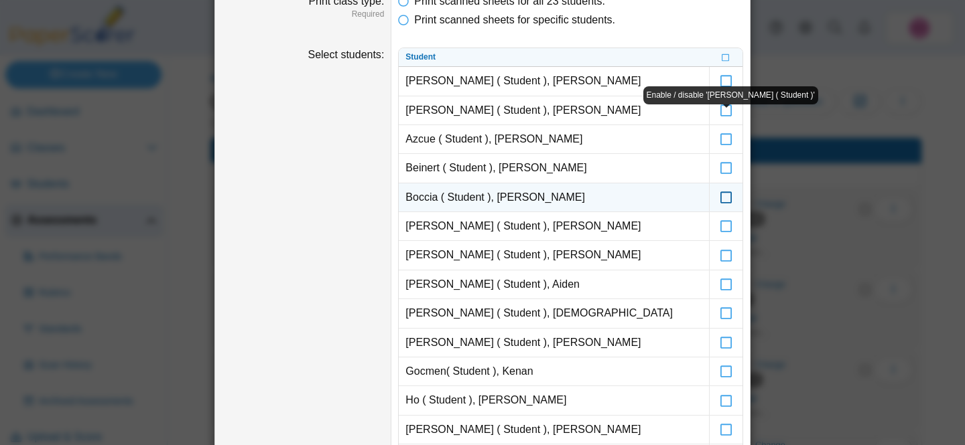
scroll to position [184, 0]
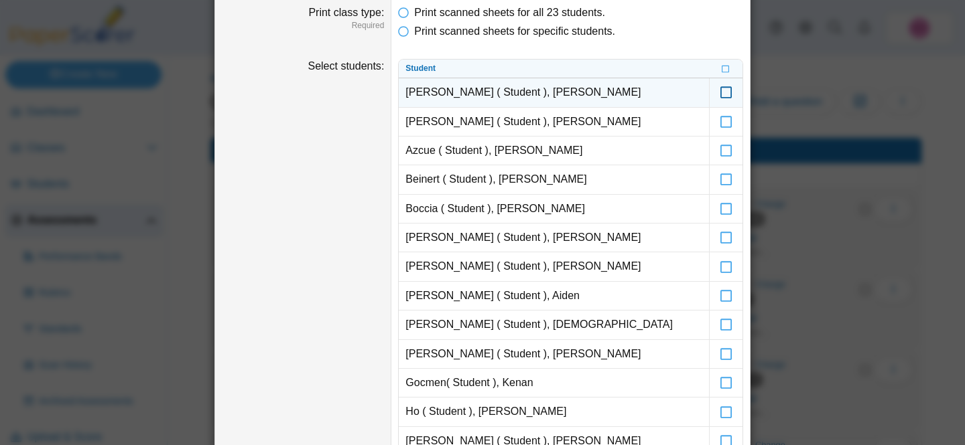
click at [726, 92] on icon at bounding box center [725, 86] width 13 height 12
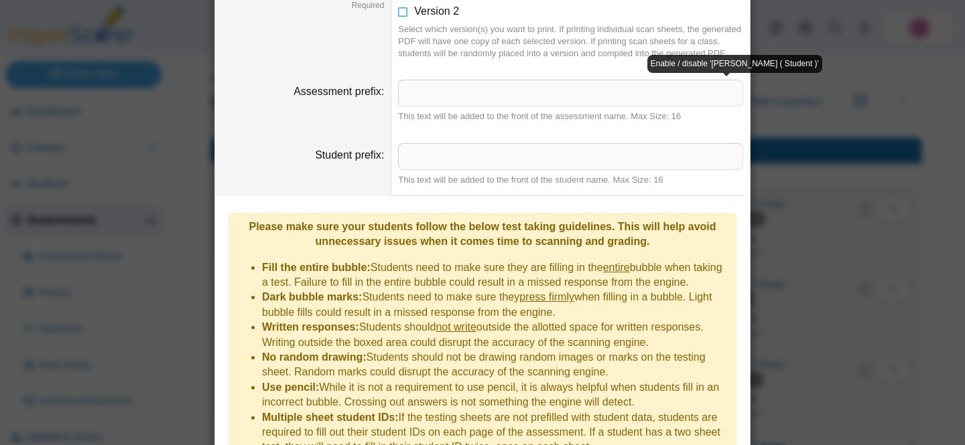
scroll to position [1154, 0]
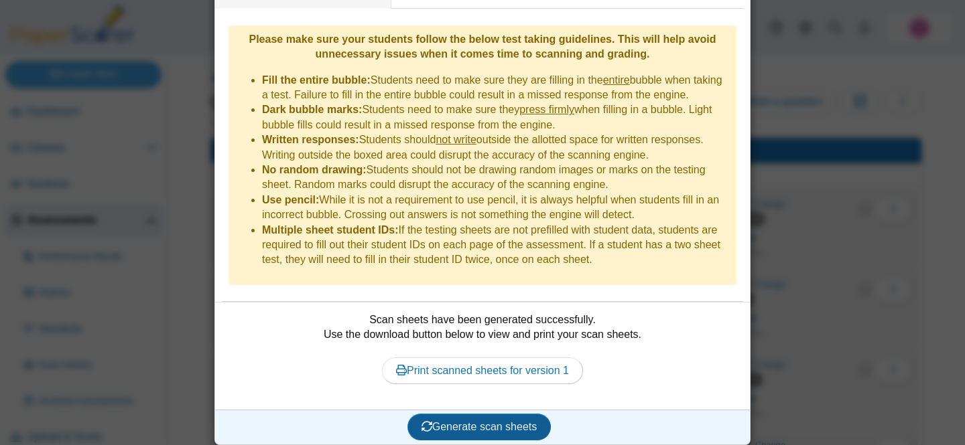
click at [495, 421] on span "Generate scan sheets" at bounding box center [479, 426] width 116 height 11
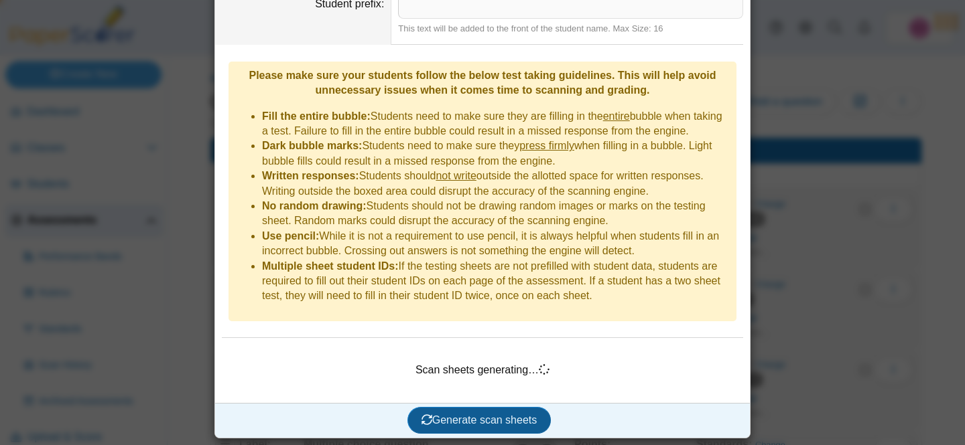
scroll to position [1111, 0]
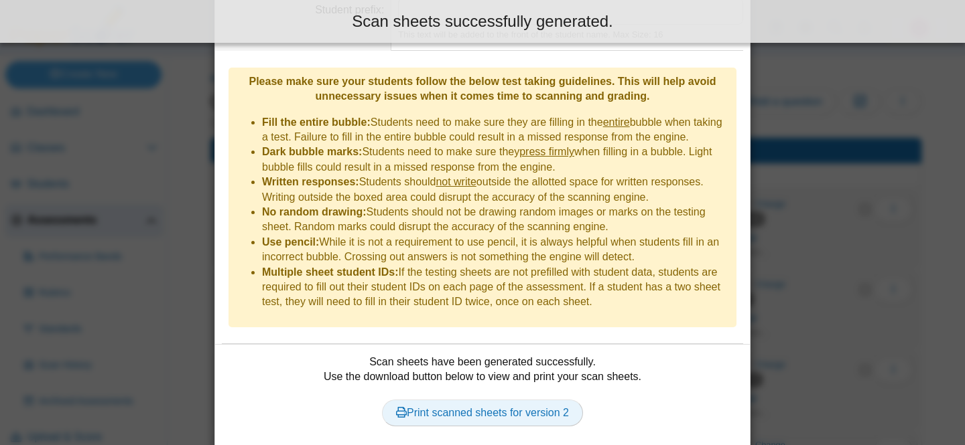
click at [495, 417] on link "Print scanned sheets for version 2" at bounding box center [482, 413] width 201 height 27
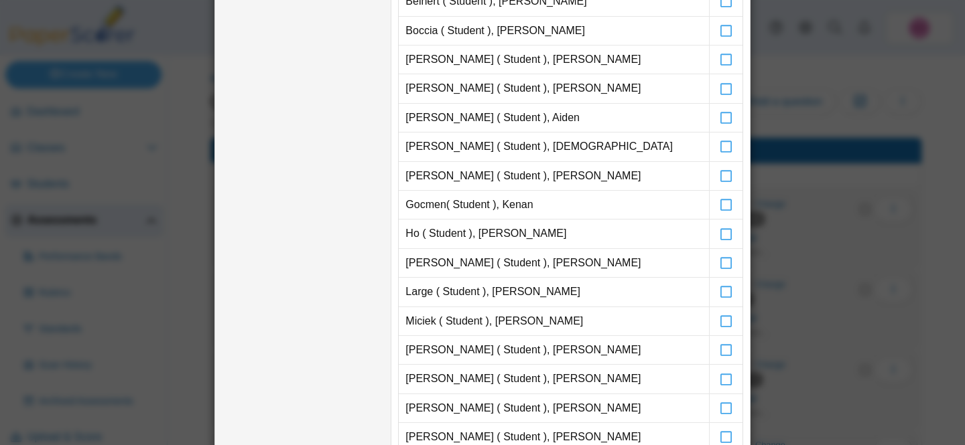
scroll to position [0, 0]
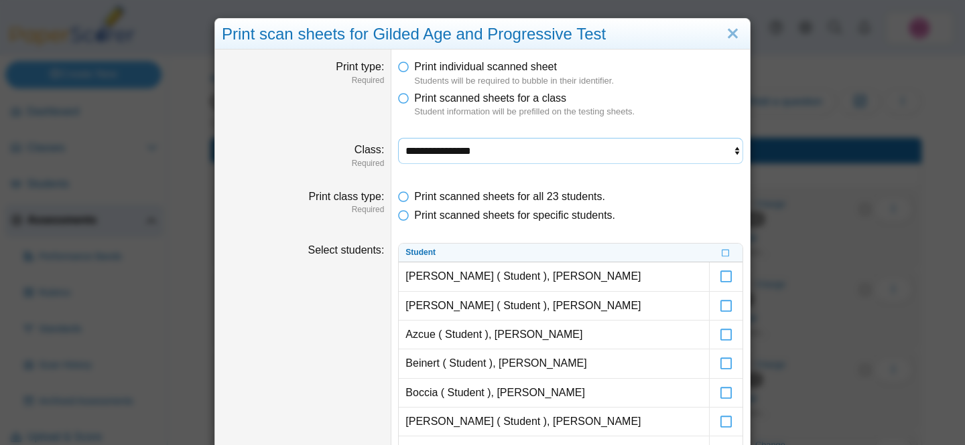
click at [523, 152] on select "**********" at bounding box center [570, 150] width 345 height 25
select select "**********"
click at [398, 138] on select "**********" at bounding box center [570, 150] width 345 height 25
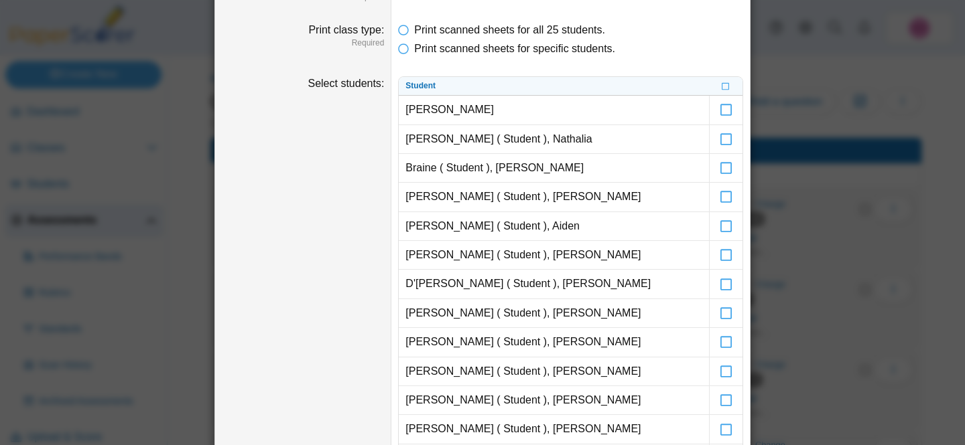
scroll to position [169, 0]
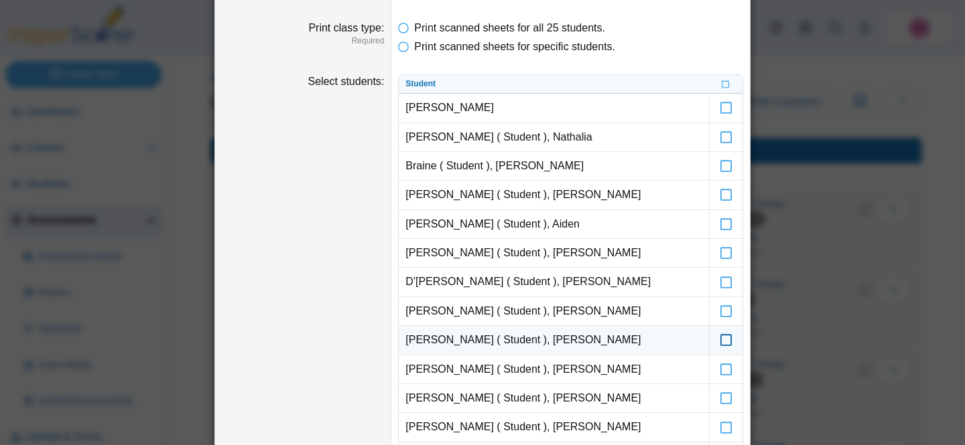
click at [727, 340] on icon at bounding box center [725, 334] width 13 height 12
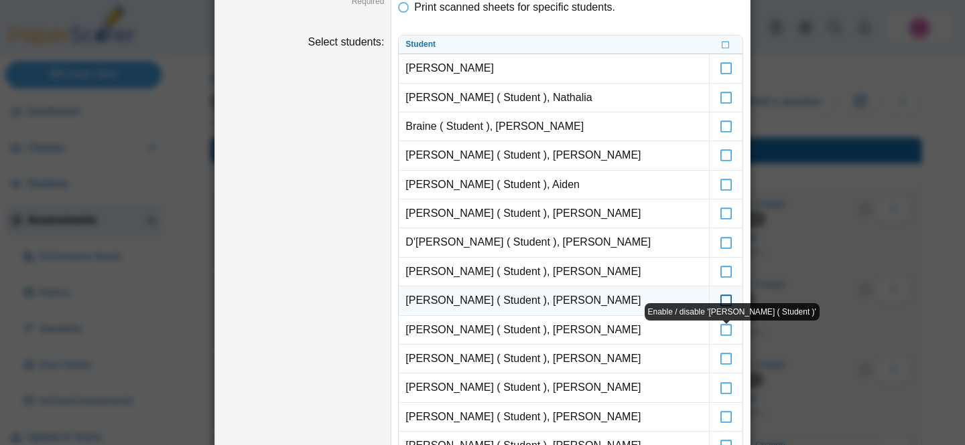
scroll to position [210, 0]
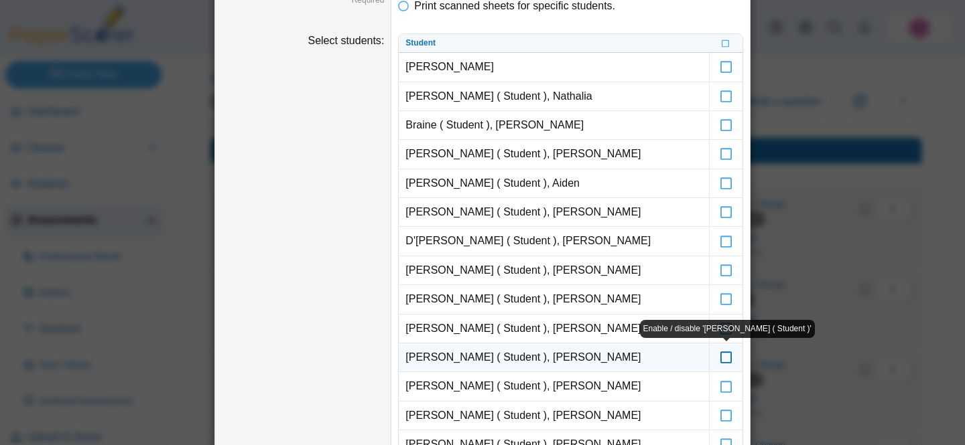
click at [726, 358] on icon at bounding box center [725, 352] width 13 height 12
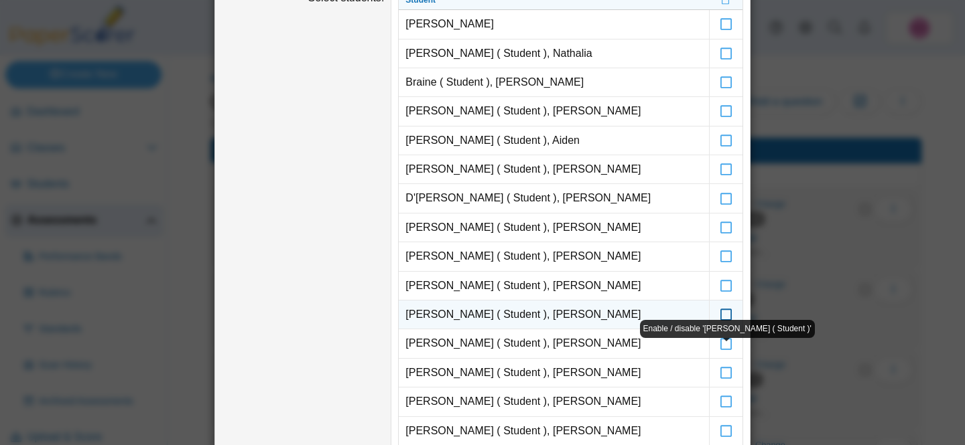
scroll to position [254, 0]
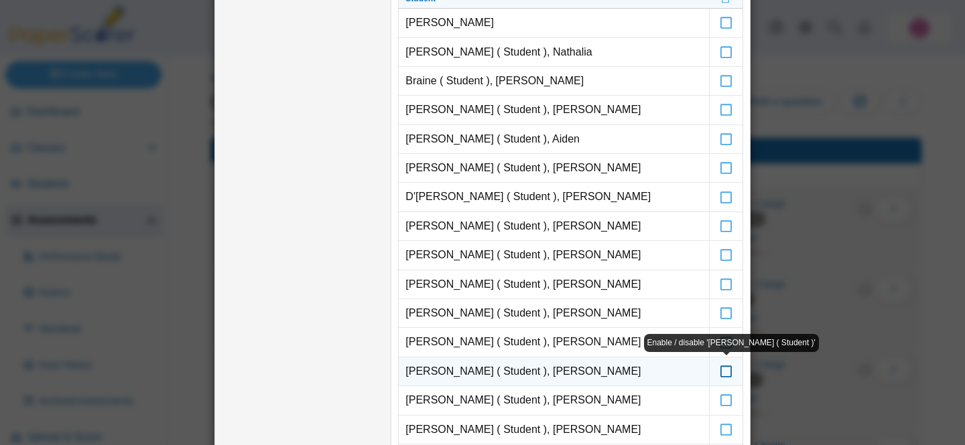
click at [724, 372] on icon at bounding box center [725, 366] width 13 height 12
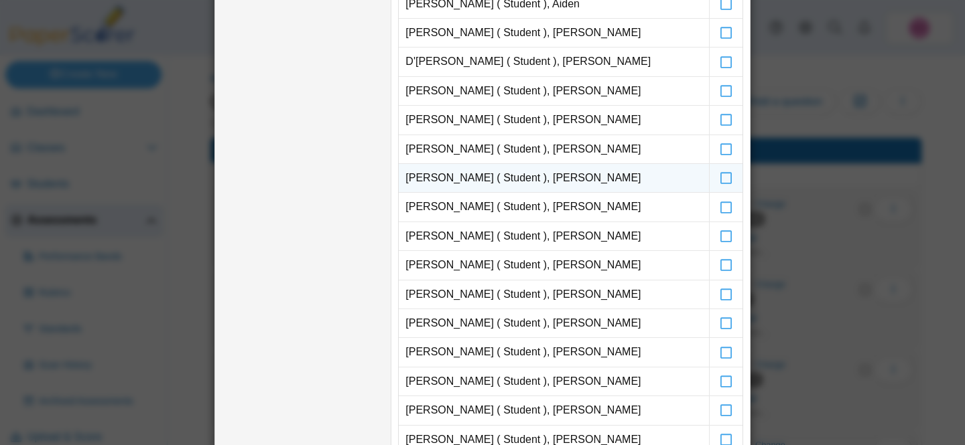
scroll to position [424, 0]
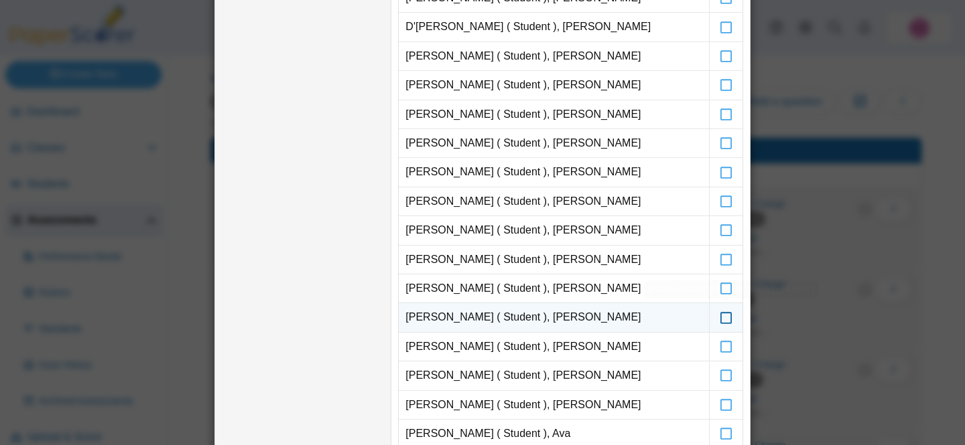
click at [730, 318] on icon at bounding box center [725, 311] width 13 height 12
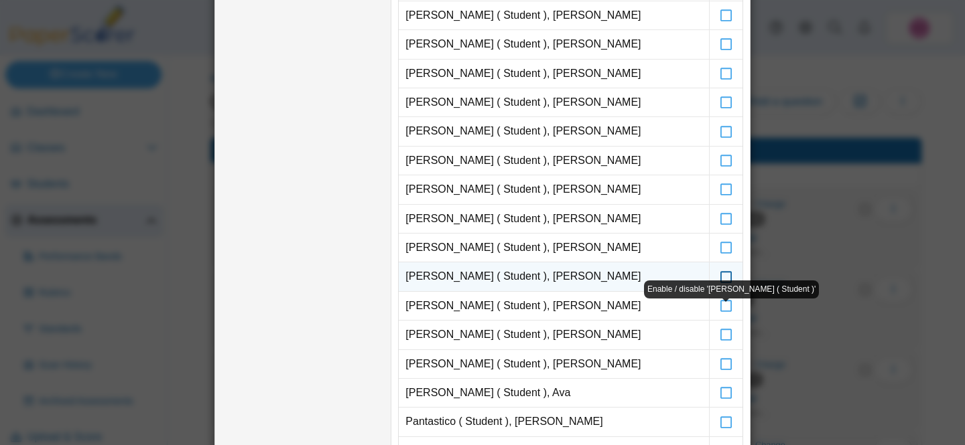
scroll to position [473, 0]
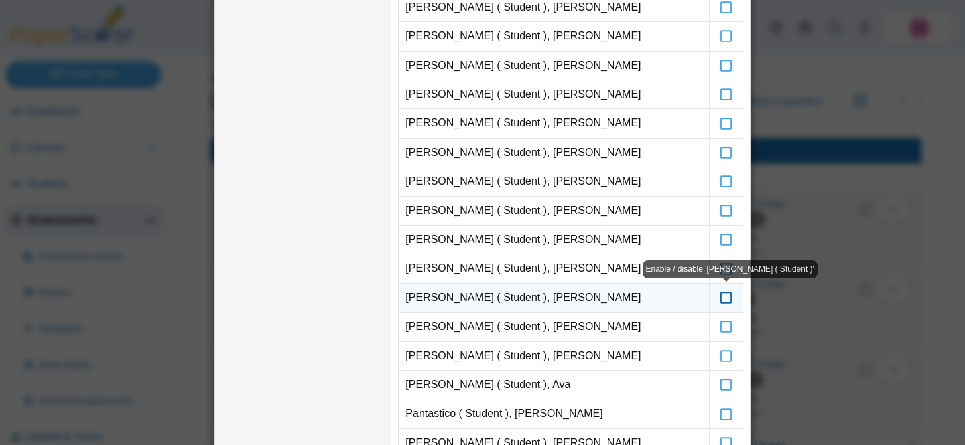
click at [727, 298] on icon at bounding box center [725, 292] width 13 height 12
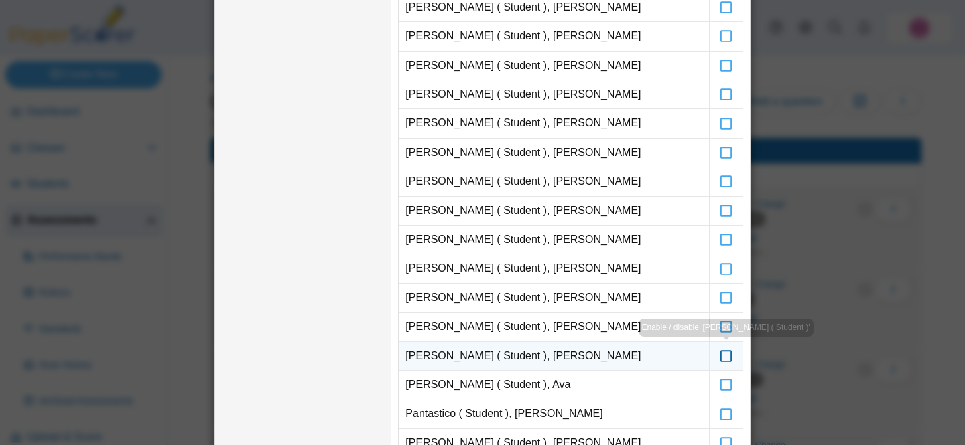
scroll to position [523, 0]
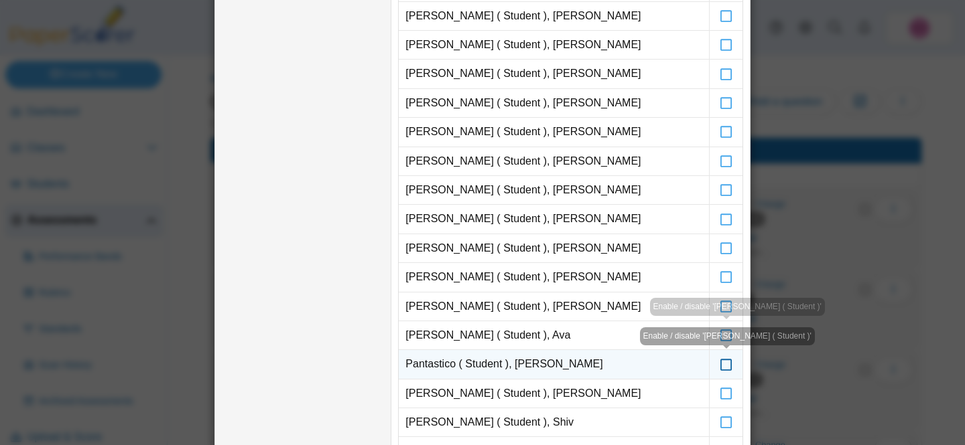
click at [722, 363] on icon at bounding box center [725, 358] width 13 height 12
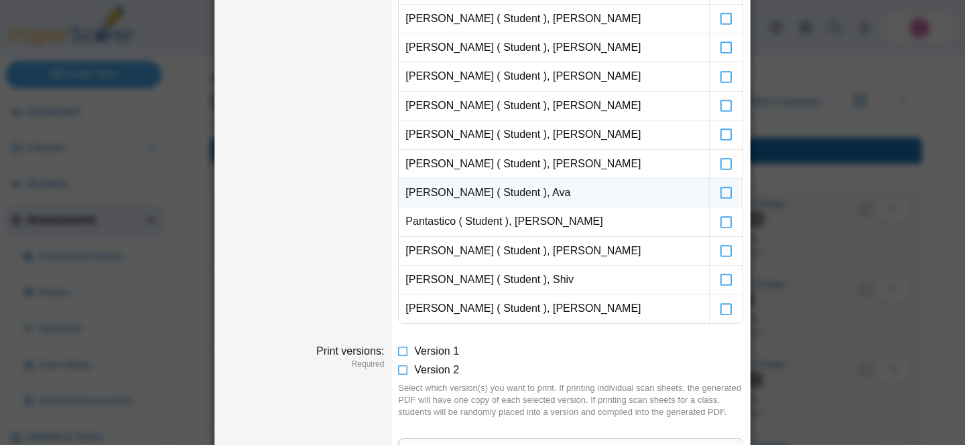
scroll to position [705, 0]
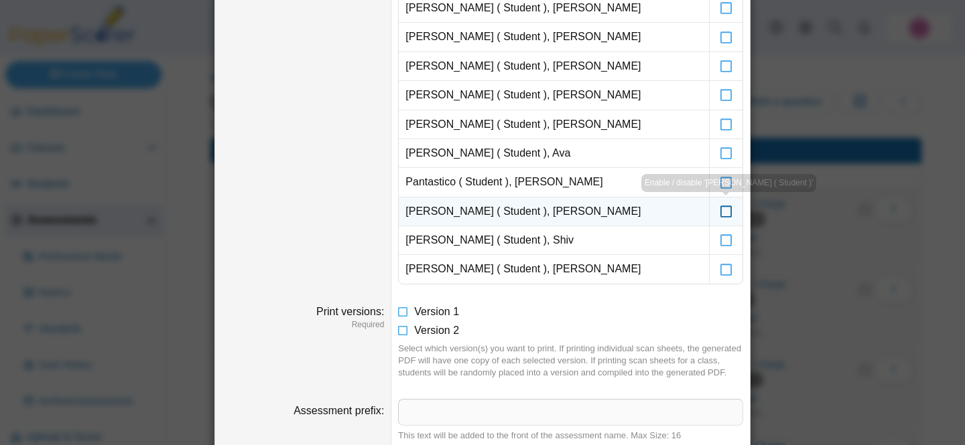
click at [733, 214] on label at bounding box center [725, 212] width 33 height 28
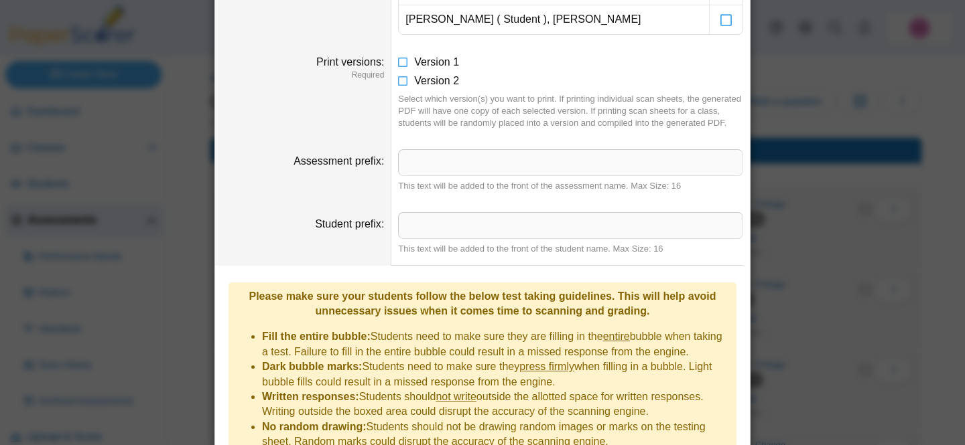
scroll to position [817, 0]
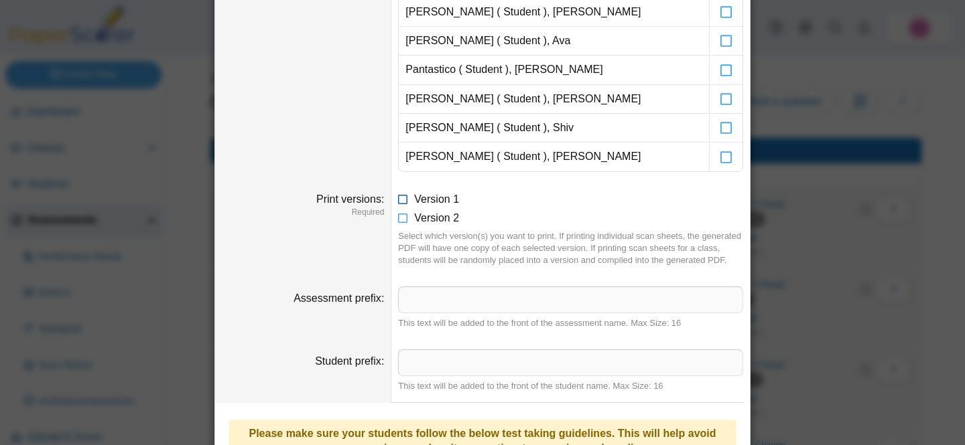
click at [429, 199] on span "Version 1" at bounding box center [436, 199] width 45 height 11
click at [401, 219] on icon at bounding box center [403, 215] width 11 height 9
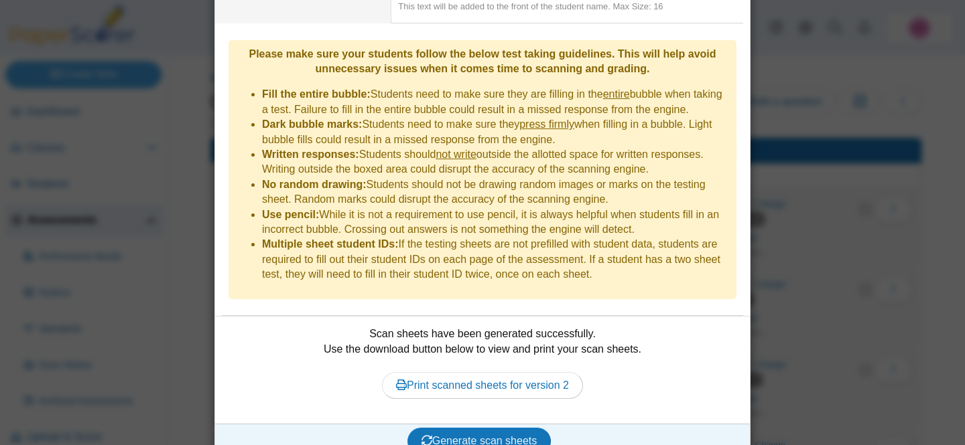
scroll to position [1212, 0]
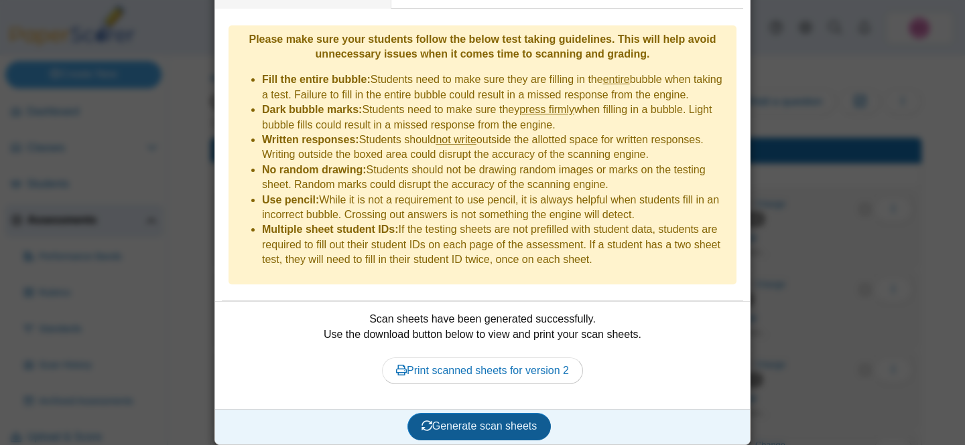
click at [444, 421] on span "Generate scan sheets" at bounding box center [479, 426] width 116 height 11
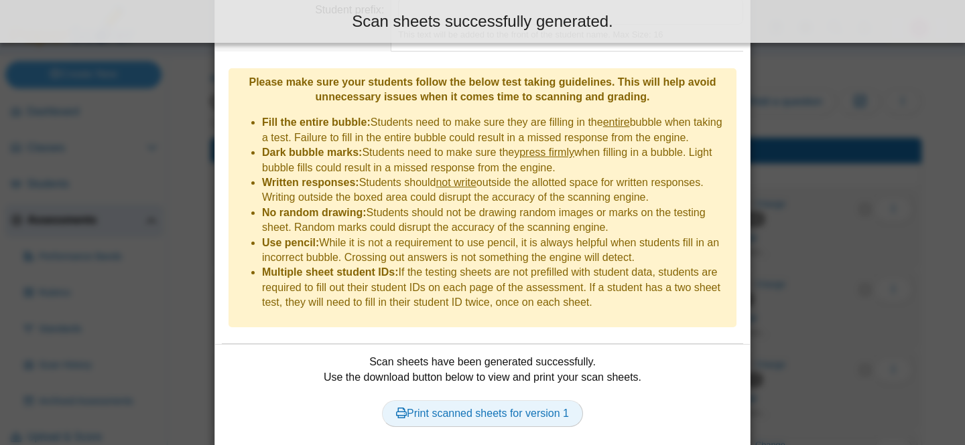
click at [494, 405] on link "Print scanned sheets for version 1" at bounding box center [482, 414] width 201 height 27
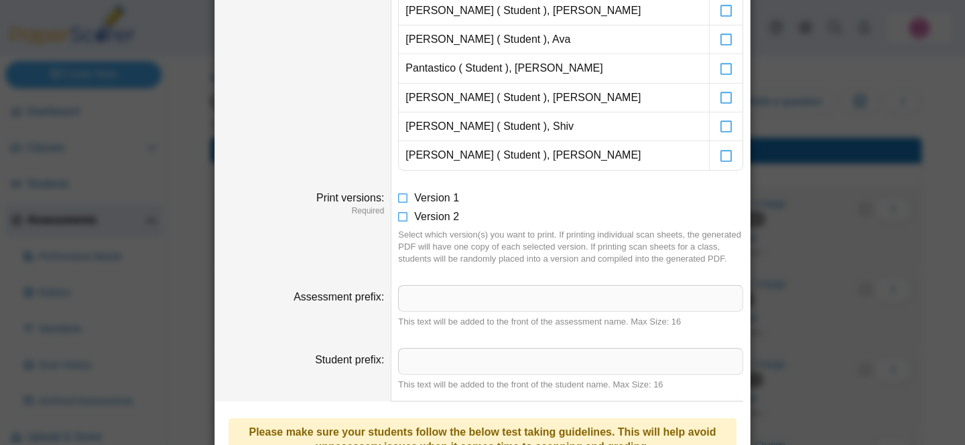
scroll to position [811, 0]
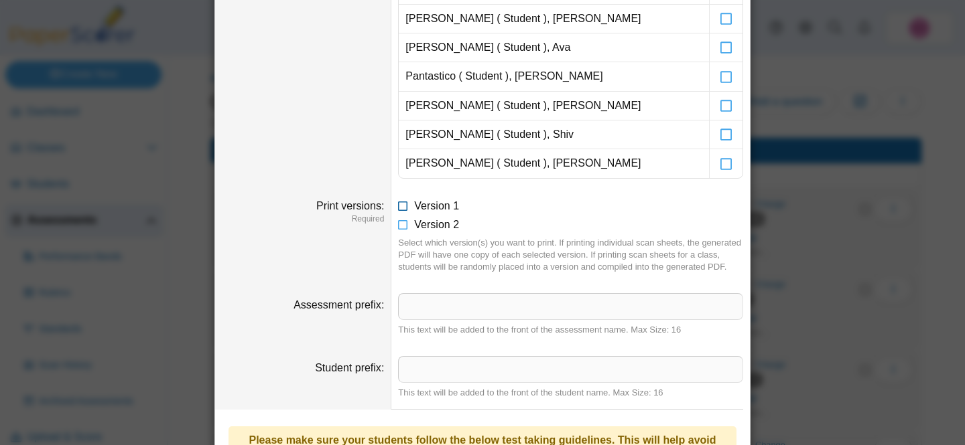
click at [441, 200] on span "Version 1" at bounding box center [436, 205] width 45 height 11
click at [414, 223] on span "Version 2" at bounding box center [436, 224] width 45 height 11
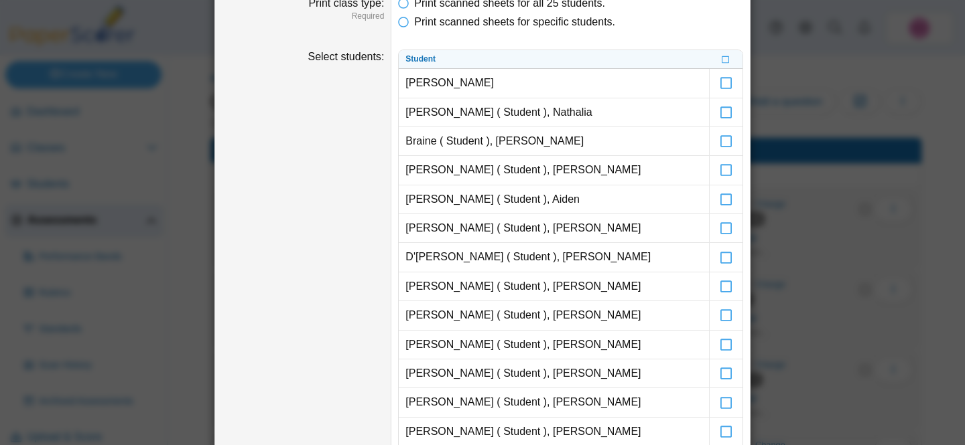
scroll to position [0, 0]
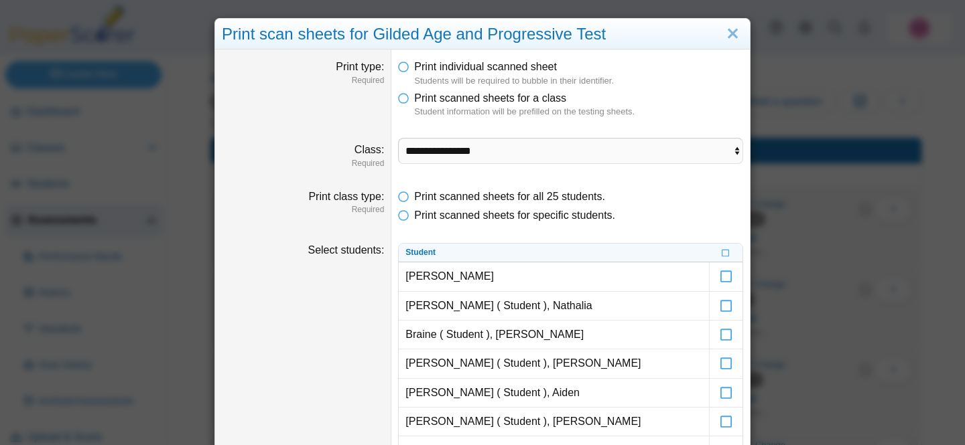
click at [726, 245] on th at bounding box center [725, 253] width 33 height 19
click at [726, 251] on icon at bounding box center [726, 252] width 8 height 7
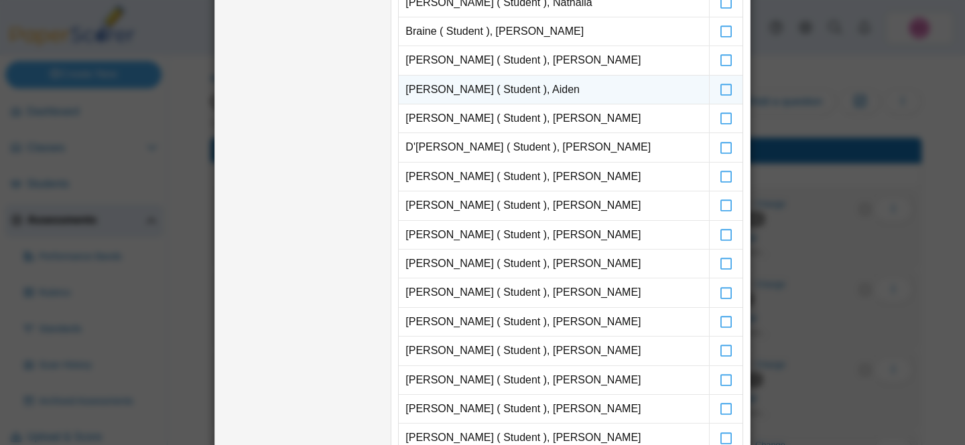
scroll to position [322, 0]
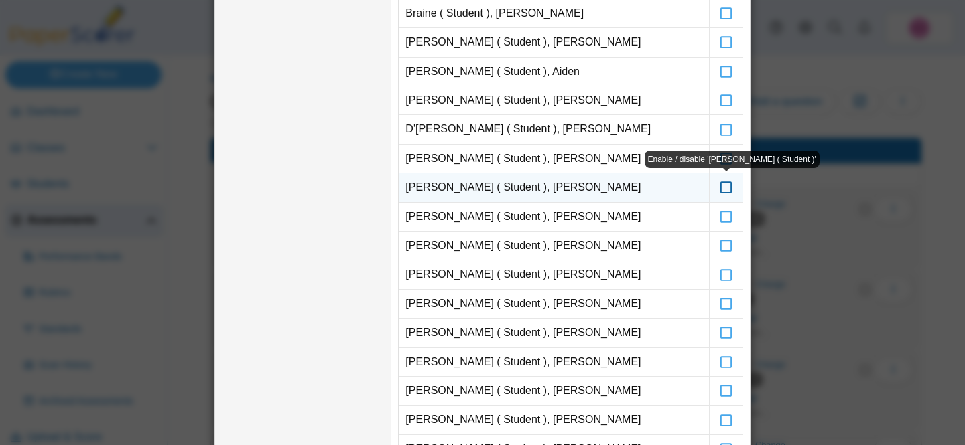
click at [727, 188] on icon at bounding box center [725, 182] width 13 height 12
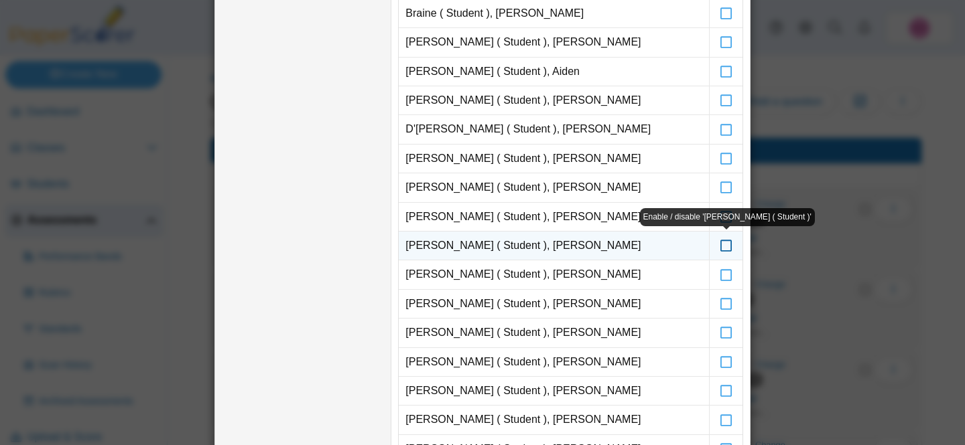
click at [724, 246] on icon at bounding box center [725, 240] width 13 height 12
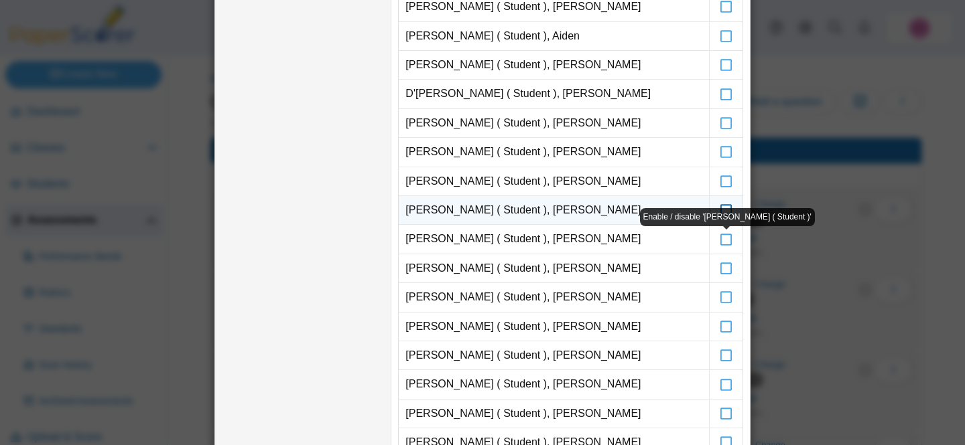
scroll to position [377, 0]
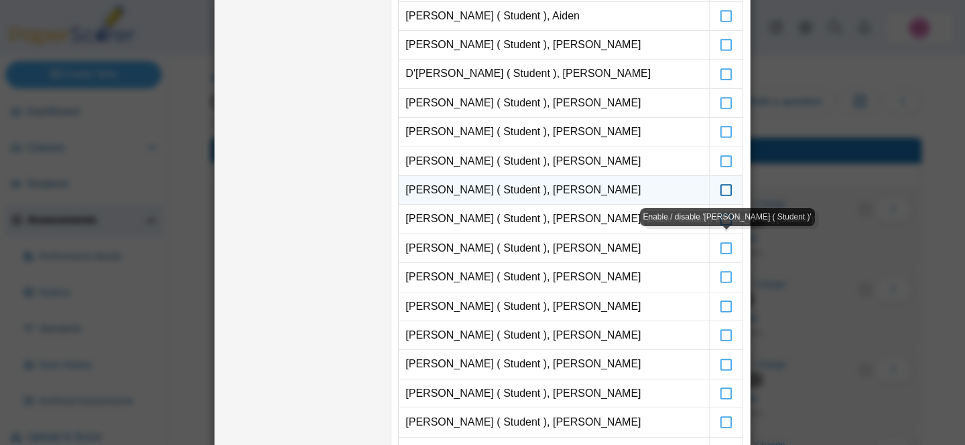
click at [724, 247] on icon at bounding box center [725, 242] width 13 height 12
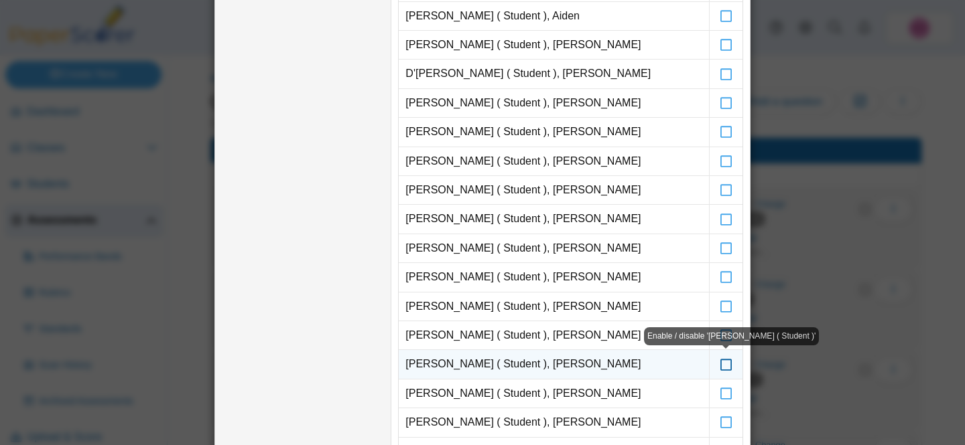
click at [724, 362] on icon at bounding box center [725, 358] width 13 height 12
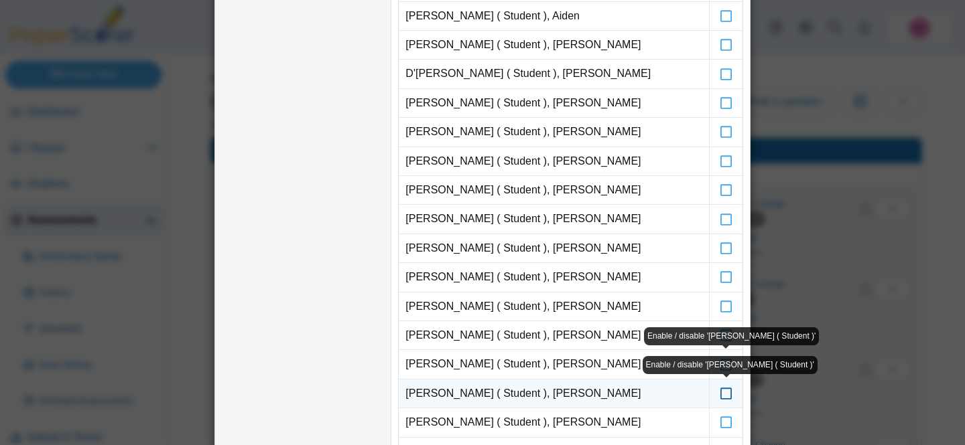
click at [728, 391] on icon at bounding box center [725, 388] width 13 height 12
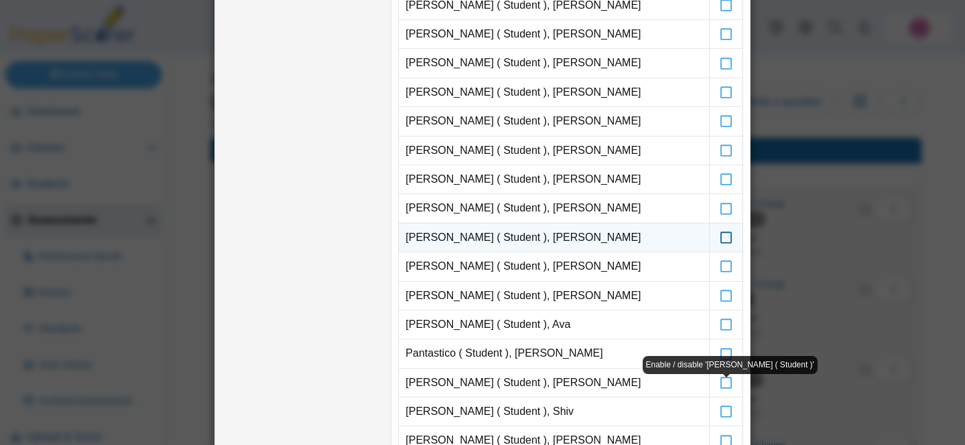
scroll to position [545, 0]
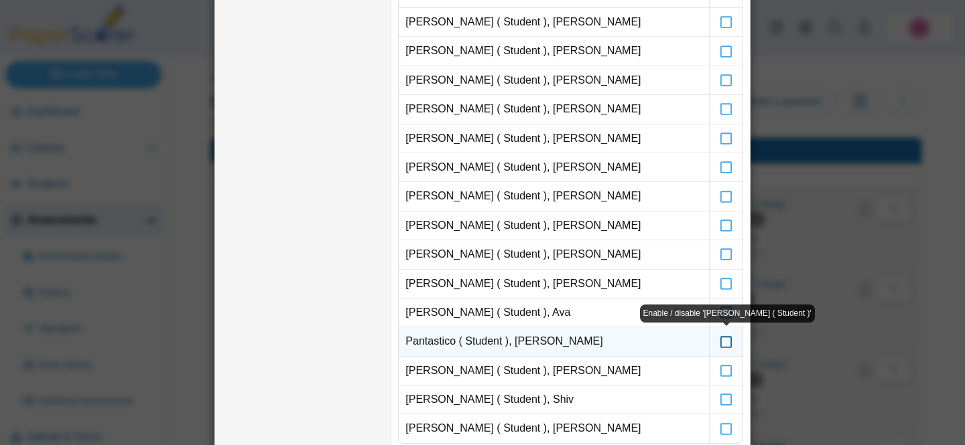
click at [725, 342] on icon at bounding box center [725, 336] width 13 height 12
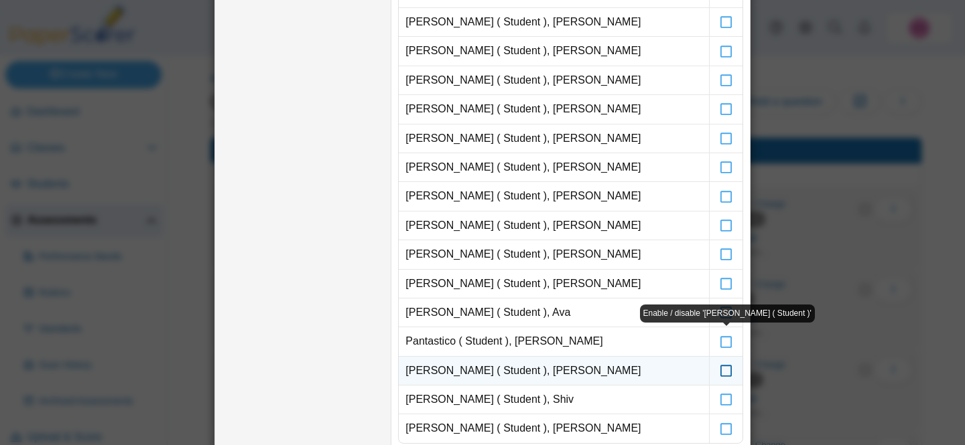
click at [725, 363] on icon at bounding box center [725, 365] width 13 height 12
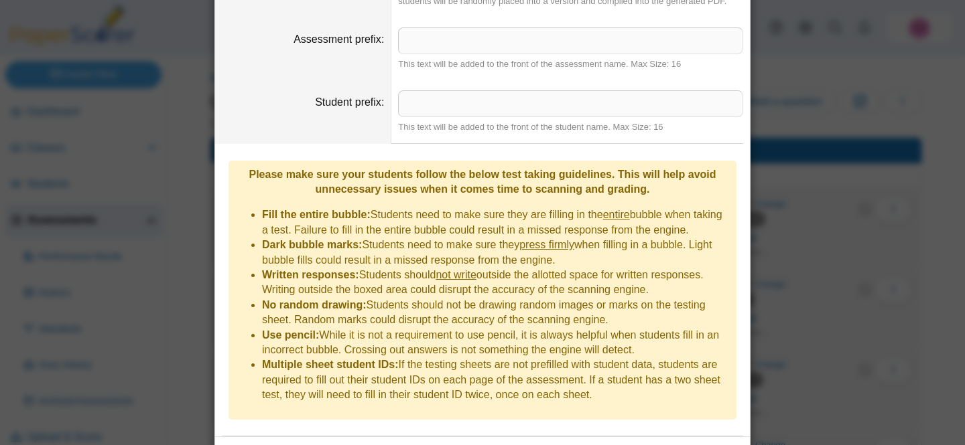
scroll to position [1212, 0]
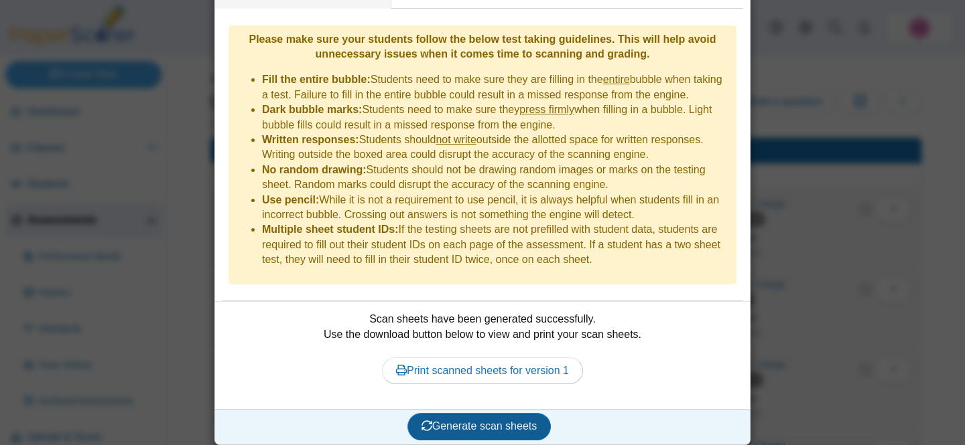
click at [524, 413] on button "Generate scan sheets" at bounding box center [479, 426] width 144 height 27
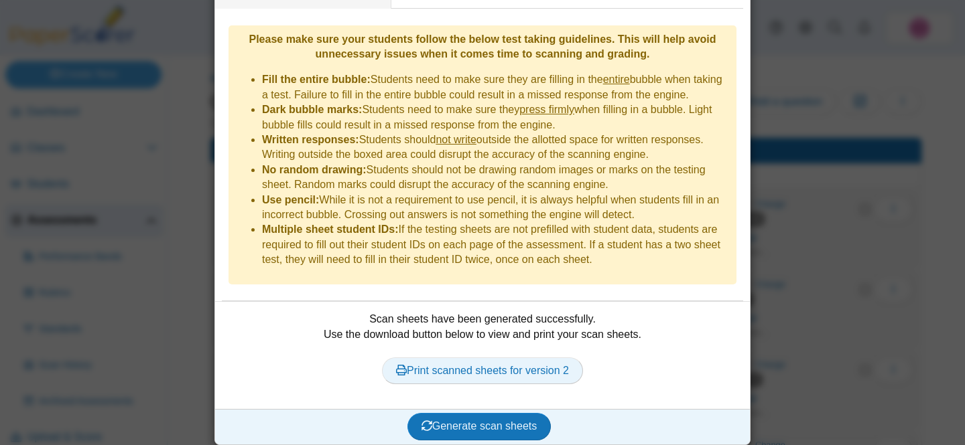
click at [484, 358] on link "Print scanned sheets for version 2" at bounding box center [482, 371] width 201 height 27
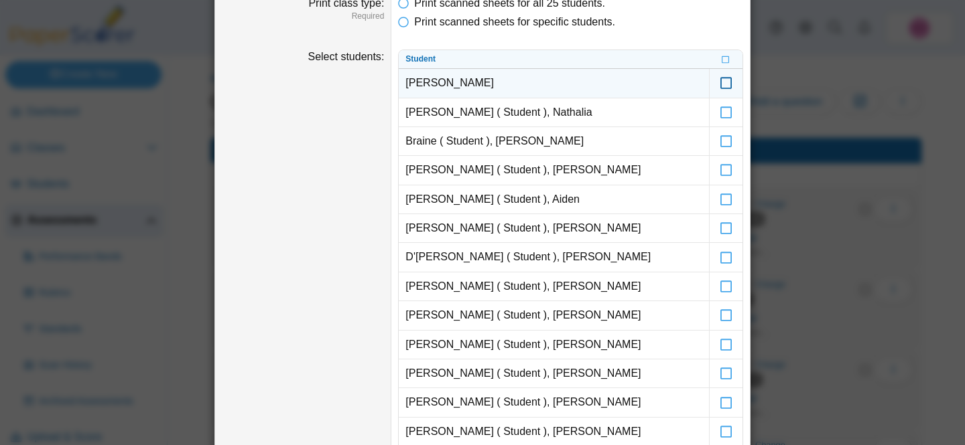
scroll to position [0, 0]
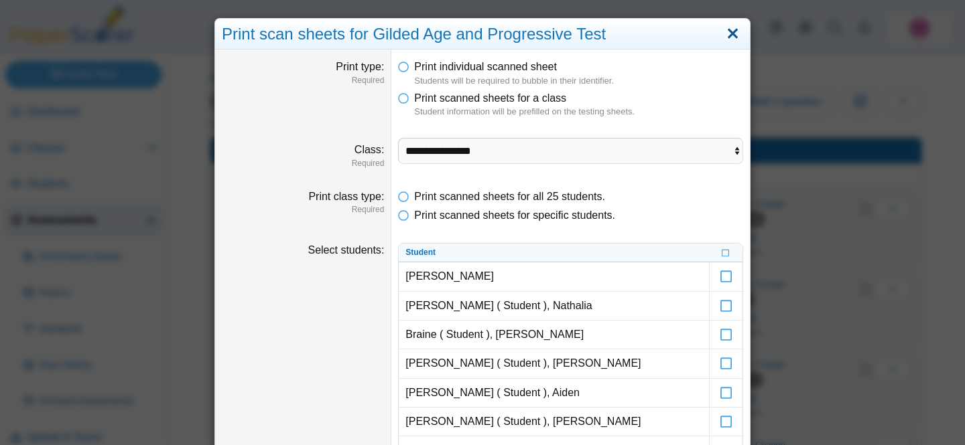
click at [738, 29] on link "Close" at bounding box center [732, 34] width 21 height 23
